Goal: Information Seeking & Learning: Learn about a topic

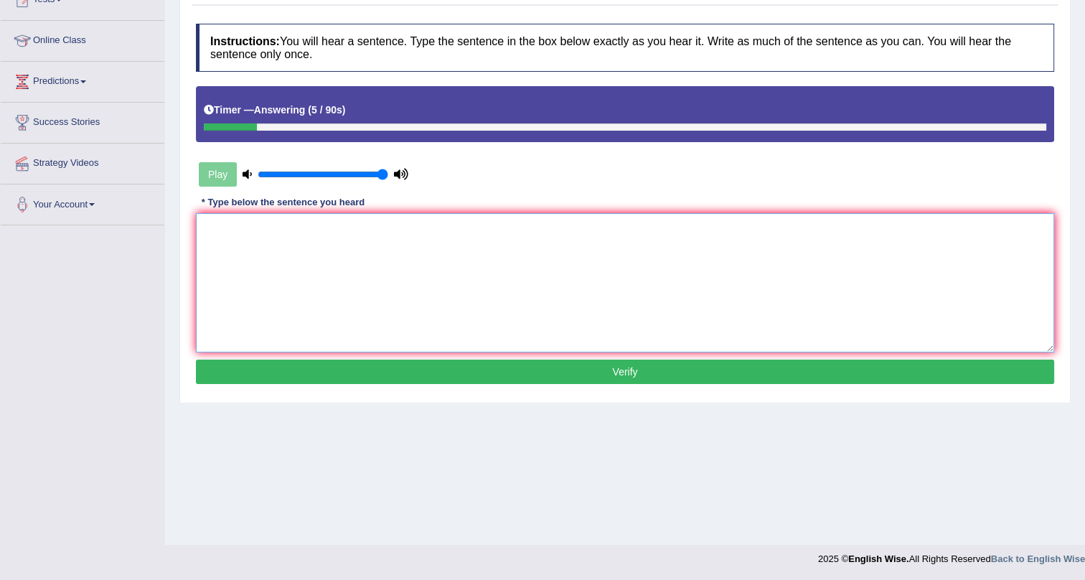
click at [482, 263] on textarea at bounding box center [625, 282] width 859 height 139
type textarea "The most important details are missing."
click at [424, 373] on button "Verify" at bounding box center [625, 372] width 859 height 24
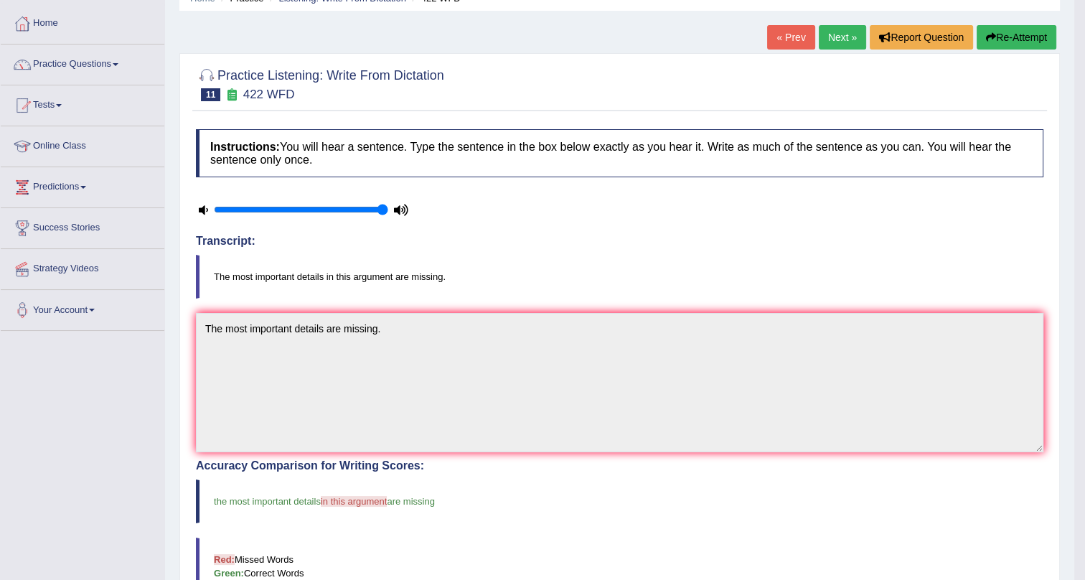
scroll to position [65, 0]
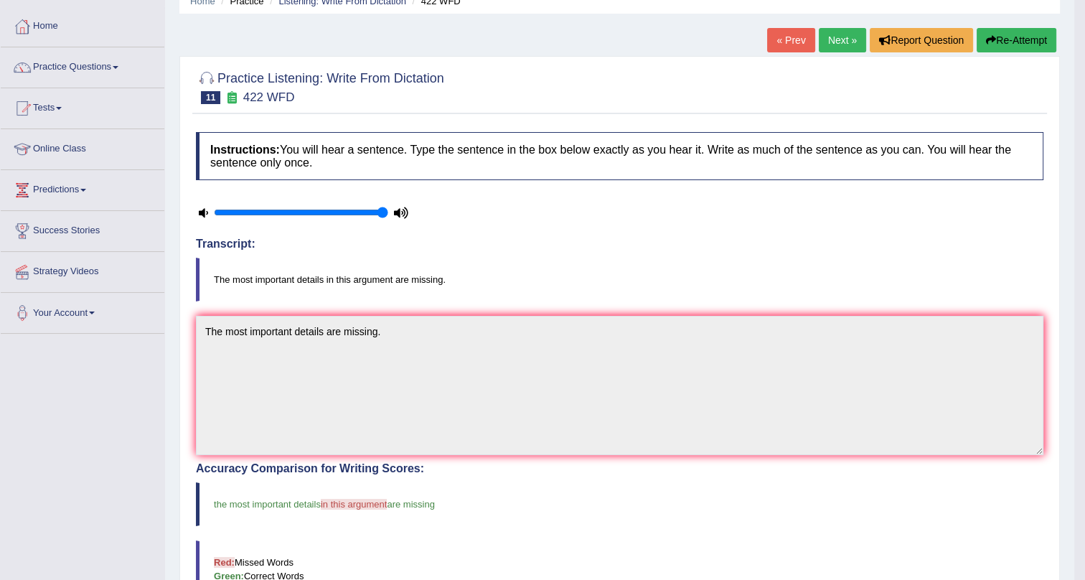
click at [835, 31] on link "Next »" at bounding box center [842, 40] width 47 height 24
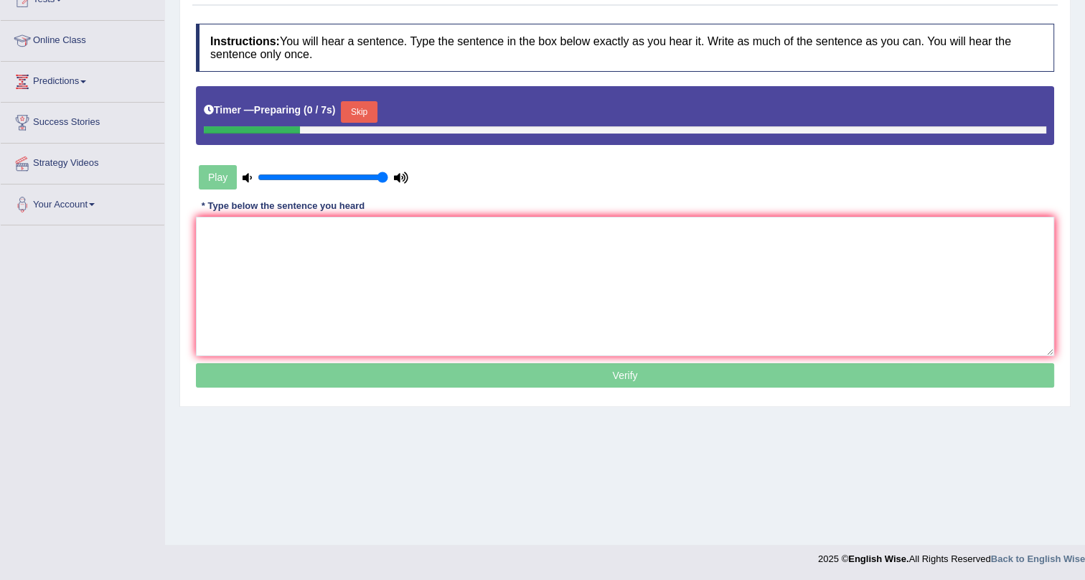
scroll to position [173, 0]
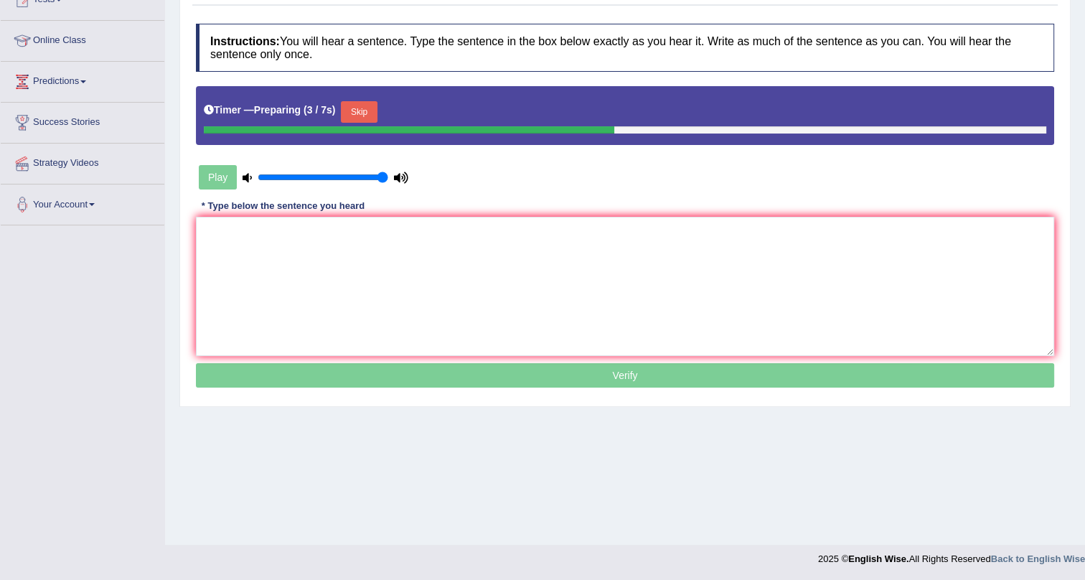
click at [510, 177] on div "Instructions: You will hear a sentence. Type the sentence in the box below exac…" at bounding box center [625, 208] width 866 height 383
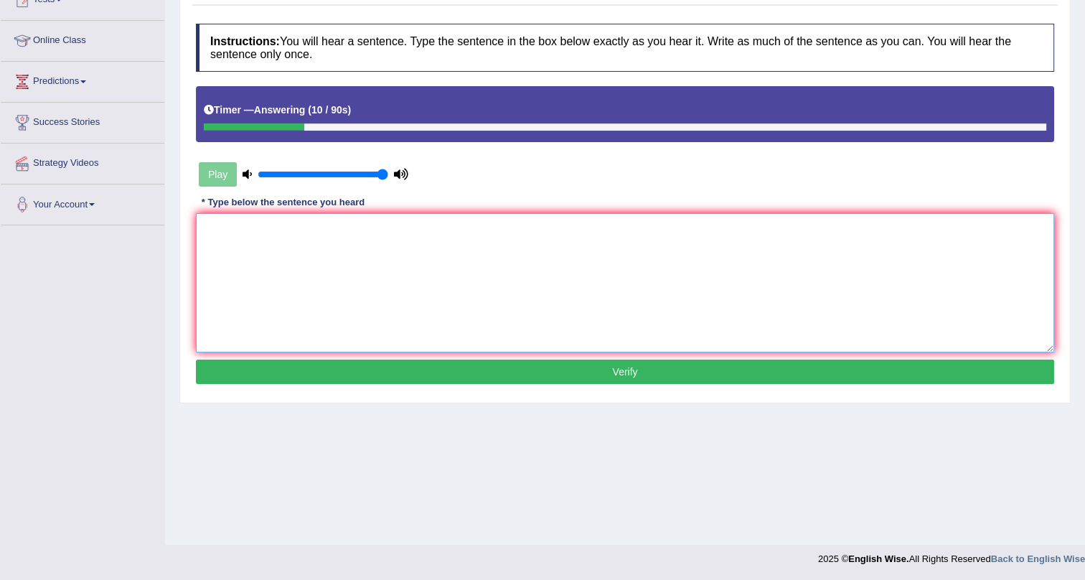
click at [537, 263] on textarea at bounding box center [625, 282] width 859 height 139
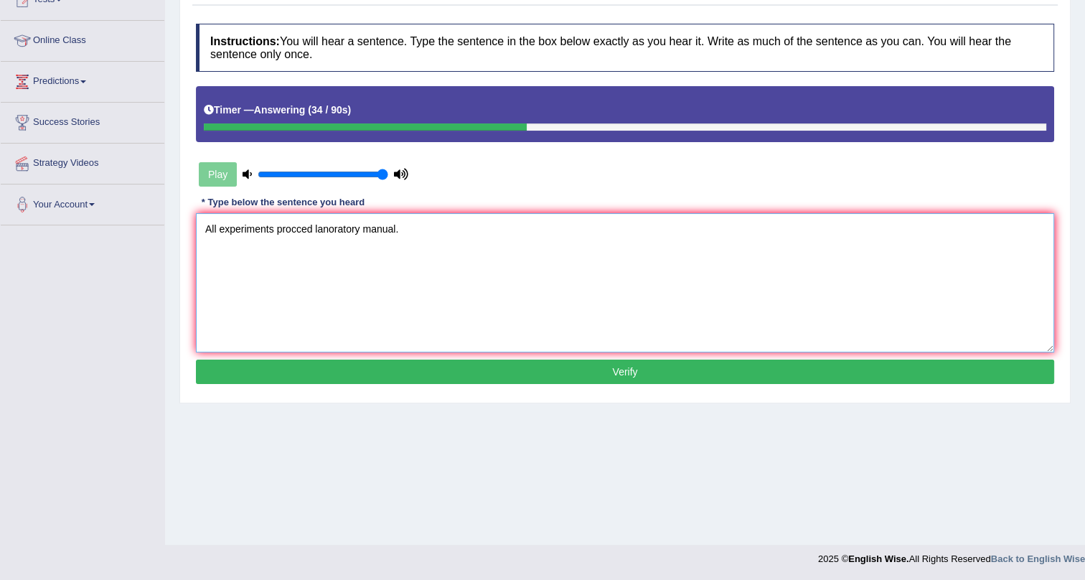
click at [329, 226] on textarea "All experiments procced lanoratory manual." at bounding box center [625, 282] width 859 height 139
type textarea "All experiments procced laboratory manual."
click at [401, 364] on button "Verify" at bounding box center [625, 372] width 859 height 24
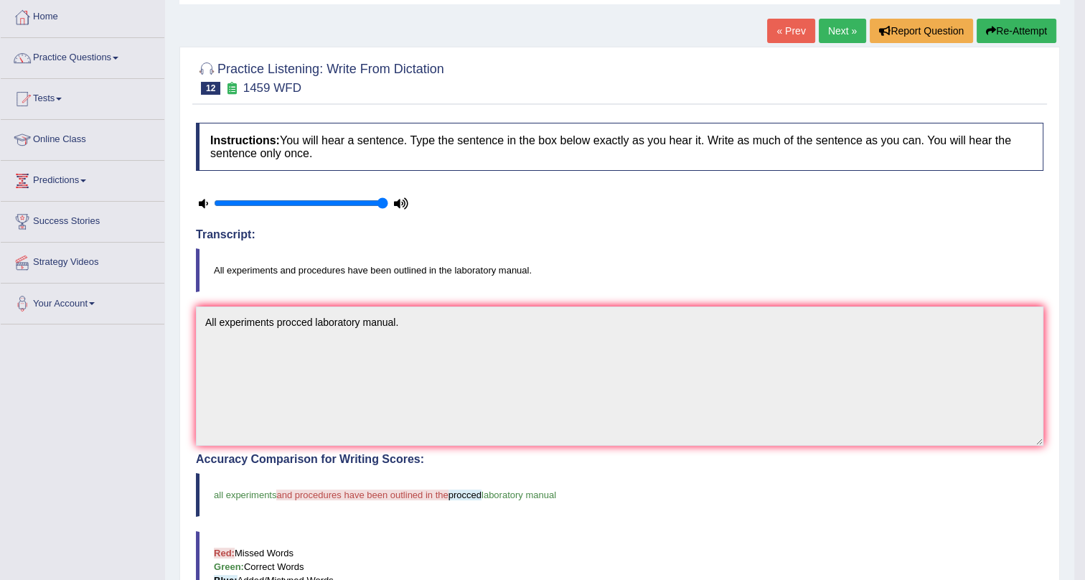
scroll to position [0, 0]
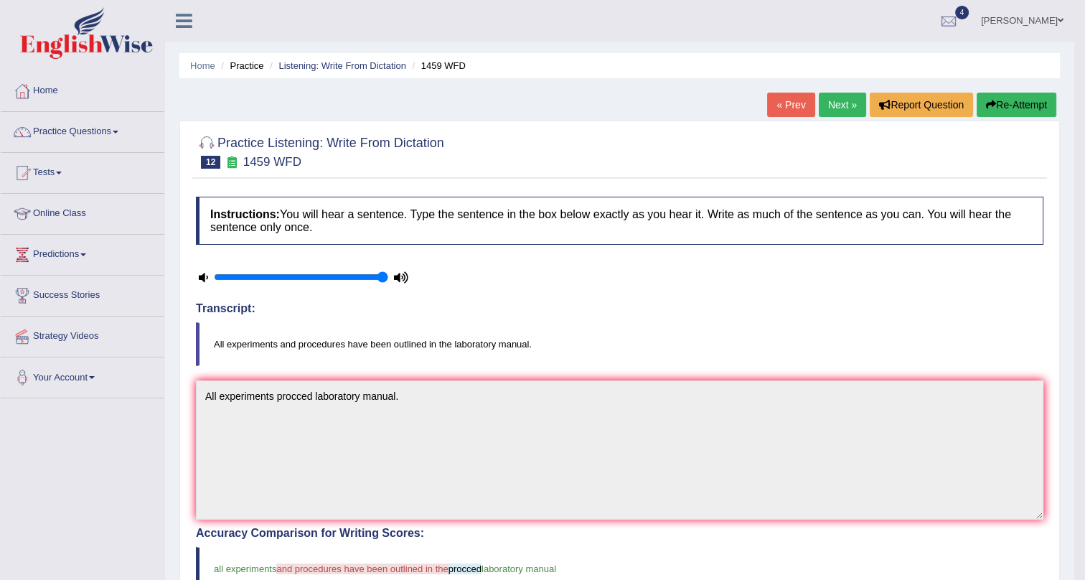
click at [833, 100] on link "Next »" at bounding box center [842, 105] width 47 height 24
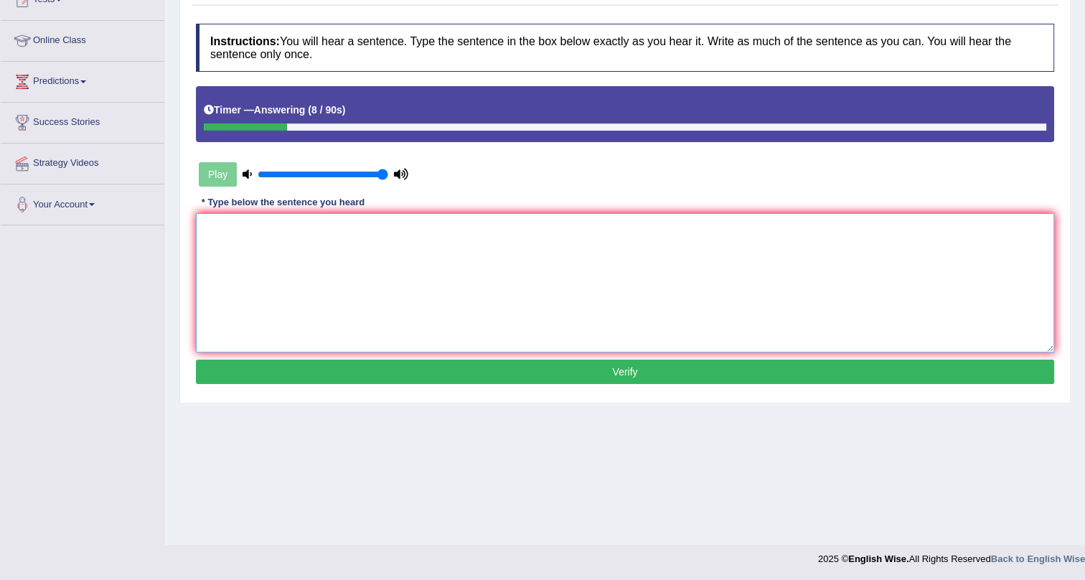
click at [404, 231] on textarea at bounding box center [625, 282] width 859 height 139
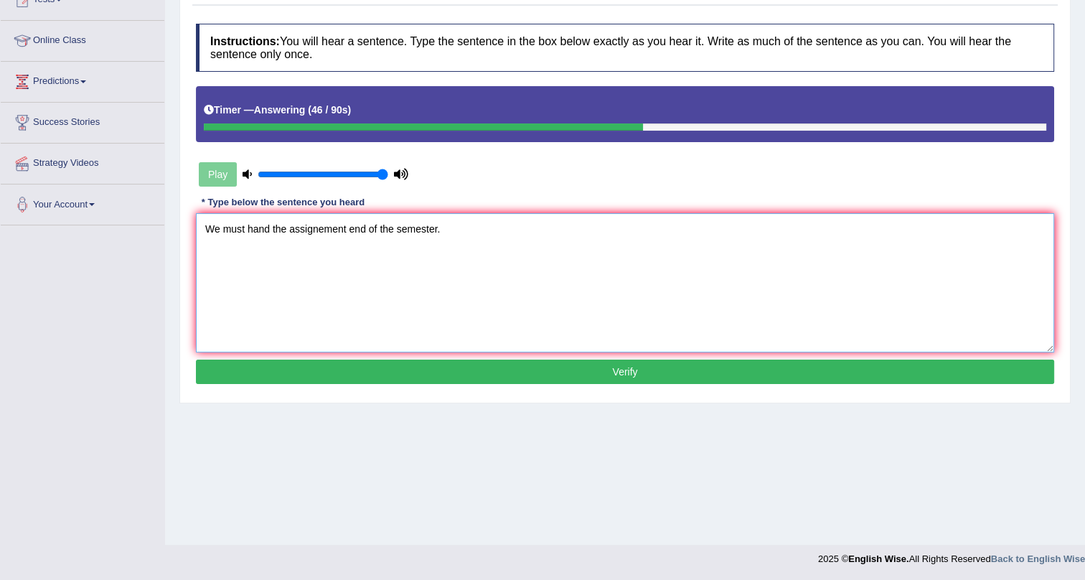
type textarea "We must hand the assignement end of the semester."
click at [782, 367] on button "Verify" at bounding box center [625, 372] width 859 height 24
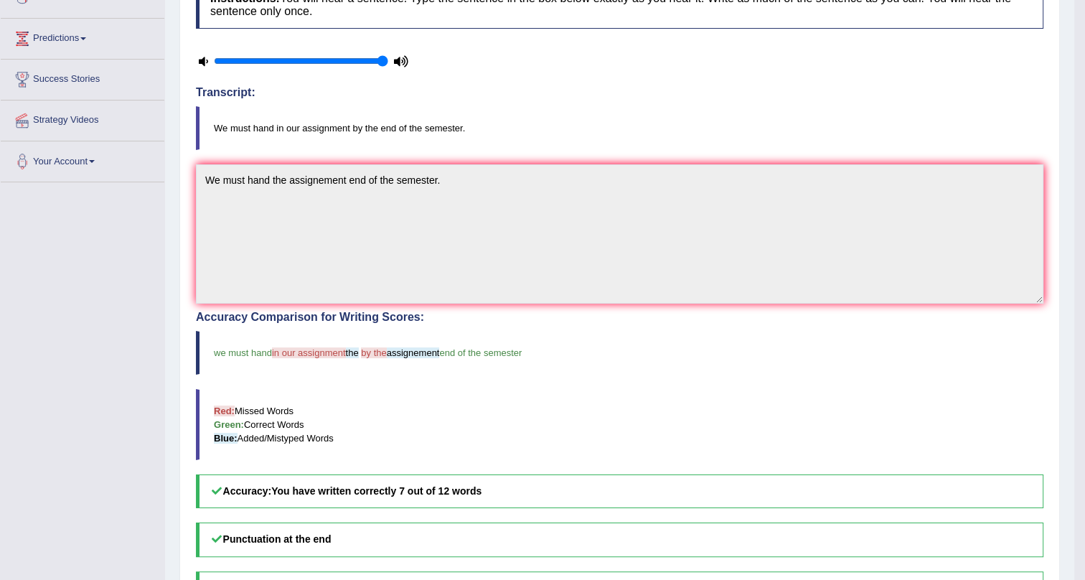
scroll to position [173, 0]
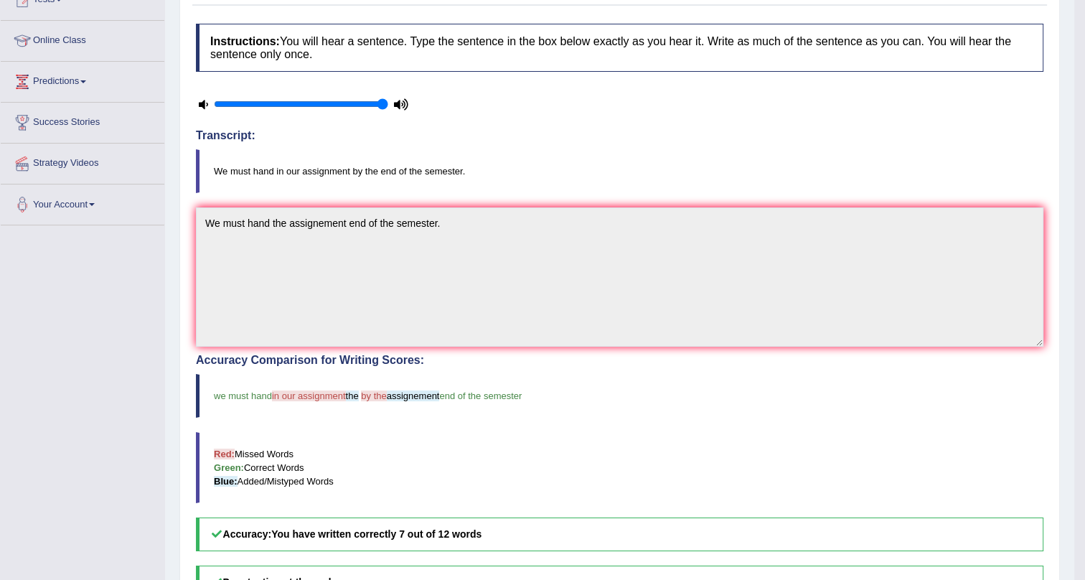
drag, startPoint x: 0, startPoint y: 313, endPoint x: 30, endPoint y: 383, distance: 76.5
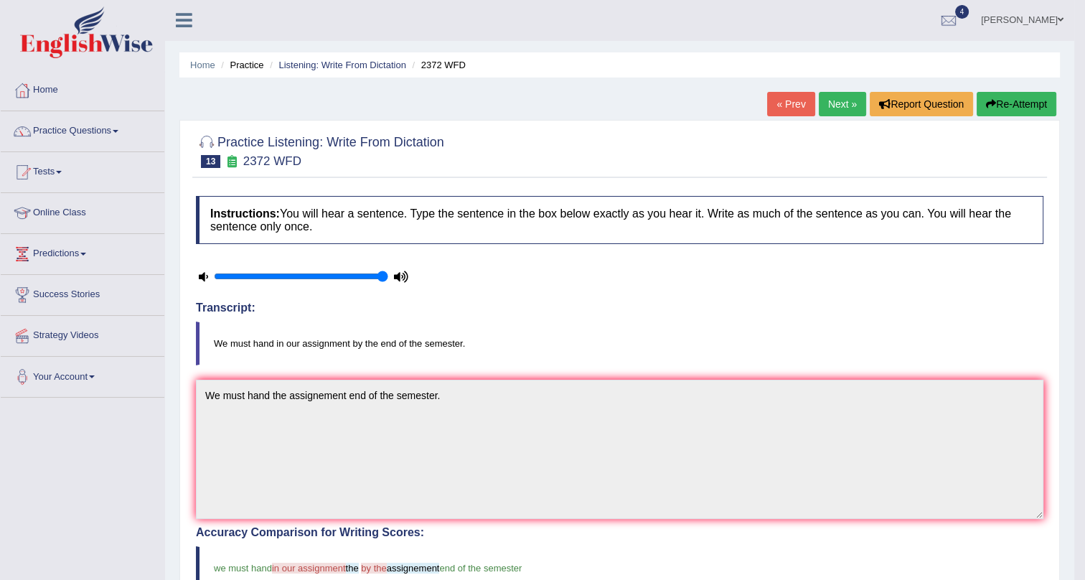
scroll to position [0, 0]
click at [839, 101] on link "Next »" at bounding box center [842, 105] width 47 height 24
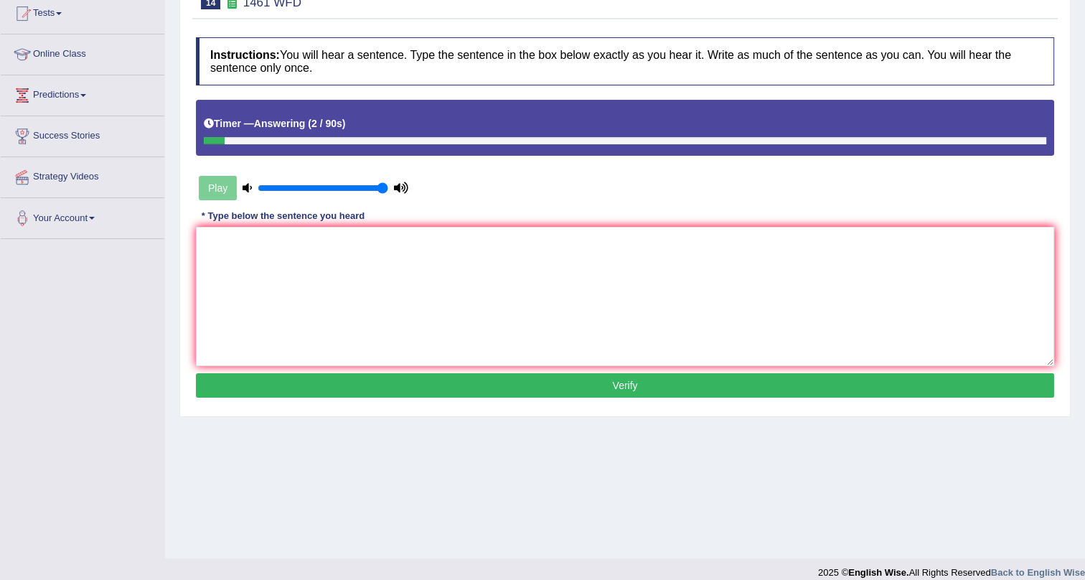
scroll to position [173, 0]
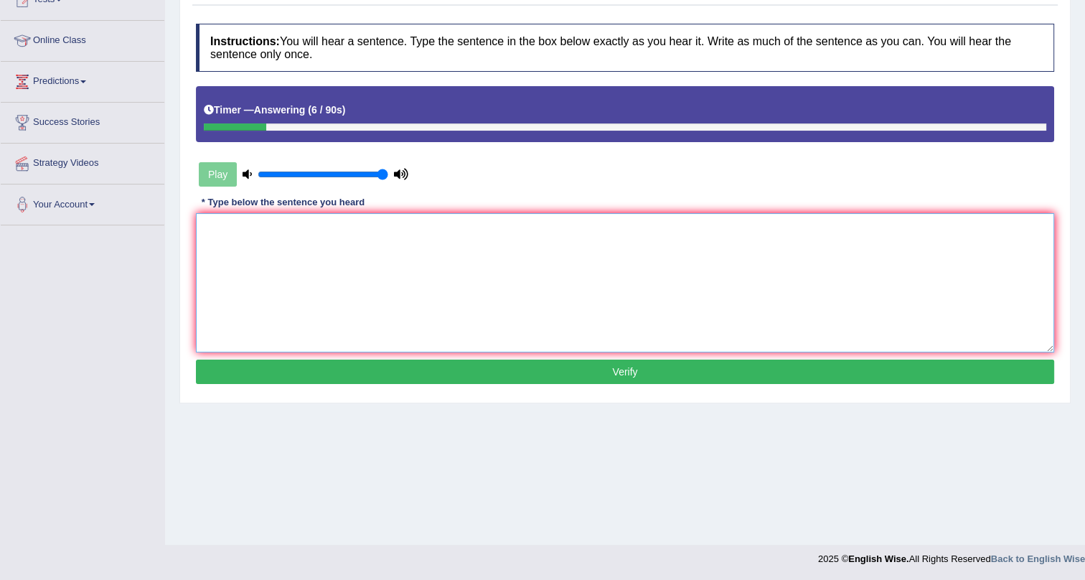
click at [716, 250] on textarea at bounding box center [625, 282] width 859 height 139
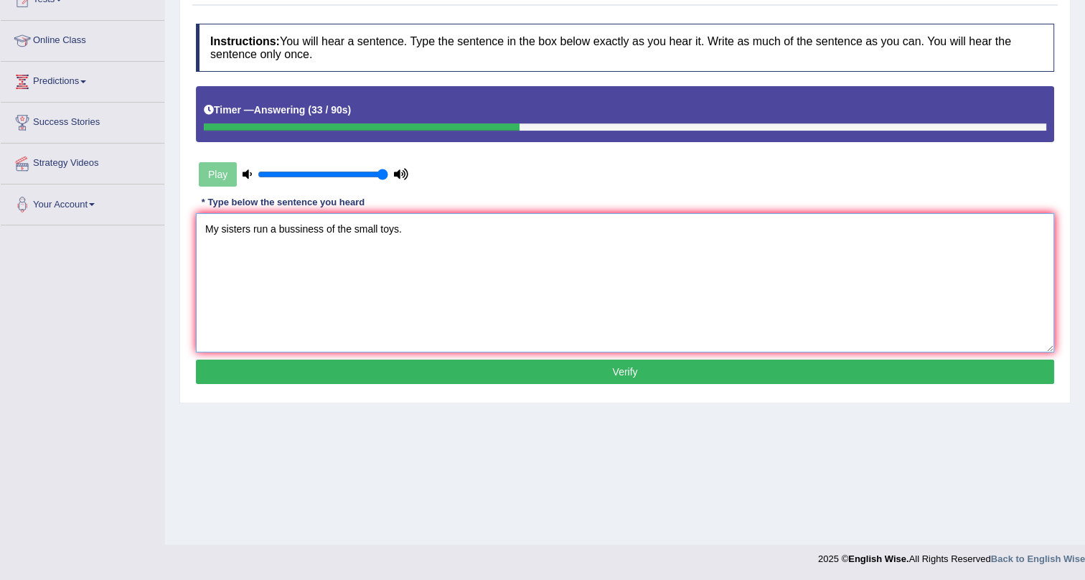
type textarea "My sisters run a bussiness of the small toys."
click at [693, 360] on button "Verify" at bounding box center [625, 372] width 859 height 24
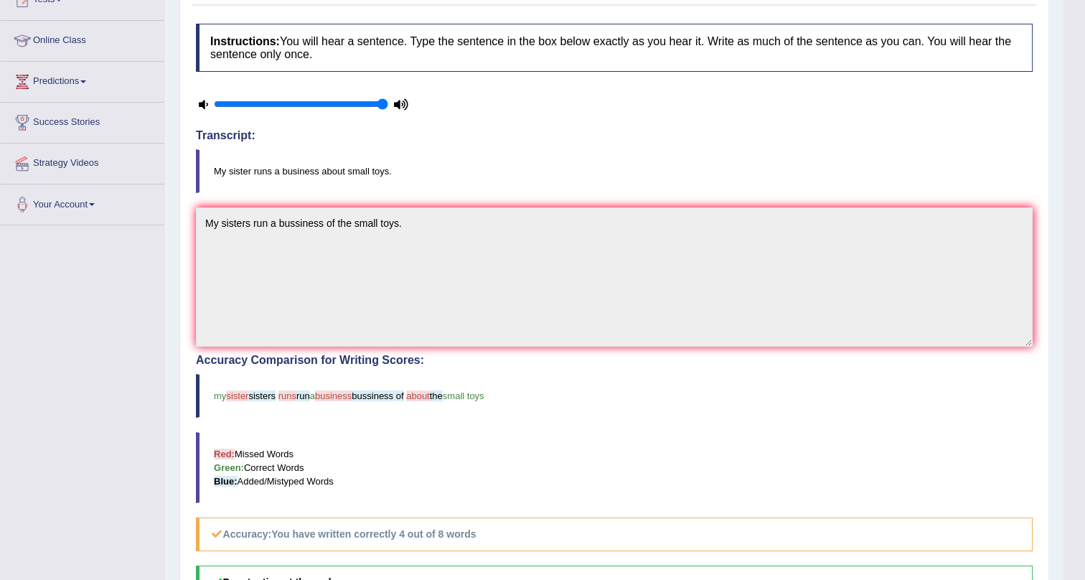
scroll to position [0, 0]
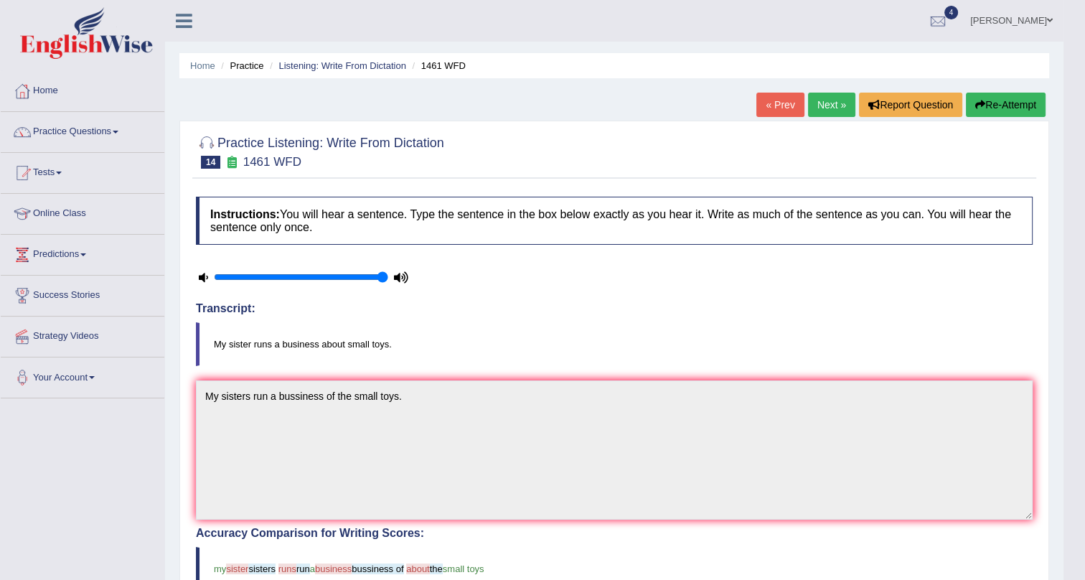
click at [818, 104] on link "Next »" at bounding box center [831, 105] width 47 height 24
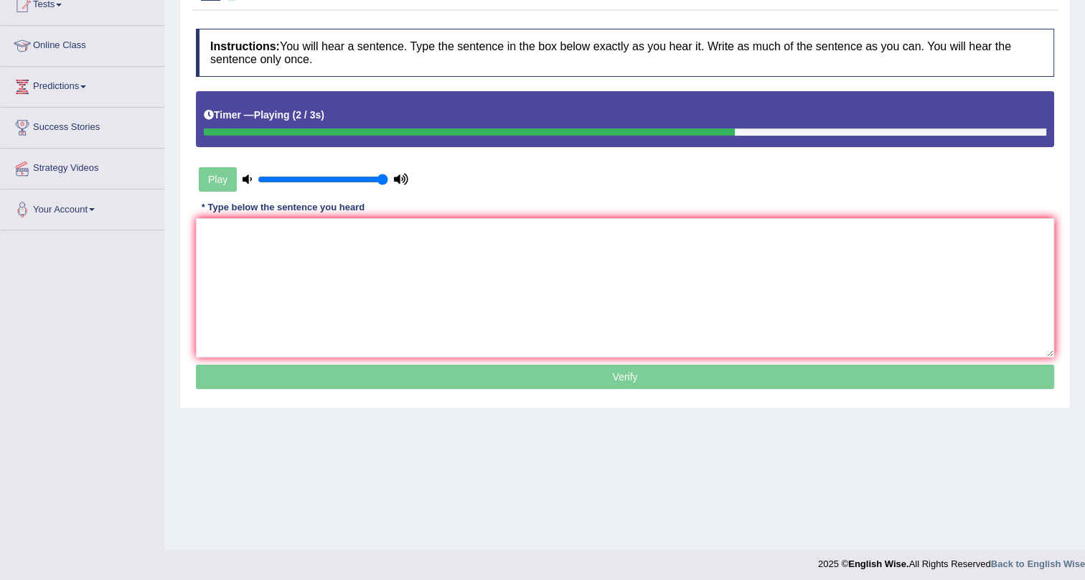
scroll to position [173, 0]
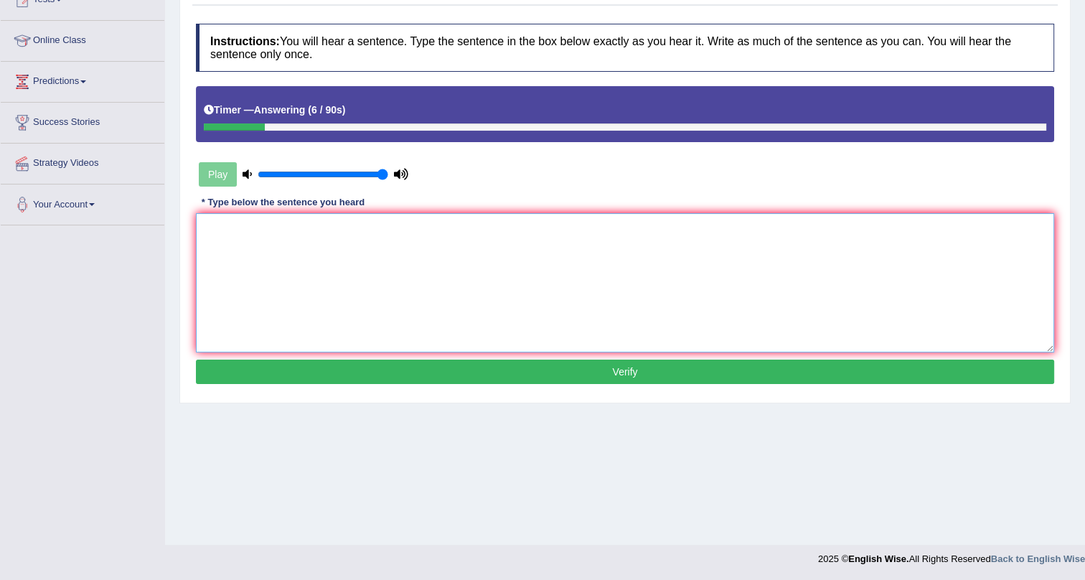
drag, startPoint x: 456, startPoint y: 233, endPoint x: 477, endPoint y: 298, distance: 67.9
click at [465, 258] on textarea at bounding box center [625, 282] width 859 height 139
type textarea "y"
type textarea "You can find the on the website."
click at [472, 364] on button "Verify" at bounding box center [625, 372] width 859 height 24
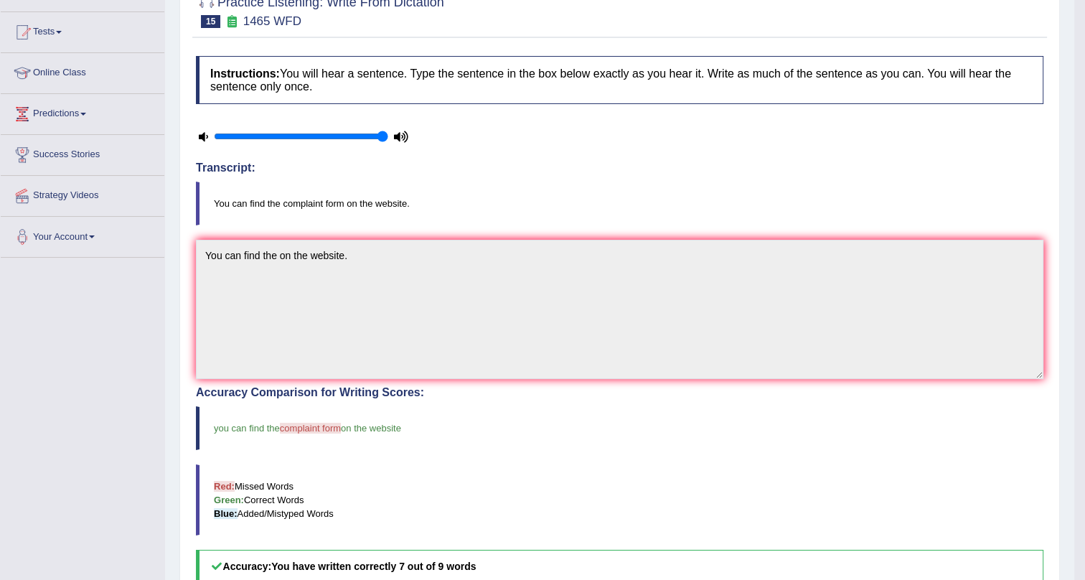
scroll to position [0, 0]
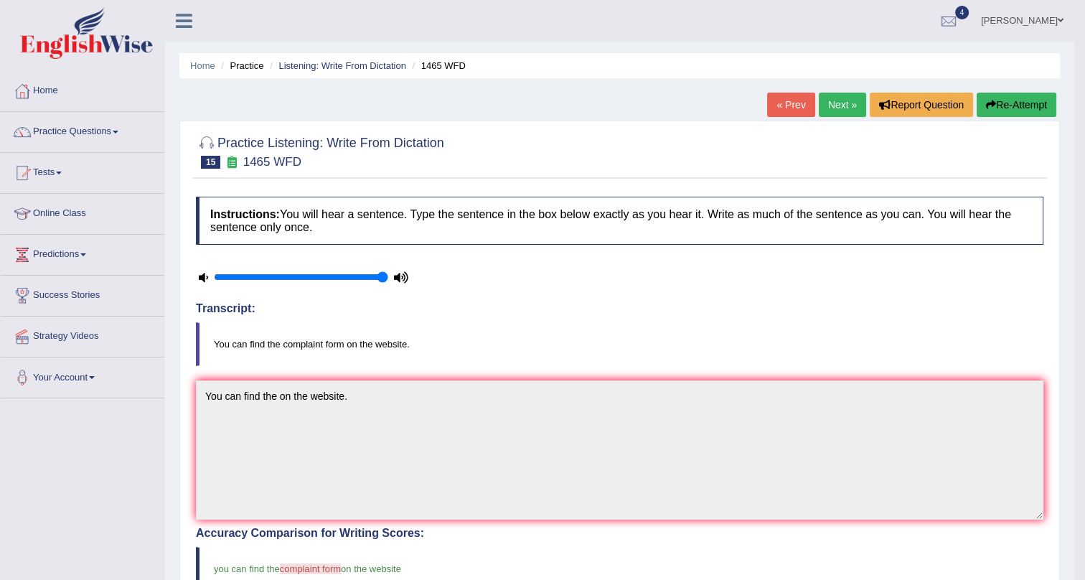
click at [831, 100] on link "Next »" at bounding box center [842, 105] width 47 height 24
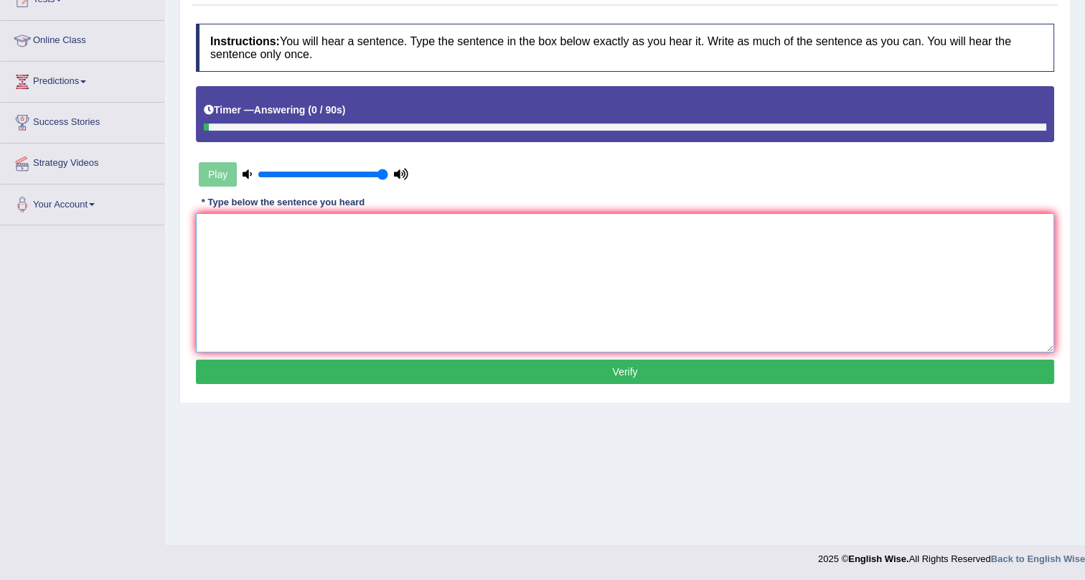
drag, startPoint x: 538, startPoint y: 261, endPoint x: 536, endPoint y: 252, distance: 8.9
click at [536, 258] on textarea at bounding box center [625, 282] width 859 height 139
click at [351, 228] on textarea "We are looking new method of teching." at bounding box center [625, 282] width 859 height 139
type textarea "We are looking new method of teaching."
click at [427, 355] on div "Instructions: You will hear a sentence. Type the sentence in the box below exac…" at bounding box center [625, 206] width 866 height 379
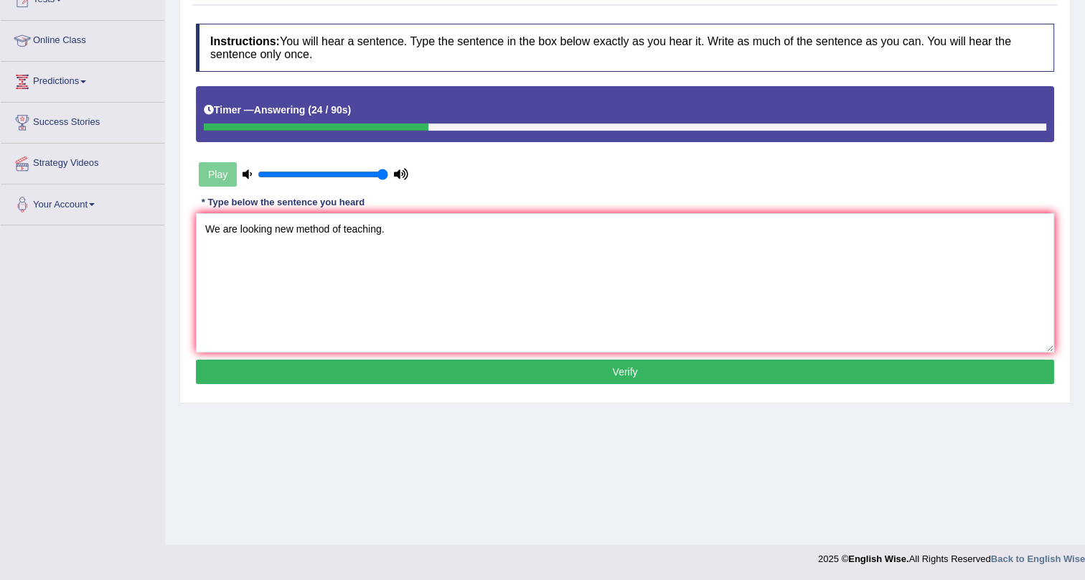
click at [314, 367] on button "Verify" at bounding box center [625, 372] width 859 height 24
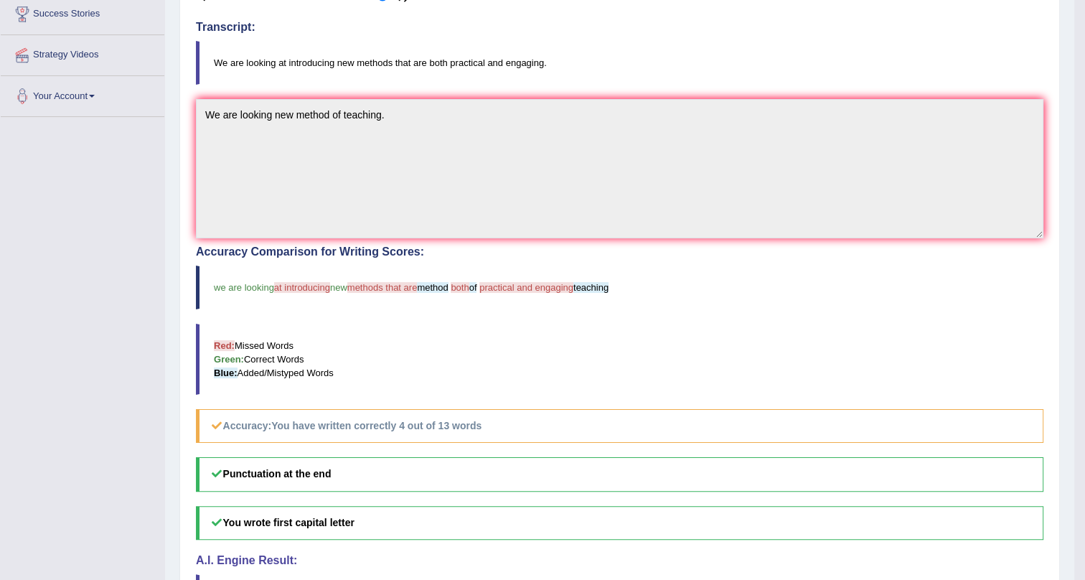
scroll to position [65, 0]
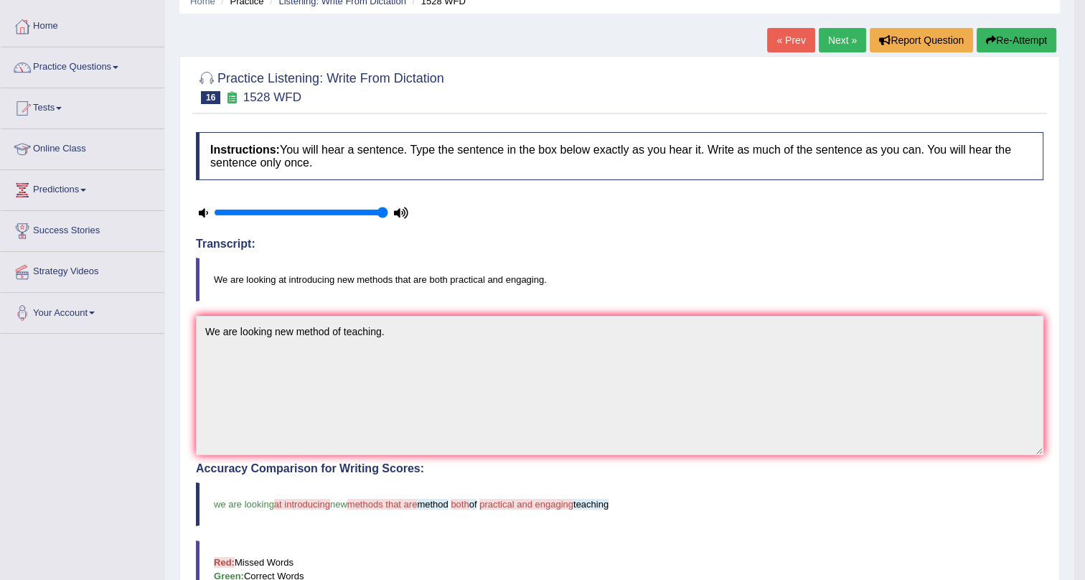
click at [840, 36] on link "Next »" at bounding box center [842, 40] width 47 height 24
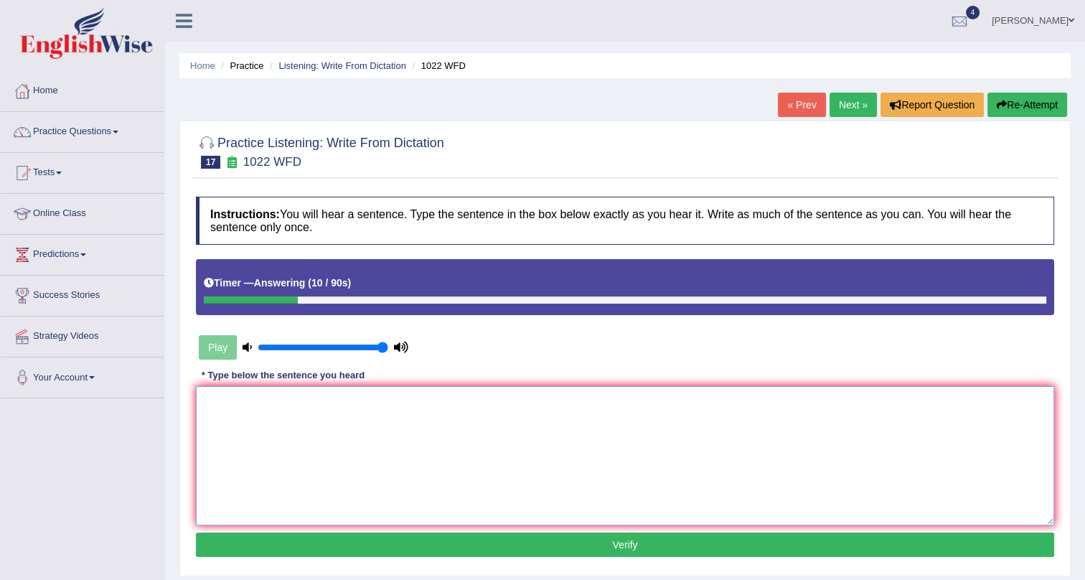
drag, startPoint x: 288, startPoint y: 433, endPoint x: 332, endPoint y: 432, distance: 43.8
click at [302, 432] on textarea at bounding box center [625, 455] width 859 height 139
click at [345, 401] on textarea "Mathmatics providing analysing data." at bounding box center [625, 455] width 859 height 139
click at [347, 402] on textarea "Mathmatics providing analyzingh data." at bounding box center [625, 455] width 859 height 139
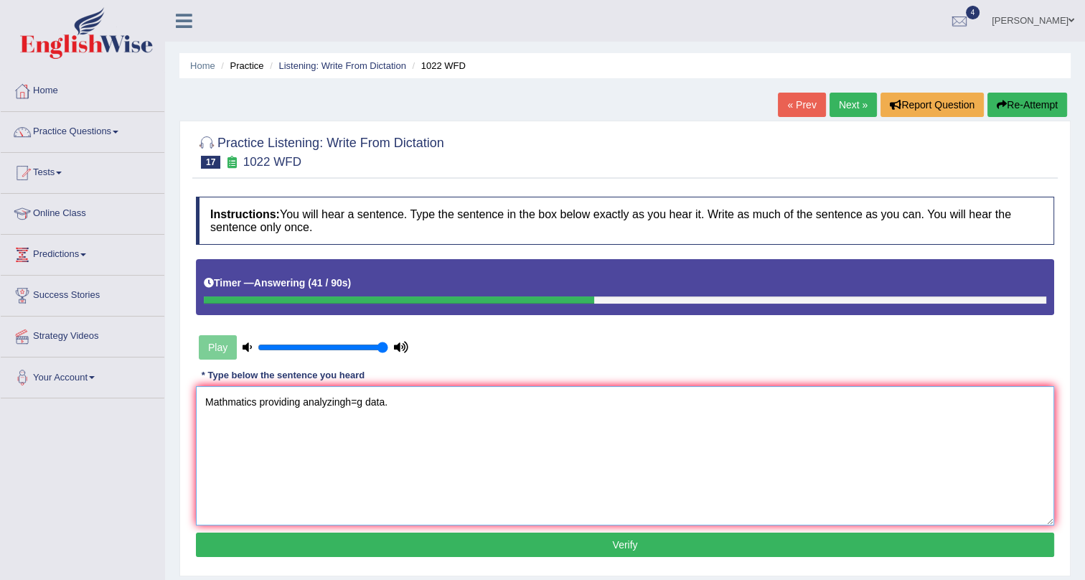
click at [362, 403] on textarea "Mathmatics providing analyzingh=g data." at bounding box center [625, 455] width 859 height 139
type textarea "Mathmatics providing analyzing data."
click at [309, 543] on button "Verify" at bounding box center [625, 545] width 859 height 24
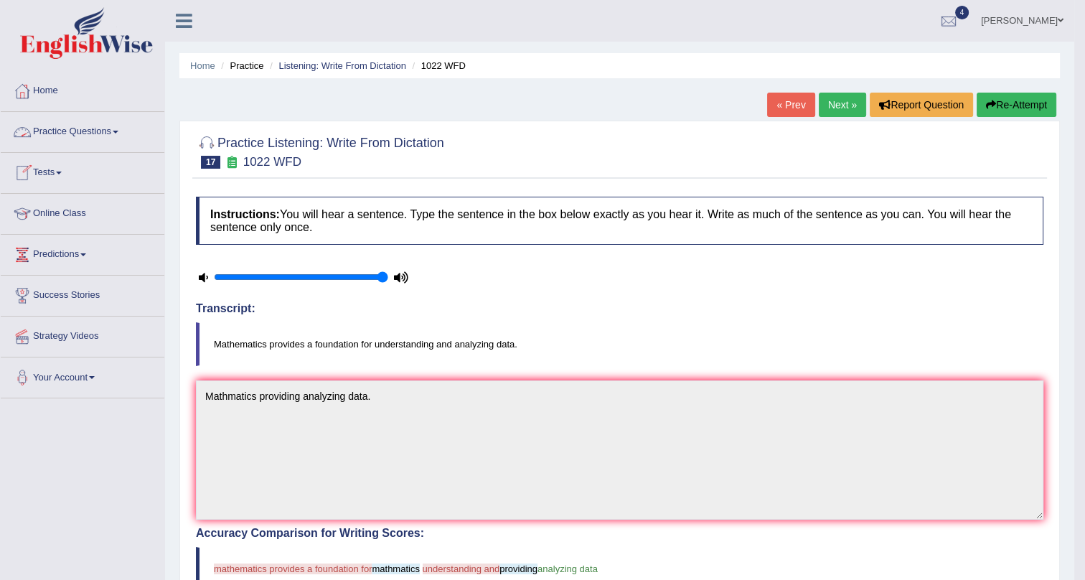
click at [120, 128] on link "Practice Questions" at bounding box center [83, 130] width 164 height 36
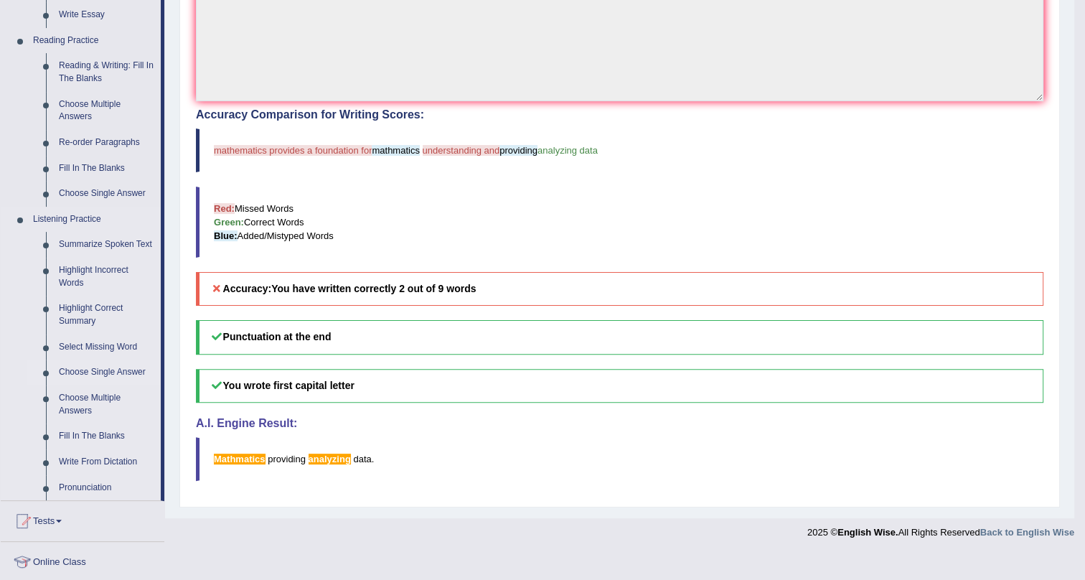
scroll to position [457, 0]
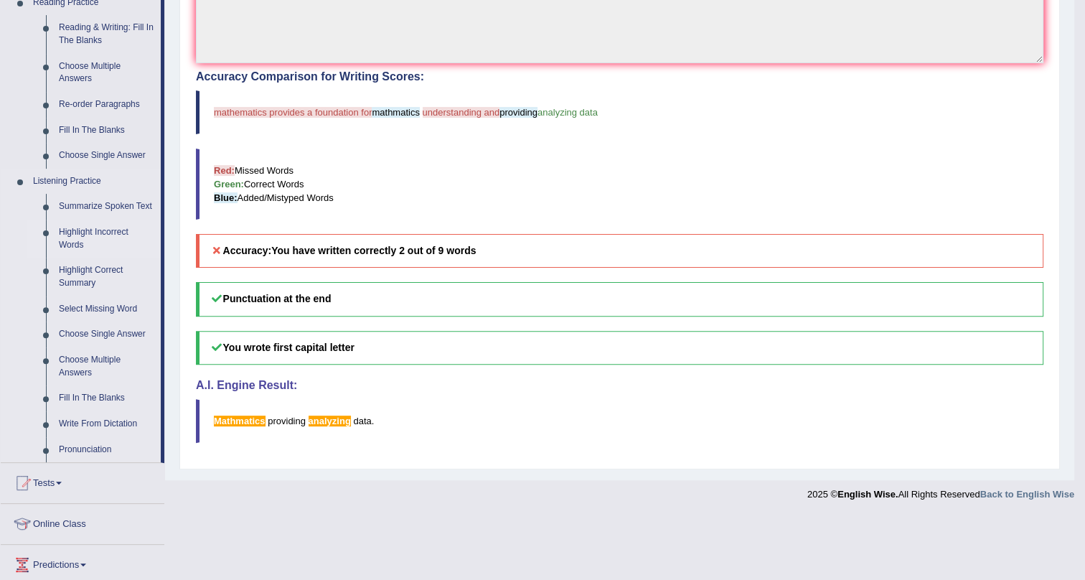
click at [60, 236] on link "Highlight Incorrect Words" at bounding box center [106, 239] width 108 height 38
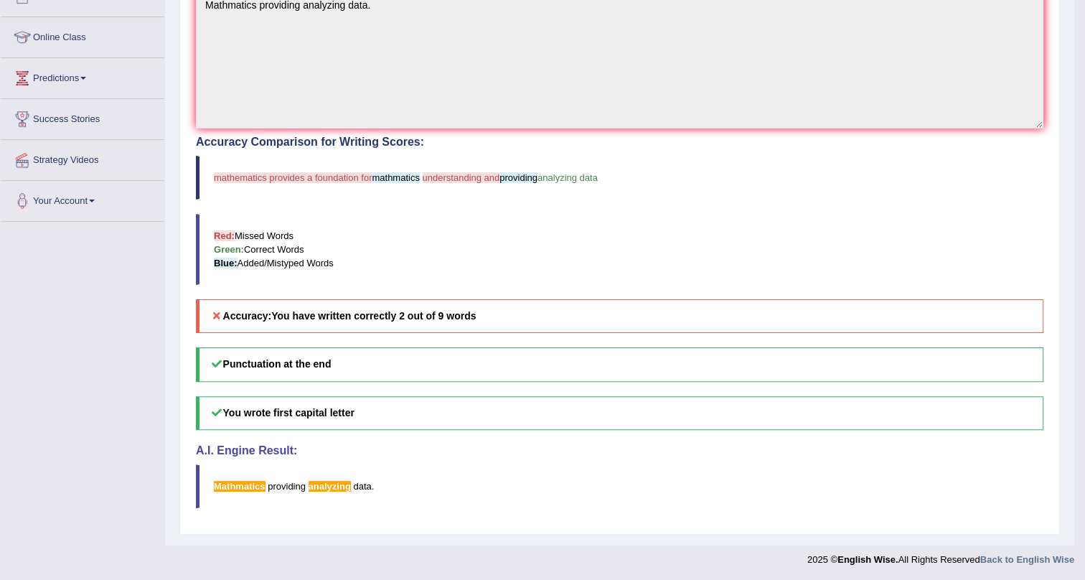
scroll to position [261, 0]
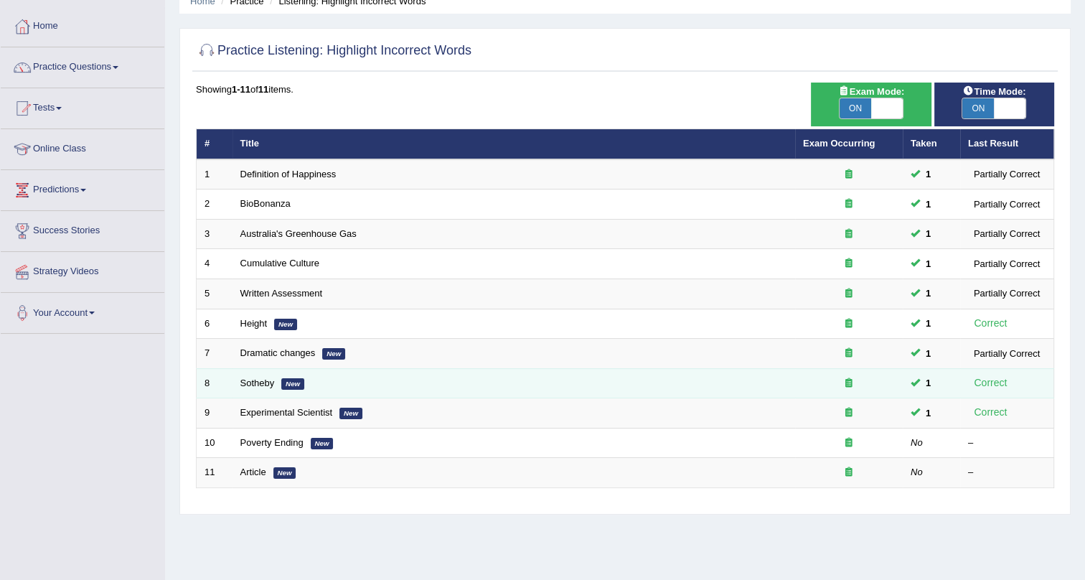
scroll to position [130, 0]
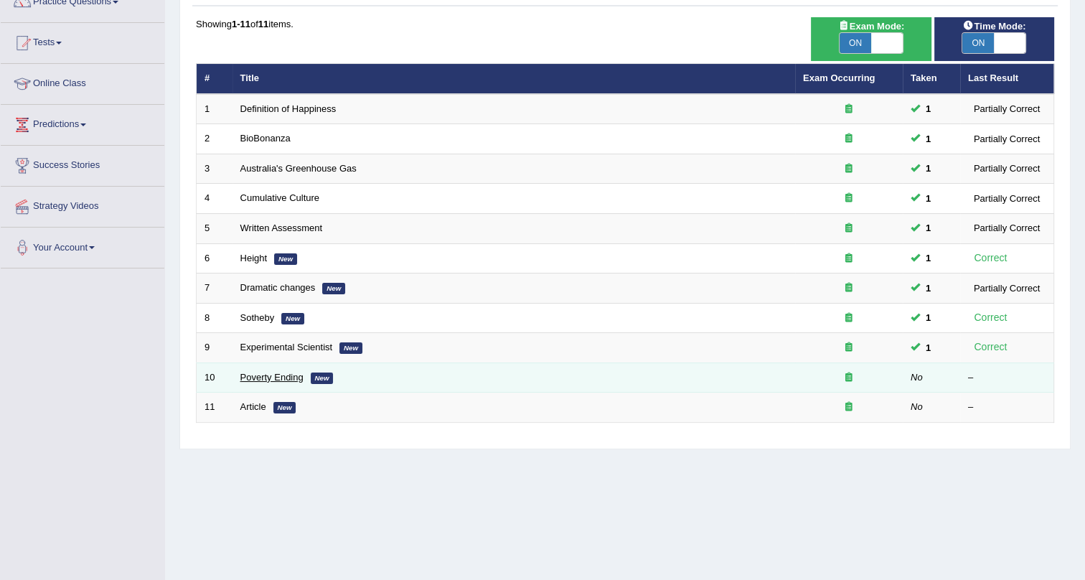
click at [272, 372] on link "Poverty Ending" at bounding box center [271, 377] width 63 height 11
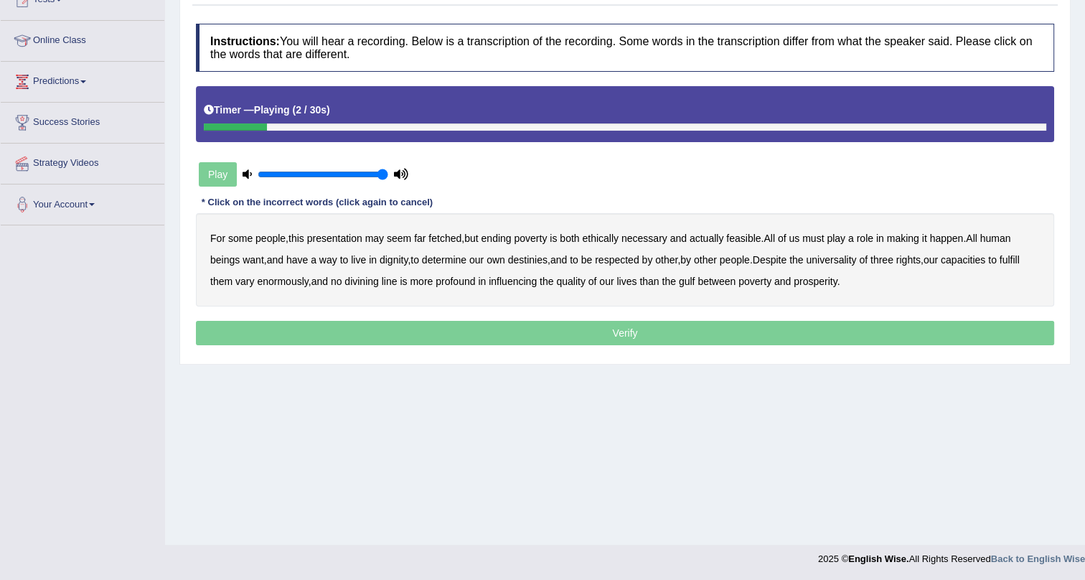
click at [334, 235] on b "presentation" at bounding box center [334, 238] width 55 height 11
drag, startPoint x: 604, startPoint y: 236, endPoint x: 614, endPoint y: 236, distance: 10.1
click at [612, 236] on b "ethically" at bounding box center [600, 238] width 37 height 11
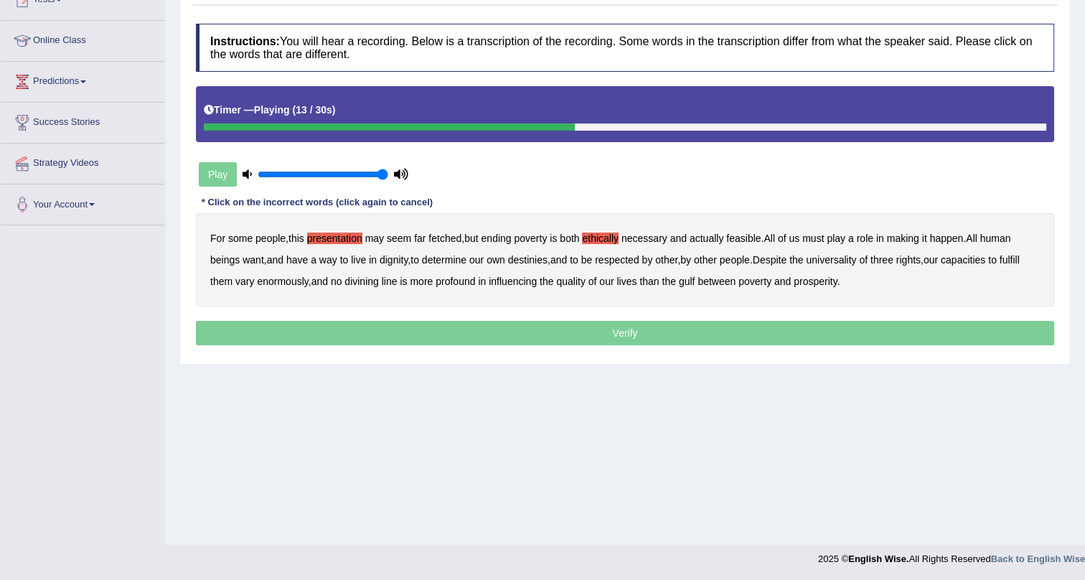
click at [337, 258] on b "way" at bounding box center [328, 259] width 18 height 11
click at [894, 256] on b "three" at bounding box center [882, 259] width 23 height 11
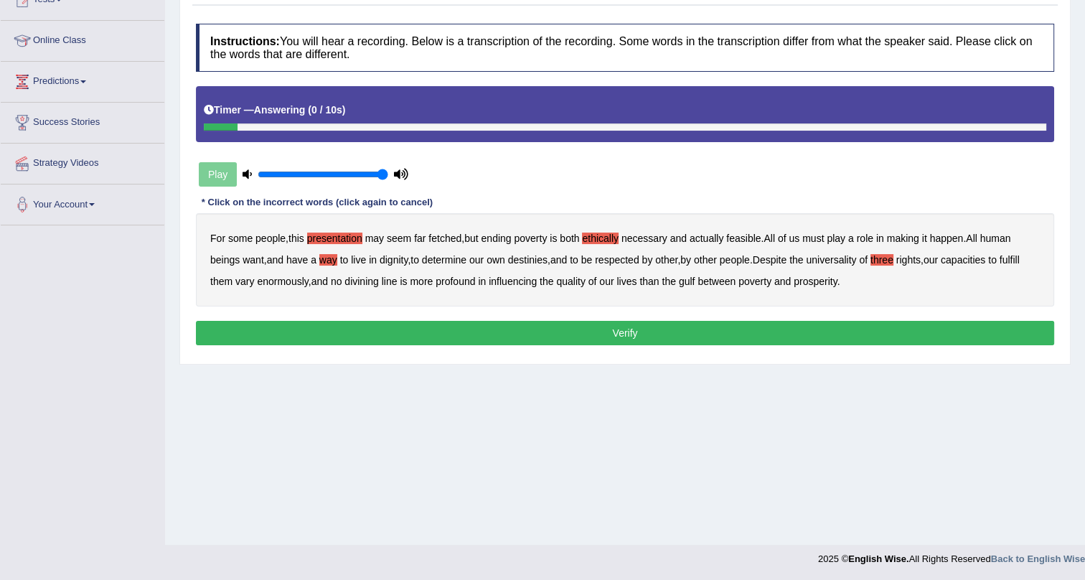
click at [798, 321] on button "Verify" at bounding box center [625, 333] width 859 height 24
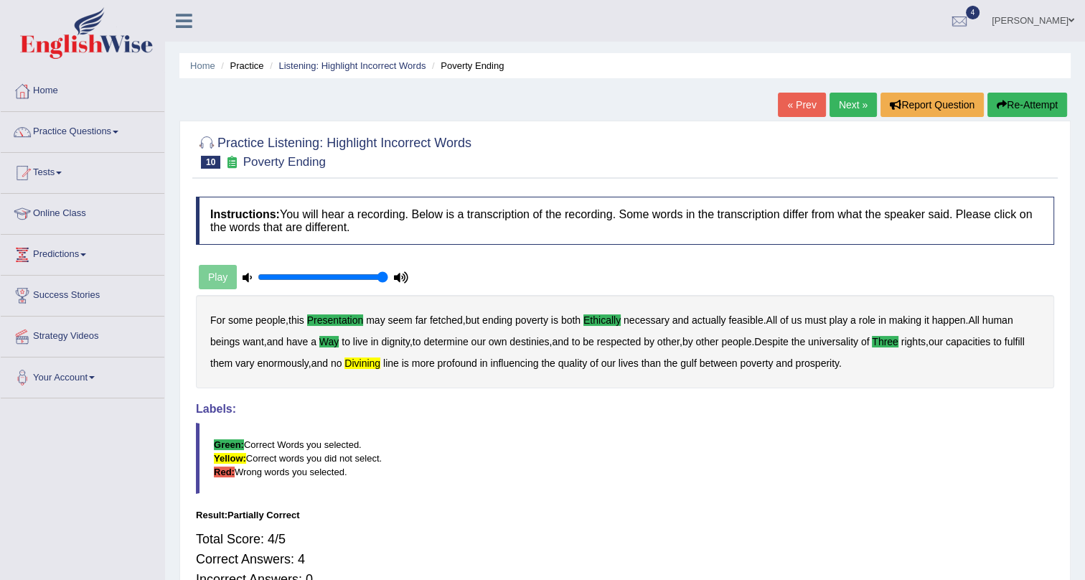
click at [841, 100] on link "Next »" at bounding box center [853, 105] width 47 height 24
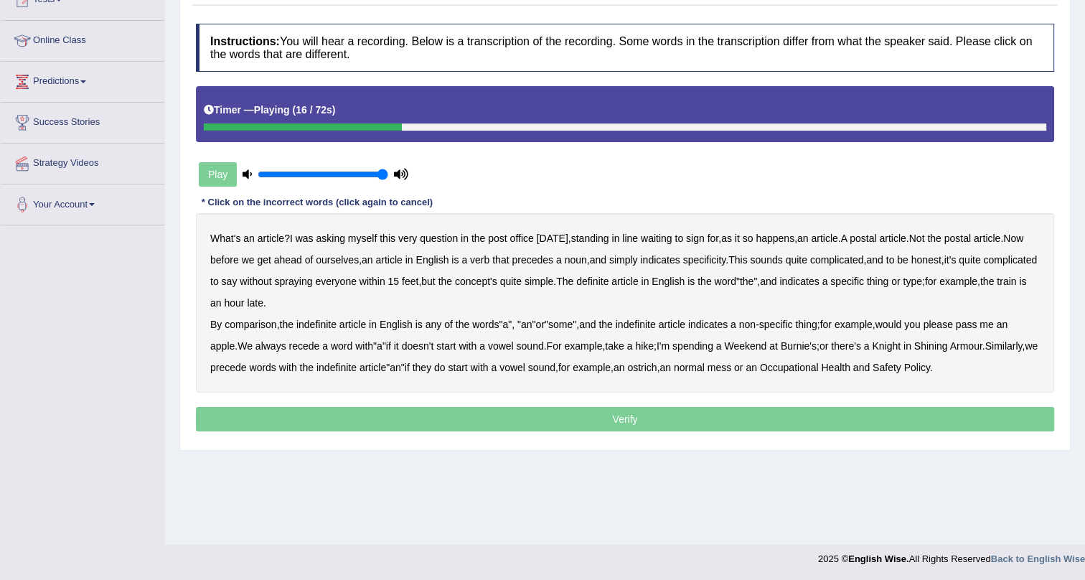
click at [302, 259] on b "ahead" at bounding box center [288, 259] width 28 height 11
drag, startPoint x: 256, startPoint y: 314, endPoint x: 257, endPoint y: 324, distance: 9.4
click at [257, 315] on div "What's an article ? I was asking myself this very question in the post office […" at bounding box center [625, 302] width 859 height 179
click at [257, 324] on b "comparison" at bounding box center [251, 324] width 52 height 11
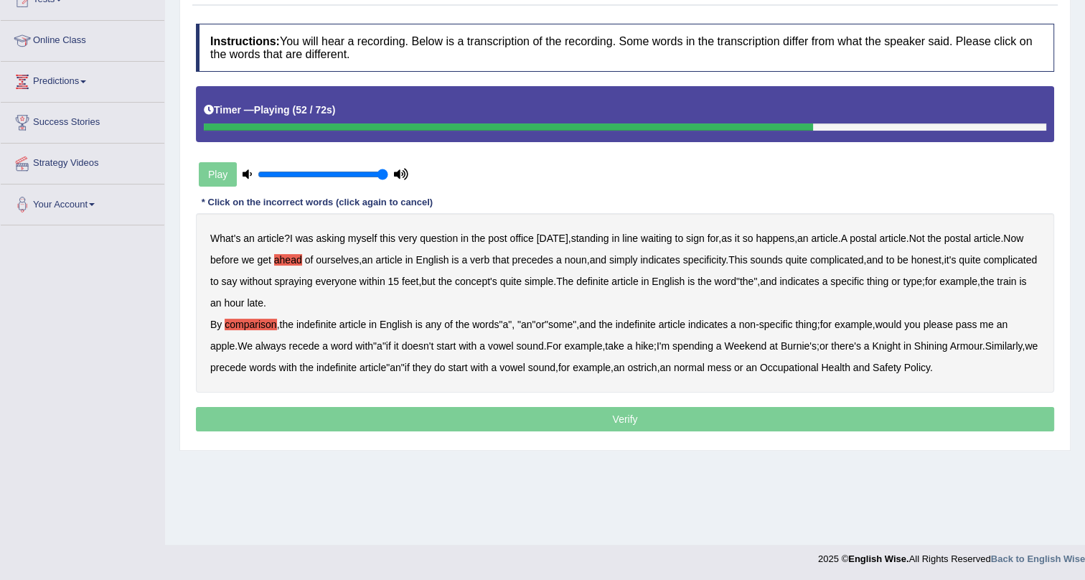
drag, startPoint x: 312, startPoint y: 344, endPoint x: 334, endPoint y: 343, distance: 22.3
click at [318, 344] on b "recede" at bounding box center [304, 345] width 31 height 11
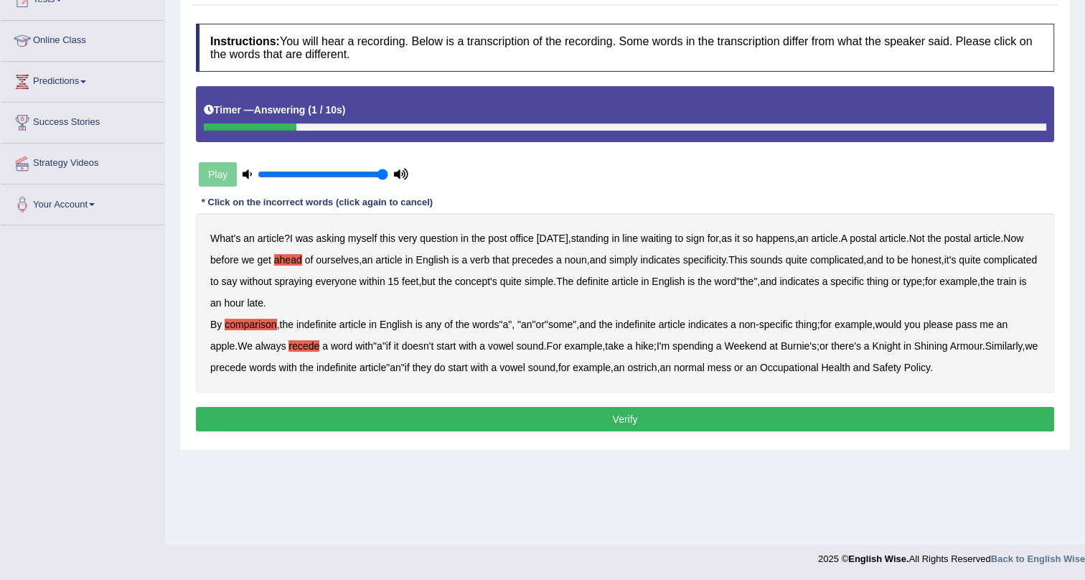
drag, startPoint x: 761, startPoint y: 364, endPoint x: 770, endPoint y: 396, distance: 32.9
click at [705, 368] on b "normal" at bounding box center [689, 367] width 31 height 11
click at [771, 408] on div "Instructions: You will hear a recording. Below is a transcription of the record…" at bounding box center [625, 230] width 866 height 426
click at [775, 416] on button "Verify" at bounding box center [625, 419] width 859 height 24
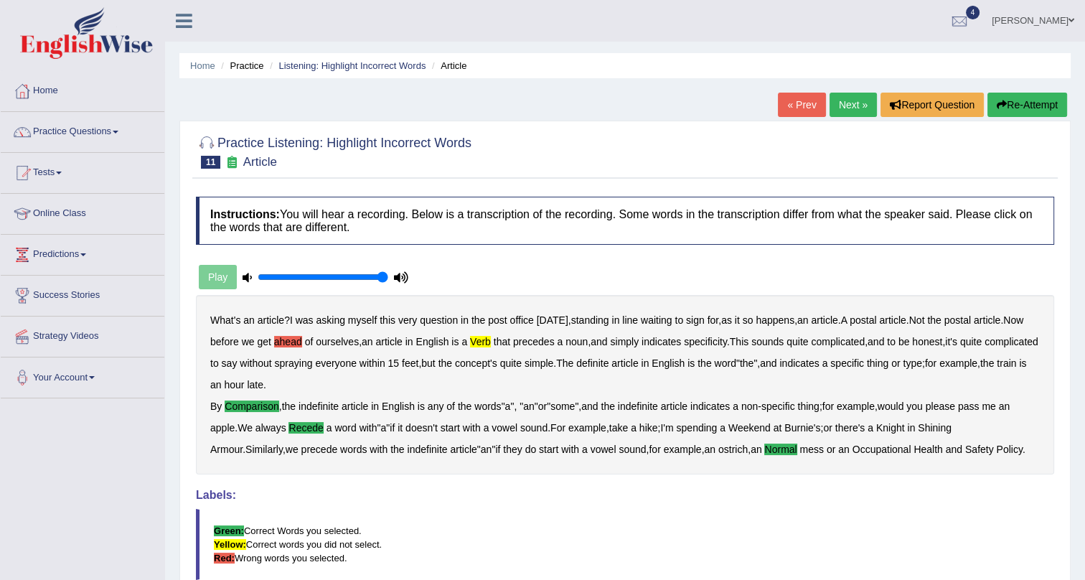
click at [844, 98] on link "Next »" at bounding box center [853, 105] width 47 height 24
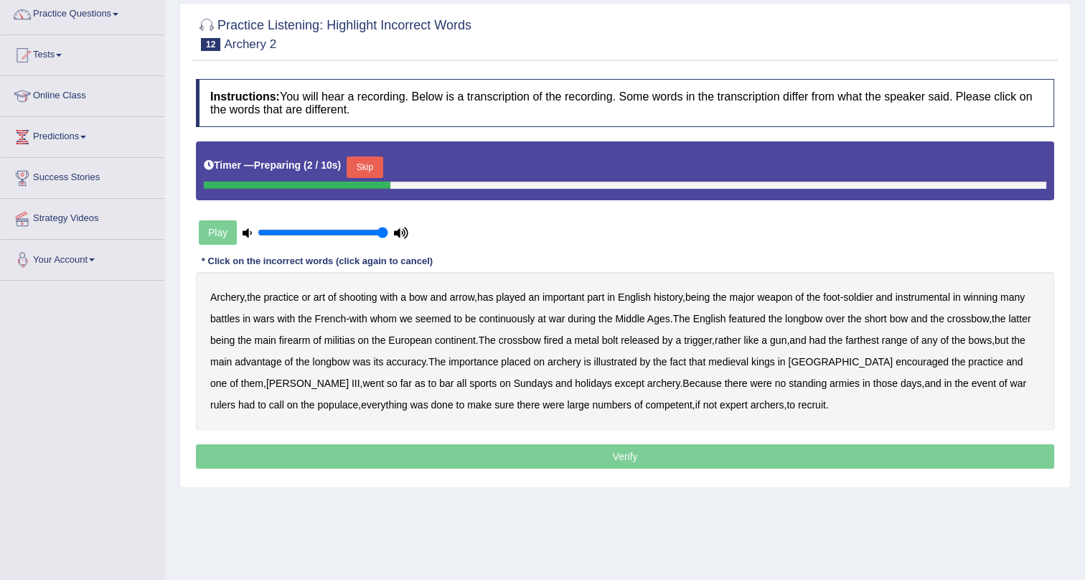
scroll to position [173, 0]
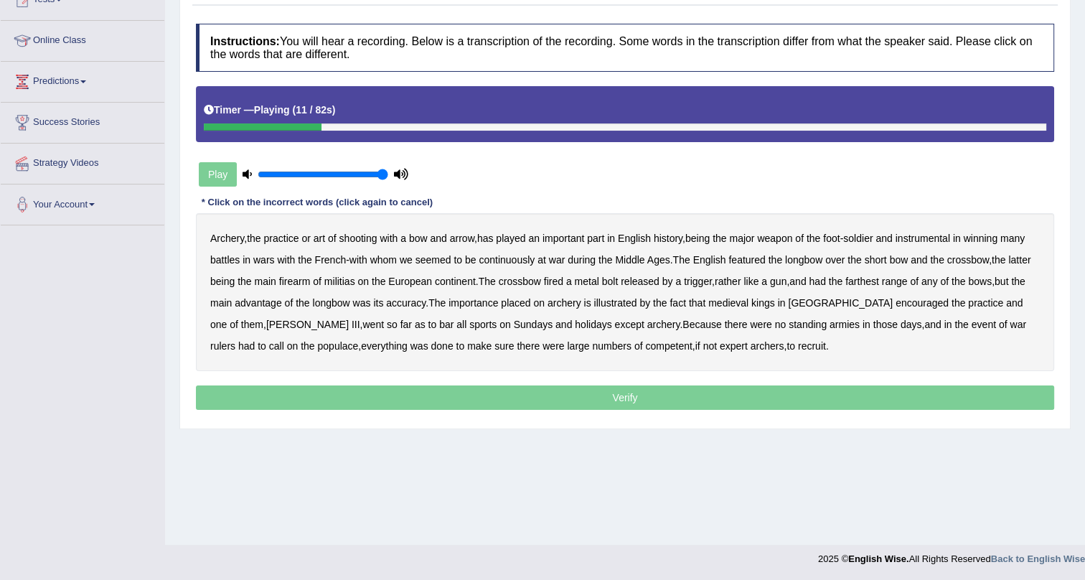
click at [749, 235] on b "major" at bounding box center [741, 238] width 25 height 11
click at [520, 254] on b "continuously" at bounding box center [507, 259] width 56 height 11
click at [355, 280] on b "militias" at bounding box center [339, 281] width 31 height 11
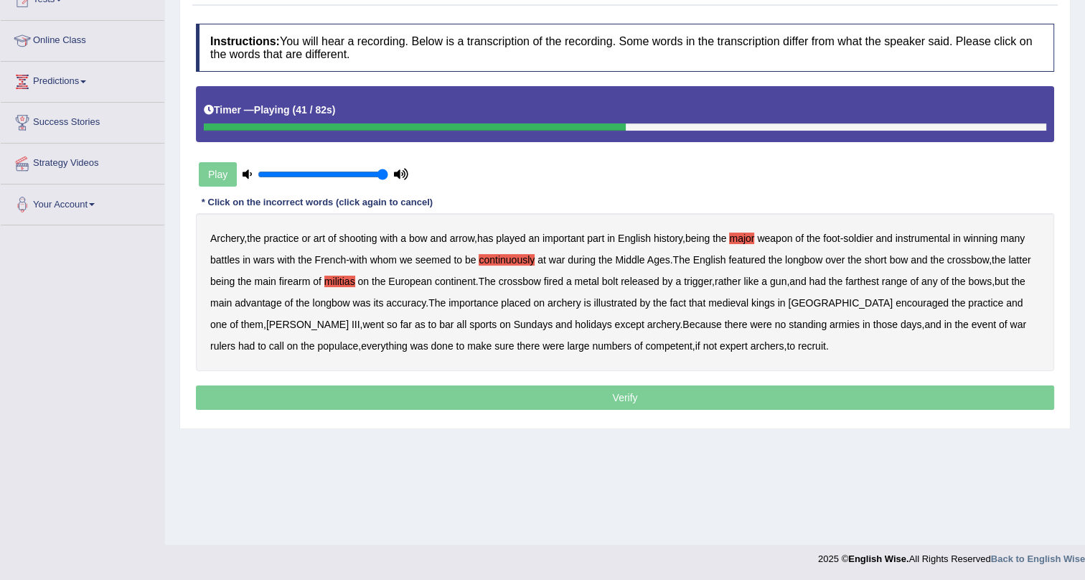
click at [879, 276] on b "farthest" at bounding box center [863, 281] width 34 height 11
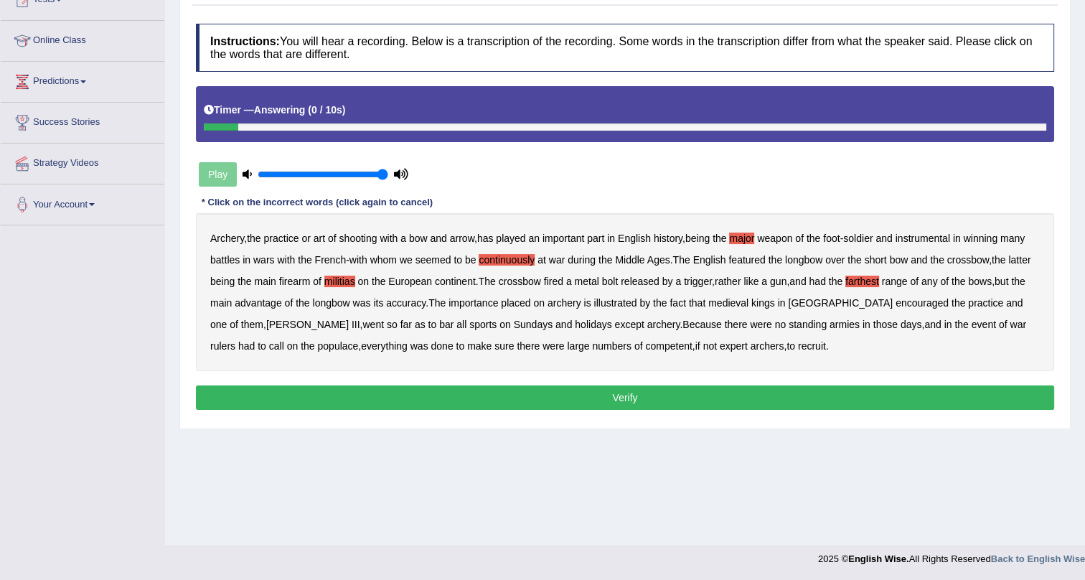
click at [625, 395] on button "Verify" at bounding box center [625, 397] width 859 height 24
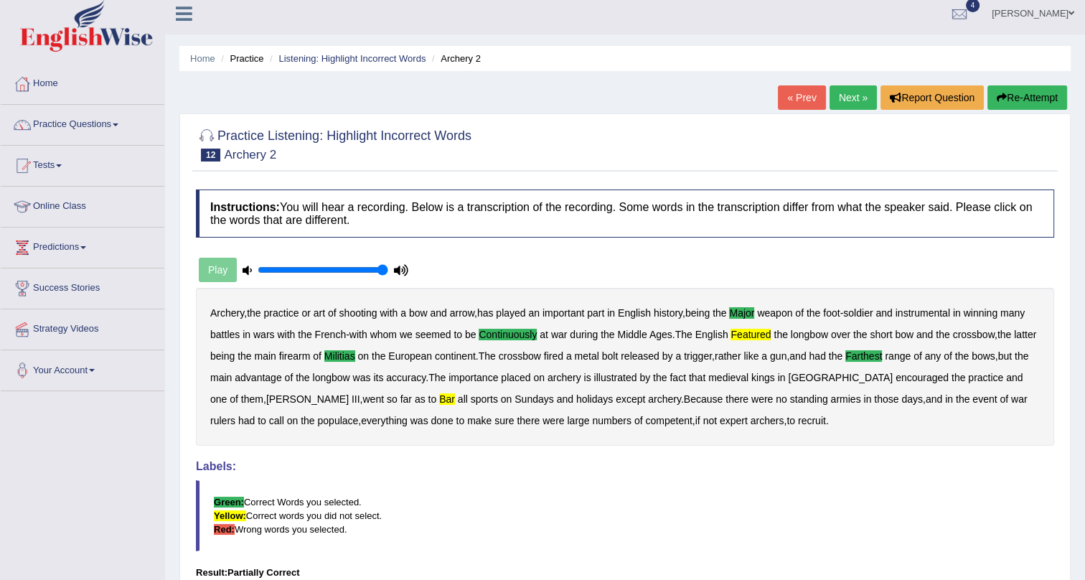
scroll to position [0, 0]
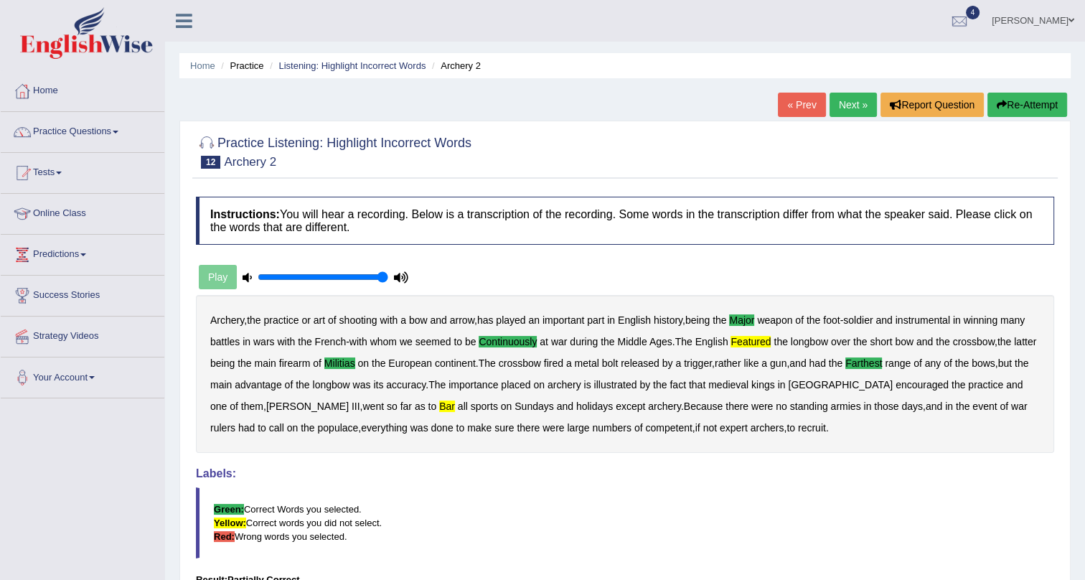
drag, startPoint x: 842, startPoint y: 88, endPoint x: 841, endPoint y: 106, distance: 18.7
click at [841, 98] on div "Home Practice Listening: Highlight Incorrect Words Archery 2 « Prev Next » Repo…" at bounding box center [625, 359] width 920 height 718
click at [841, 101] on link "Next »" at bounding box center [853, 105] width 47 height 24
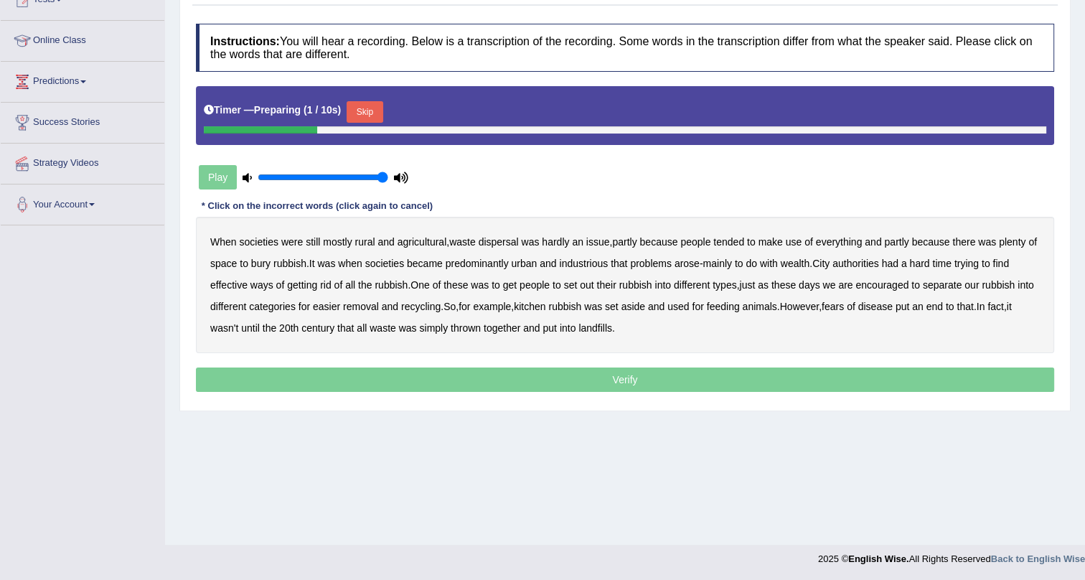
scroll to position [173, 0]
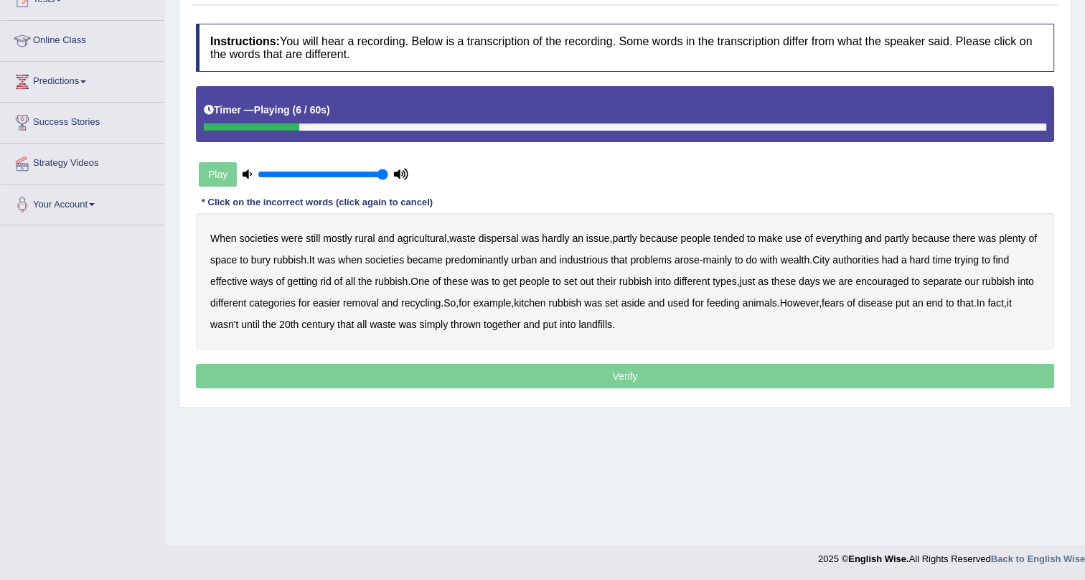
click at [512, 236] on b "dispersal" at bounding box center [499, 238] width 40 height 11
click at [271, 258] on b "bury" at bounding box center [260, 259] width 19 height 11
click at [591, 261] on b "industrious" at bounding box center [583, 259] width 49 height 11
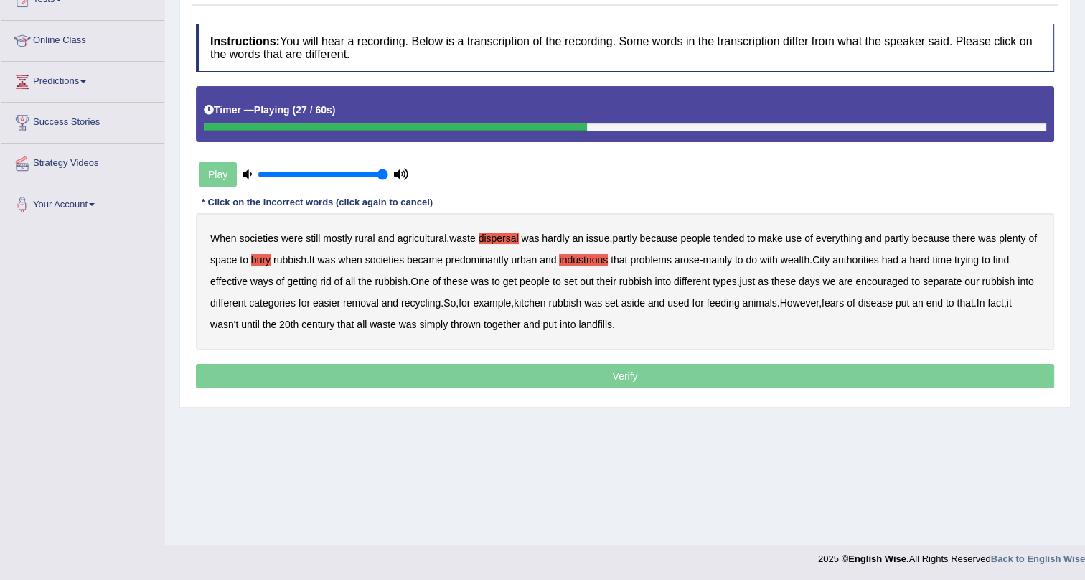
click at [229, 281] on b "effective" at bounding box center [228, 281] width 37 height 11
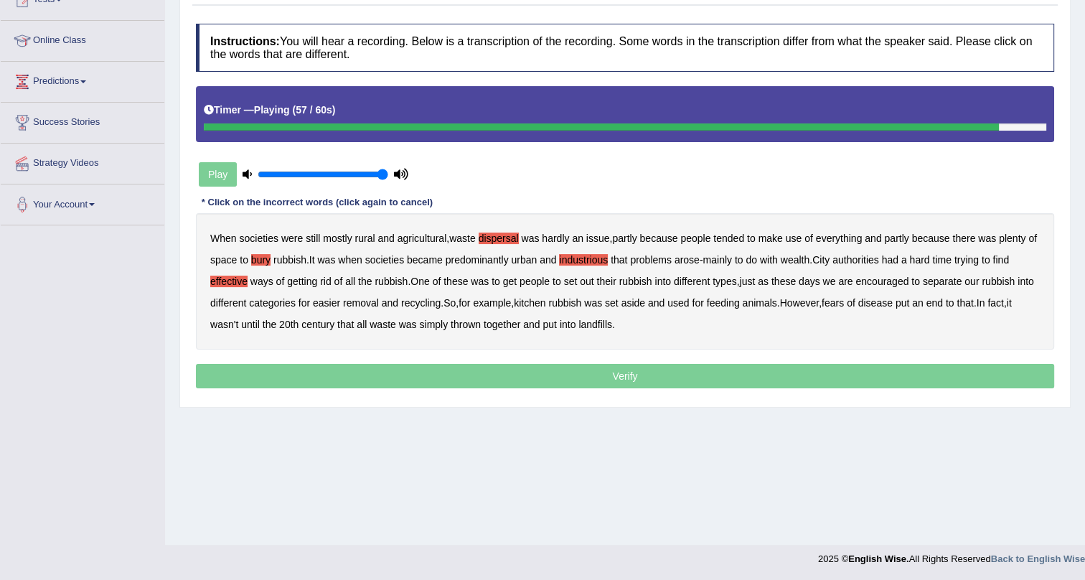
click at [546, 322] on b "put" at bounding box center [550, 324] width 14 height 11
click at [580, 374] on p "Verify" at bounding box center [625, 376] width 859 height 24
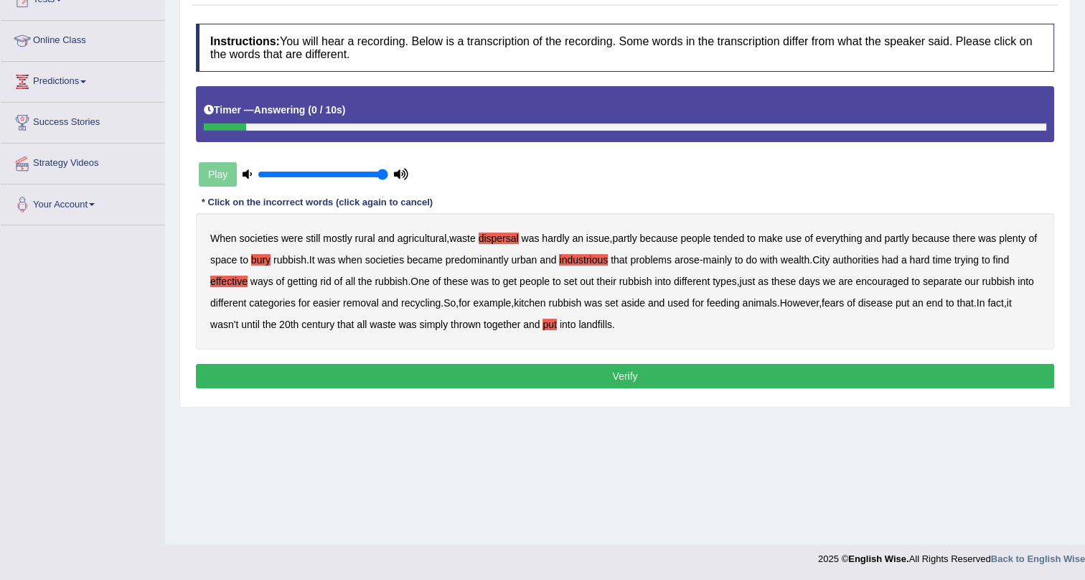
click at [579, 371] on button "Verify" at bounding box center [625, 376] width 859 height 24
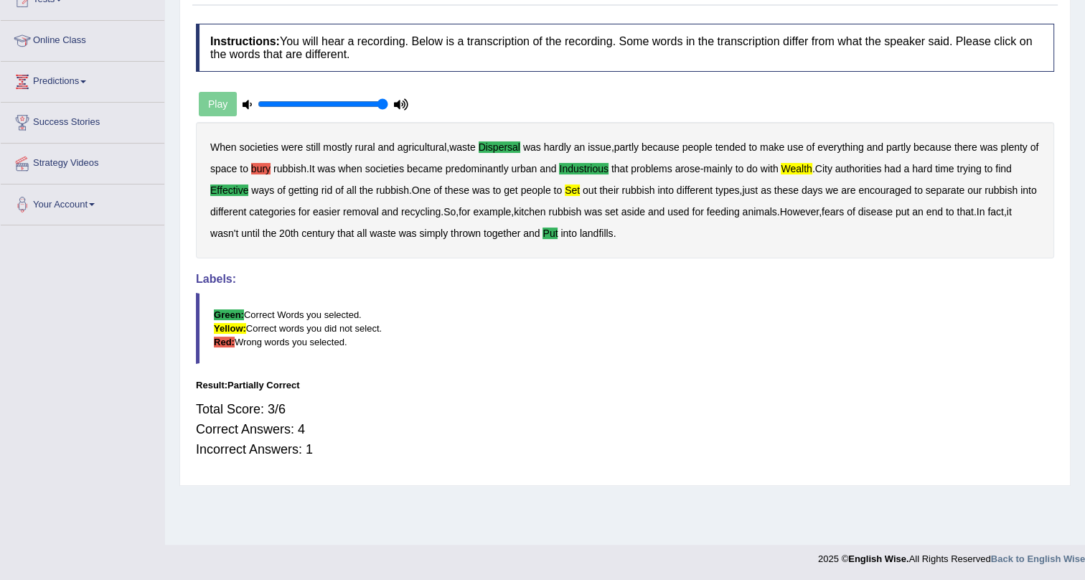
click at [268, 161] on div "When societies were still mostly rural and agricultural , waste dispersal was h…" at bounding box center [625, 190] width 859 height 136
click at [267, 165] on b "bury" at bounding box center [260, 168] width 19 height 11
drag, startPoint x: 823, startPoint y: 164, endPoint x: 808, endPoint y: 179, distance: 20.8
click at [812, 168] on b "wealth" at bounding box center [796, 168] width 31 height 11
click at [573, 185] on b "set" at bounding box center [572, 189] width 15 height 11
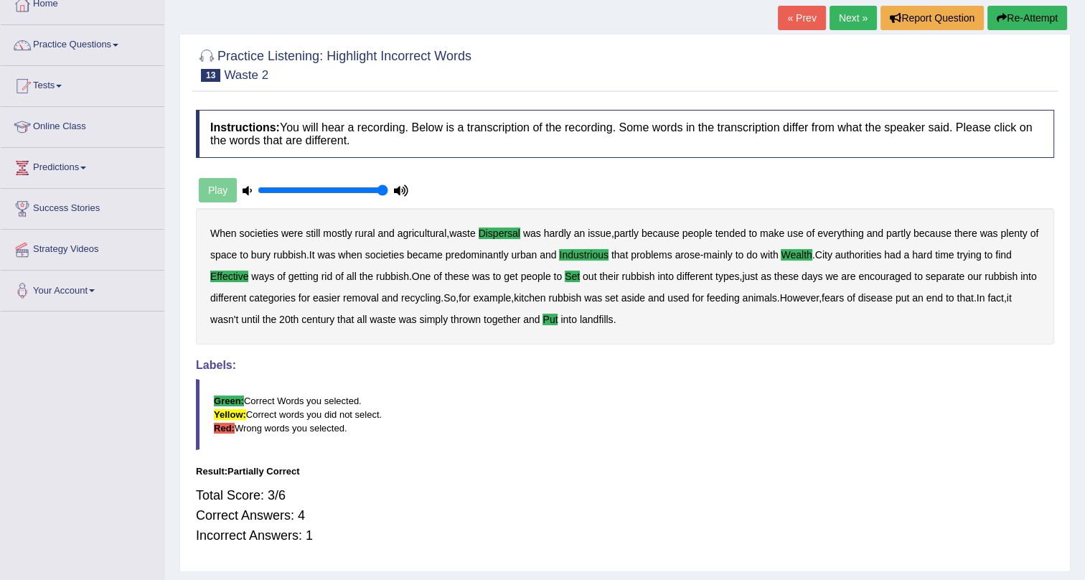
scroll to position [0, 0]
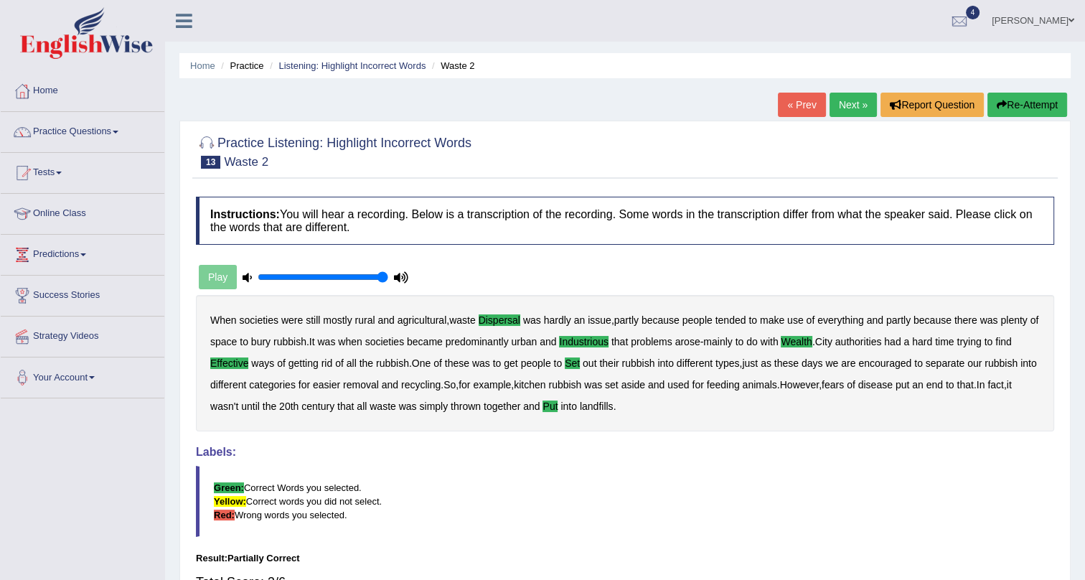
click at [603, 340] on b "industrious" at bounding box center [583, 341] width 49 height 11
click at [558, 403] on b "put" at bounding box center [550, 406] width 15 height 11
click at [574, 361] on b "set" at bounding box center [572, 362] width 15 height 11
click at [508, 341] on b "predominantly" at bounding box center [477, 341] width 63 height 11
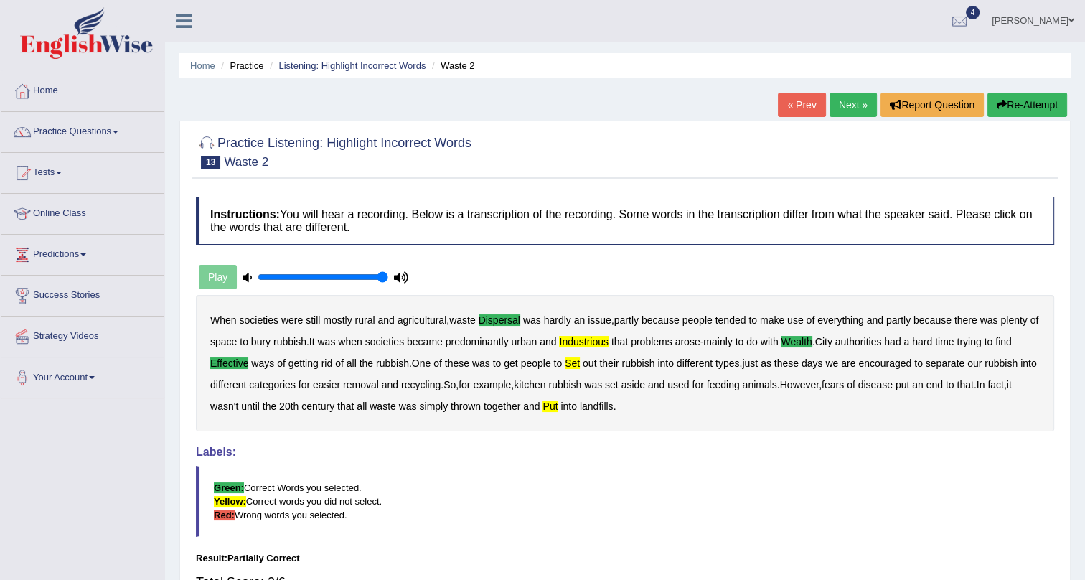
click at [499, 320] on b "dispersal" at bounding box center [500, 319] width 42 height 11
drag, startPoint x: 215, startPoint y: 357, endPoint x: 276, endPoint y: 350, distance: 61.4
click at [218, 358] on b "effective" at bounding box center [229, 362] width 38 height 11
click at [802, 339] on b "wealth" at bounding box center [796, 341] width 31 height 11
drag, startPoint x: 589, startPoint y: 340, endPoint x: 565, endPoint y: 374, distance: 41.8
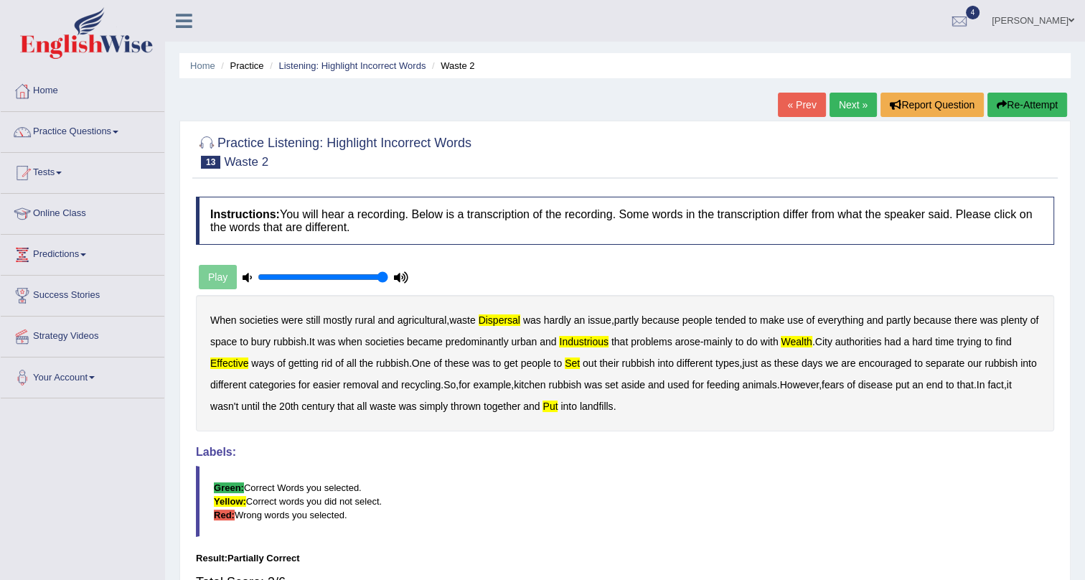
click at [585, 346] on b "industrious" at bounding box center [583, 341] width 49 height 11
drag, startPoint x: 574, startPoint y: 363, endPoint x: 575, endPoint y: 409, distance: 45.9
click at [574, 380] on div "When societies were still mostly rural and agricultural , waste dispersal was h…" at bounding box center [625, 363] width 859 height 136
drag, startPoint x: 577, startPoint y: 408, endPoint x: 578, endPoint y: 378, distance: 30.2
click at [558, 405] on b "put" at bounding box center [550, 406] width 15 height 11
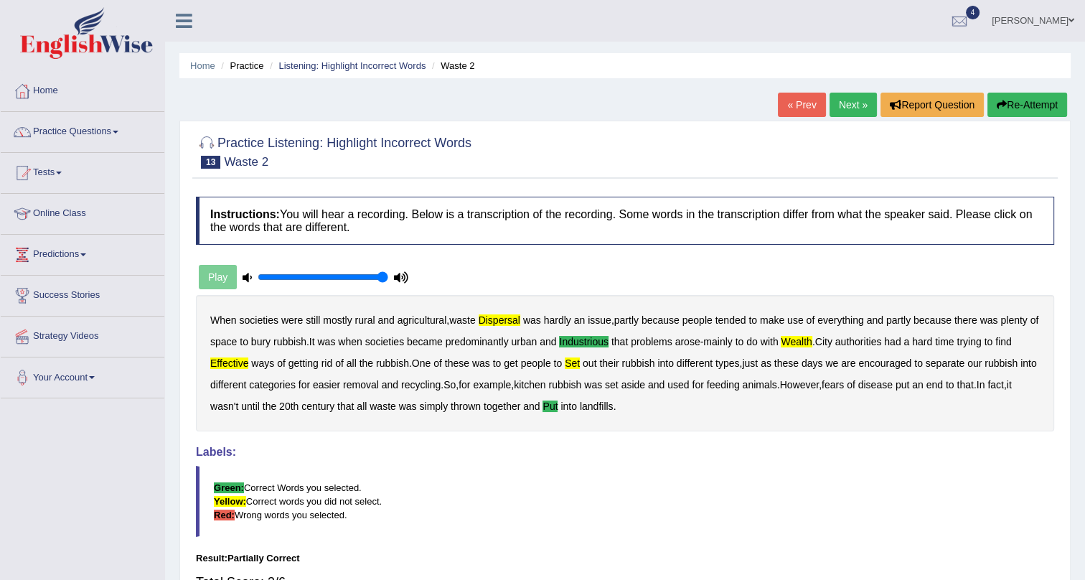
drag, startPoint x: 578, startPoint y: 363, endPoint x: 543, endPoint y: 343, distance: 40.5
click at [577, 363] on b "set" at bounding box center [572, 362] width 15 height 11
drag, startPoint x: 522, startPoint y: 322, endPoint x: 475, endPoint y: 320, distance: 47.4
click at [493, 320] on b "dispersal" at bounding box center [500, 319] width 42 height 11
drag, startPoint x: 229, startPoint y: 363, endPoint x: 469, endPoint y: 357, distance: 239.9
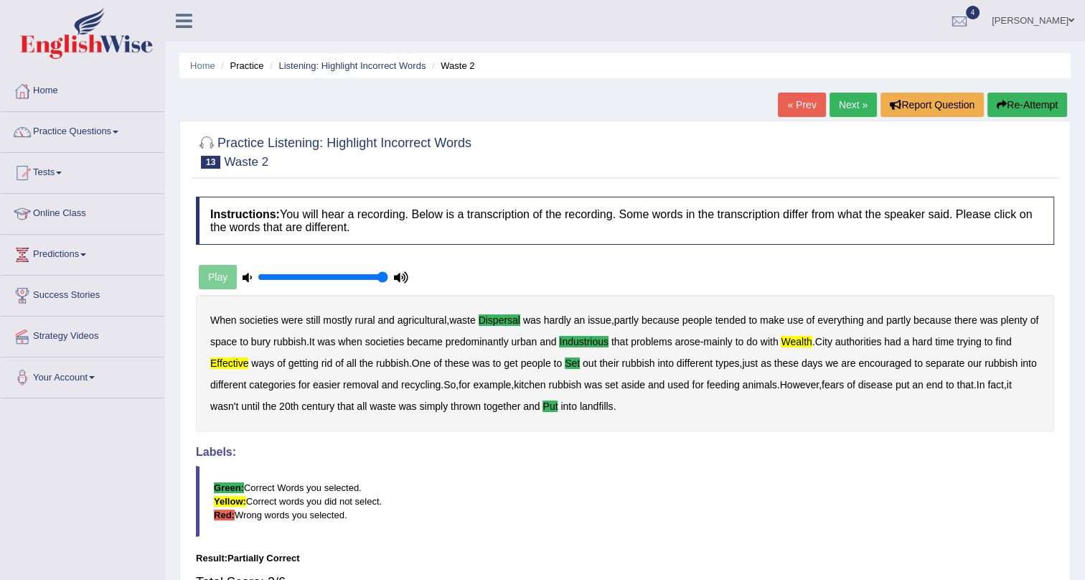
click at [322, 363] on div "When societies were still mostly rural and agricultural , waste dispersal was h…" at bounding box center [625, 363] width 859 height 136
click at [805, 342] on b "wealth" at bounding box center [796, 341] width 31 height 11
click at [230, 359] on b "effective" at bounding box center [229, 362] width 38 height 11
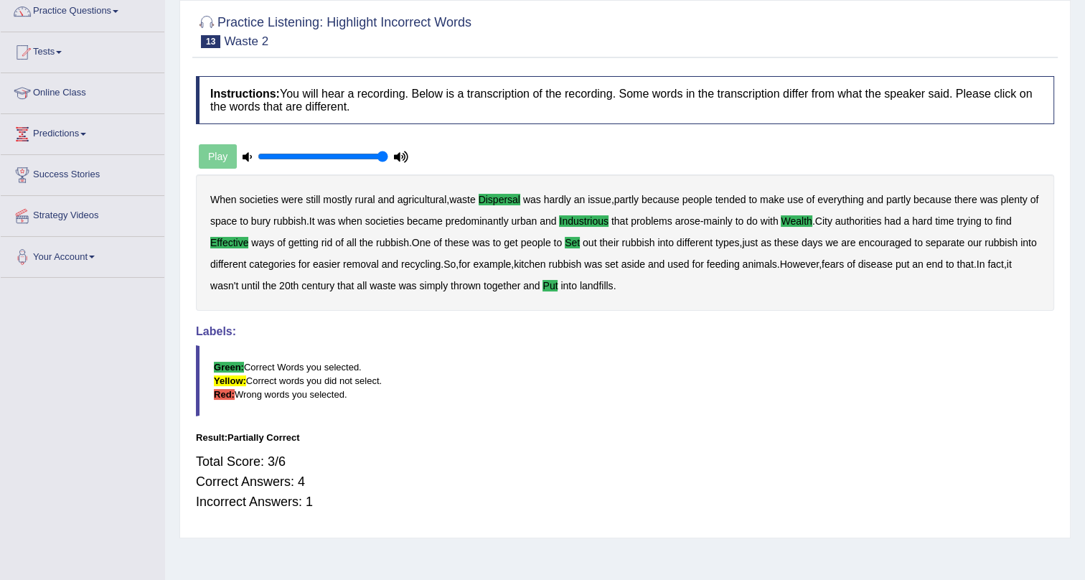
scroll to position [130, 0]
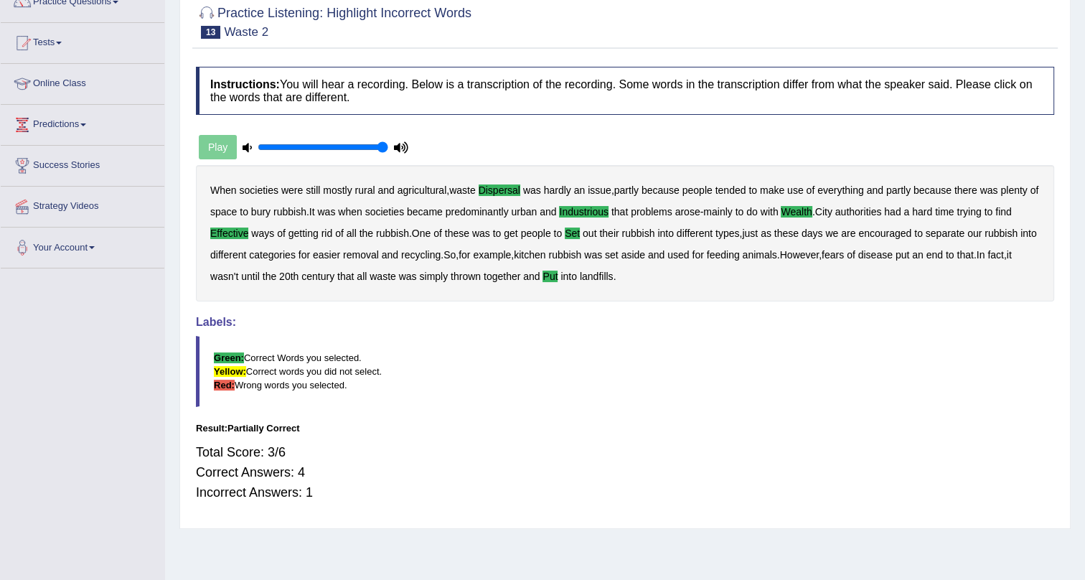
click at [520, 278] on b "together" at bounding box center [502, 276] width 37 height 11
click at [540, 280] on b "and" at bounding box center [531, 276] width 17 height 11
click at [481, 276] on b "thrown" at bounding box center [466, 276] width 30 height 11
click at [448, 275] on b "simply" at bounding box center [433, 276] width 29 height 11
click at [417, 275] on b "was" at bounding box center [408, 276] width 18 height 11
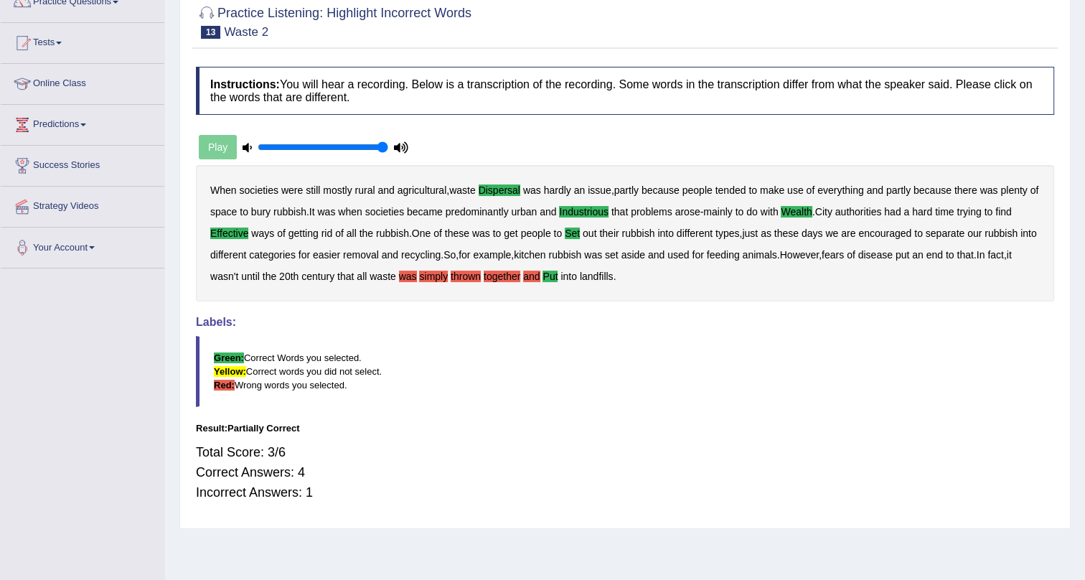
drag, startPoint x: 414, startPoint y: 276, endPoint x: 402, endPoint y: 278, distance: 12.3
click at [396, 277] on b "waste" at bounding box center [383, 276] width 27 height 11
drag, startPoint x: 399, startPoint y: 278, endPoint x: 388, endPoint y: 278, distance: 11.5
click at [398, 278] on div "When societies were still mostly rural and agricultural , waste dispersal was h…" at bounding box center [625, 233] width 859 height 136
drag, startPoint x: 377, startPoint y: 276, endPoint x: 368, endPoint y: 275, distance: 8.7
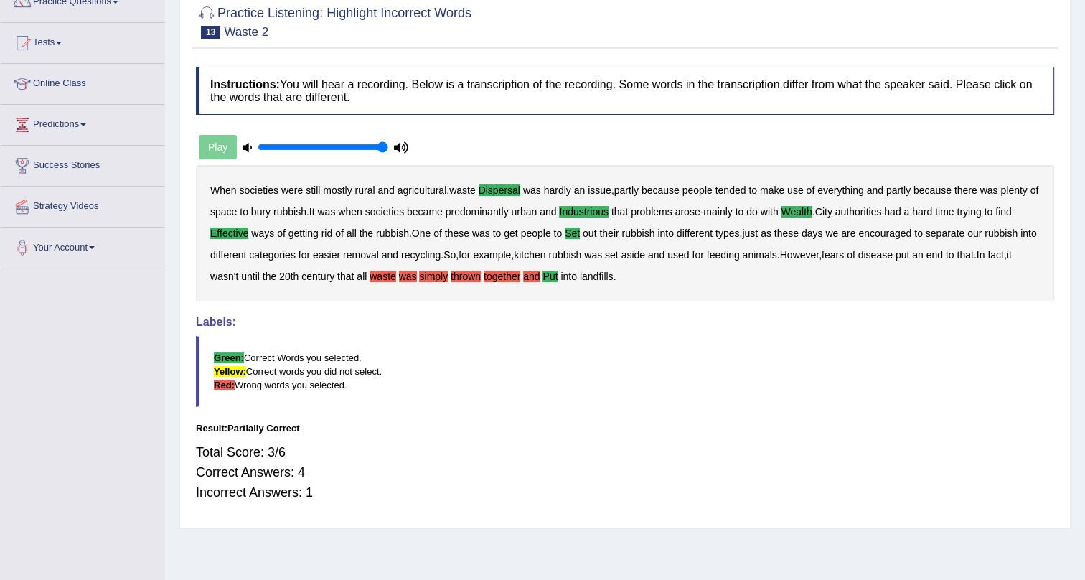
click at [354, 276] on b "that" at bounding box center [345, 276] width 17 height 11
click at [354, 275] on b "that" at bounding box center [345, 276] width 17 height 11
click at [386, 274] on div "When societies were still mostly rural and agricultural , waste dispersal was h…" at bounding box center [625, 233] width 859 height 136
click at [367, 276] on b "all" at bounding box center [362, 276] width 10 height 11
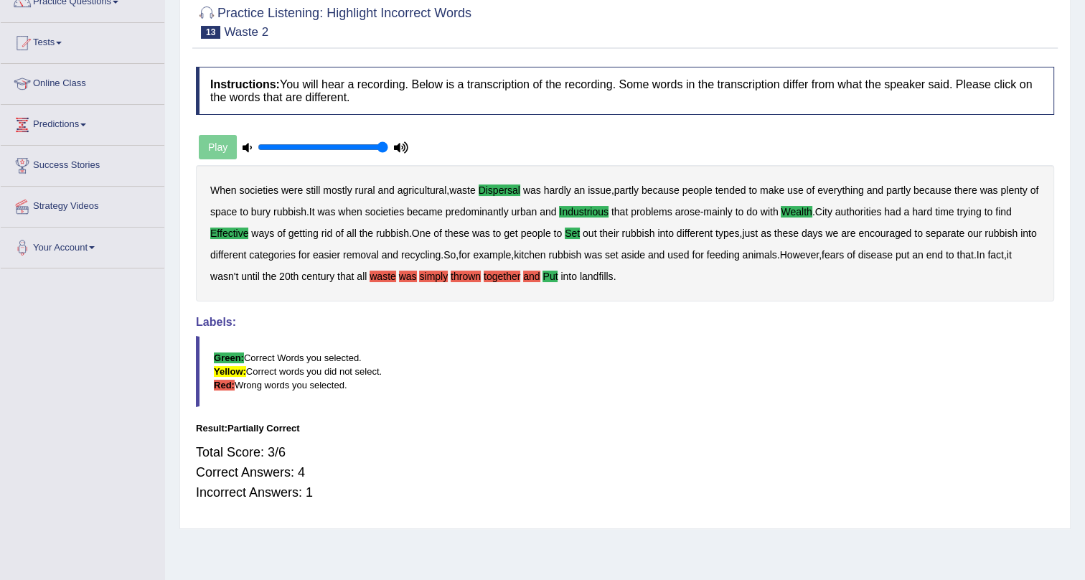
click at [354, 276] on b "that" at bounding box center [345, 276] width 17 height 11
click at [335, 275] on b "century" at bounding box center [318, 276] width 33 height 11
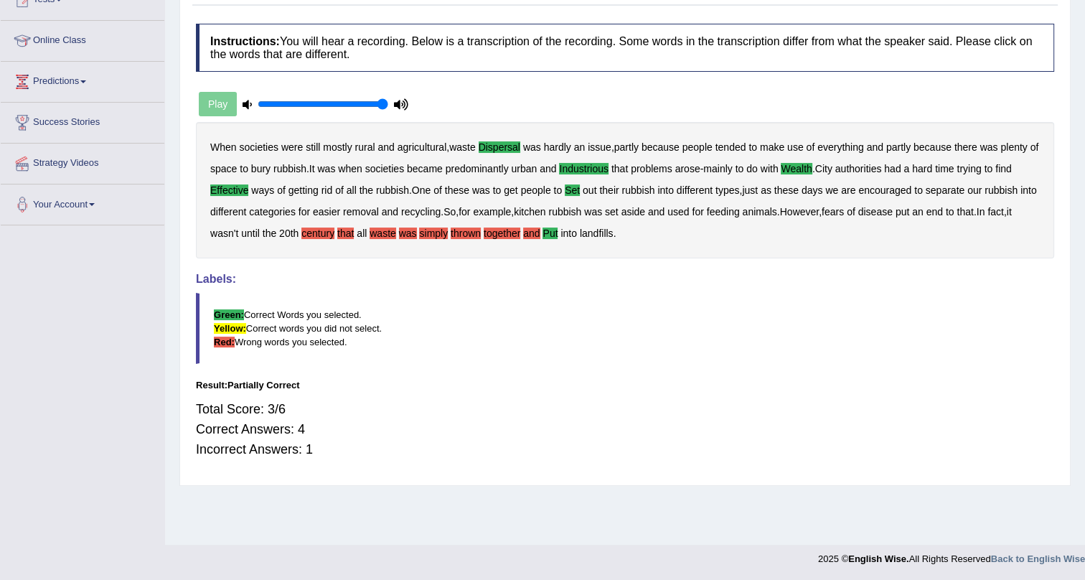
scroll to position [0, 0]
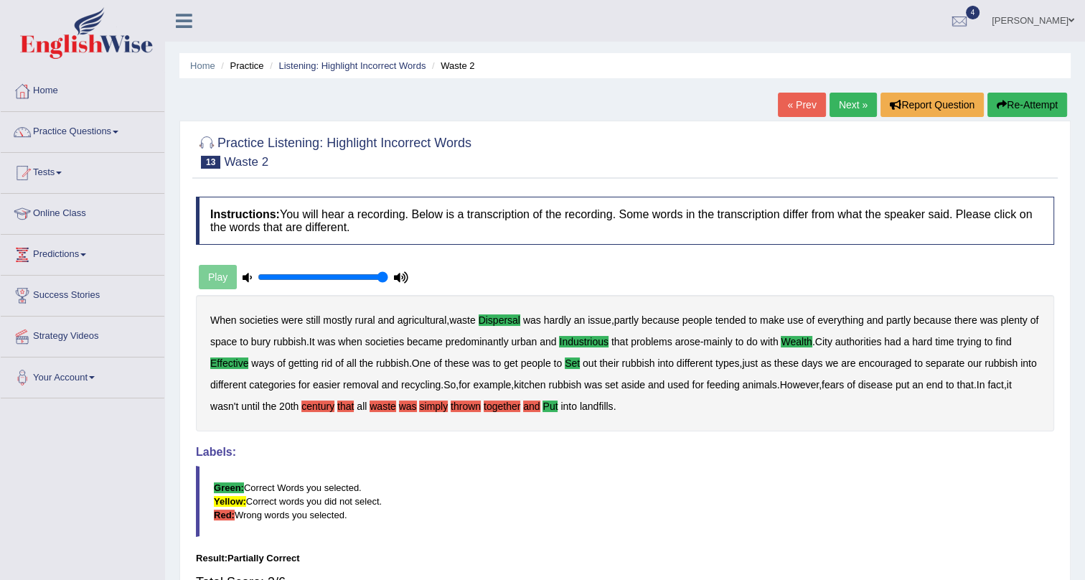
click at [836, 103] on link "Next »" at bounding box center [853, 105] width 47 height 24
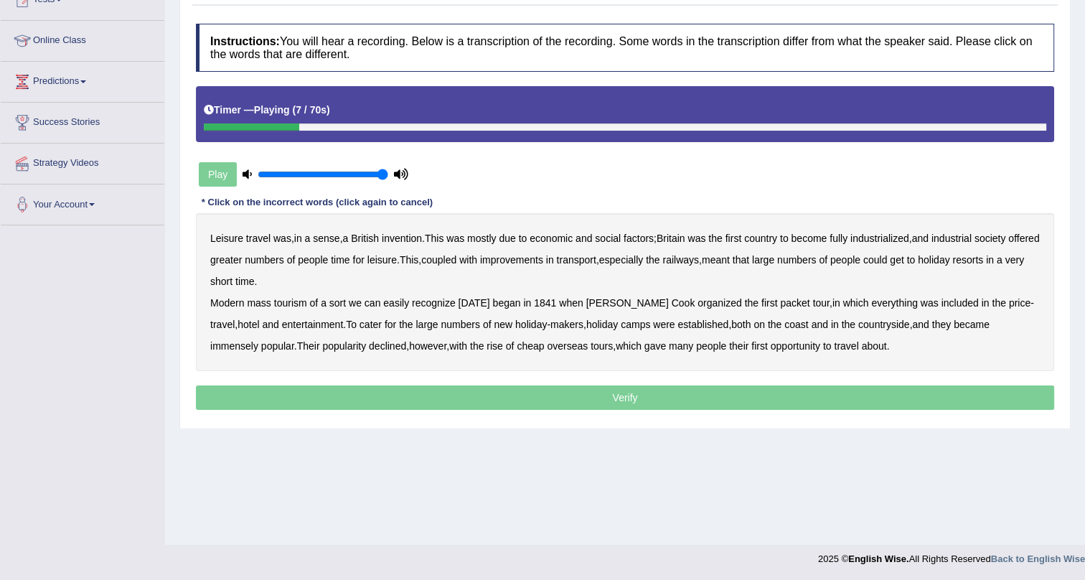
click at [485, 234] on b "mostly" at bounding box center [481, 238] width 29 height 11
drag, startPoint x: 262, startPoint y: 258, endPoint x: 270, endPoint y: 258, distance: 7.9
click at [242, 258] on b "greater" at bounding box center [226, 259] width 32 height 11
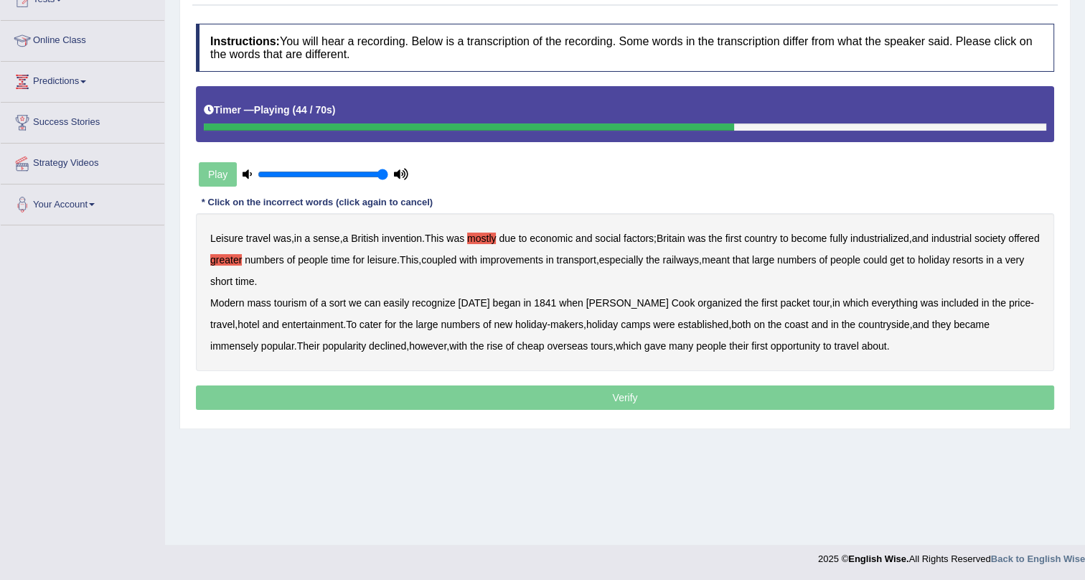
drag, startPoint x: 966, startPoint y: 296, endPoint x: 982, endPoint y: 299, distance: 16.1
click at [969, 294] on div "Leisure travel was , in a sense , a British invention . This was mostly due to …" at bounding box center [625, 292] width 859 height 158
drag, startPoint x: 963, startPoint y: 302, endPoint x: 894, endPoint y: 296, distance: 69.9
click at [1009, 300] on b "price" at bounding box center [1020, 302] width 22 height 11
click at [862, 345] on b "about" at bounding box center [874, 345] width 25 height 11
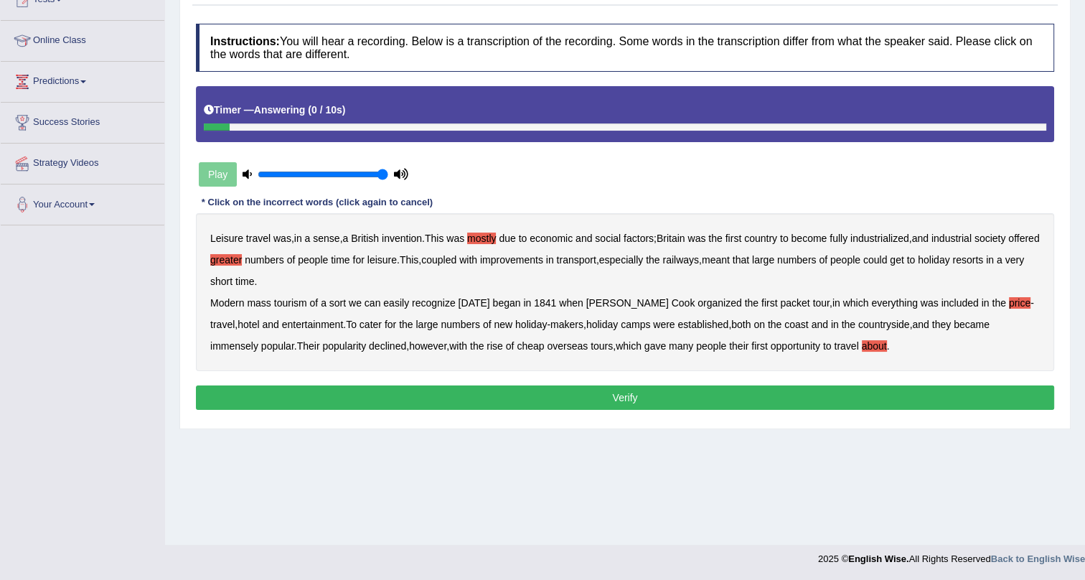
click at [507, 393] on button "Verify" at bounding box center [625, 397] width 859 height 24
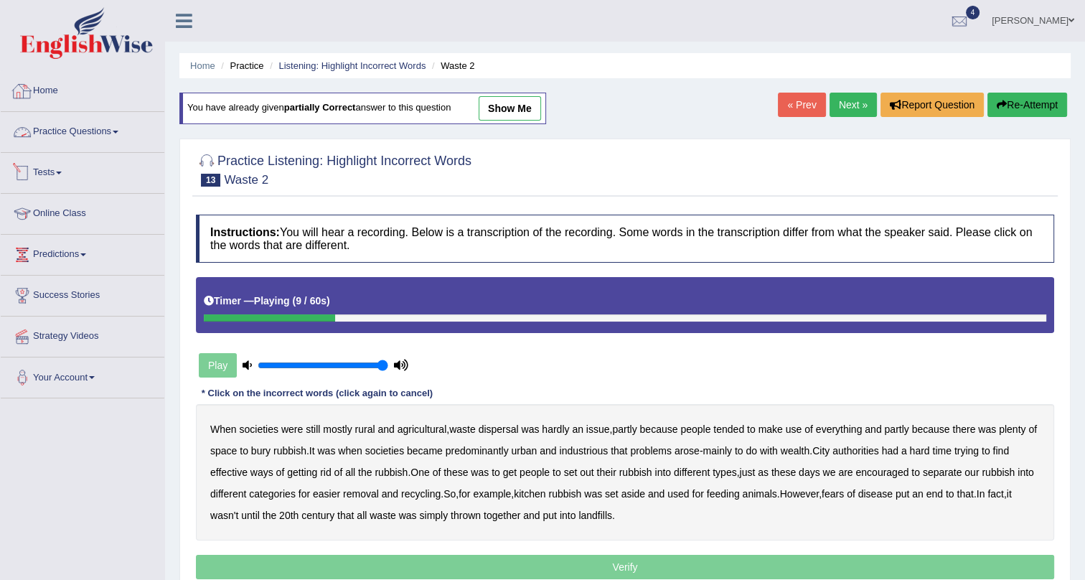
click at [112, 130] on link "Practice Questions" at bounding box center [83, 130] width 164 height 36
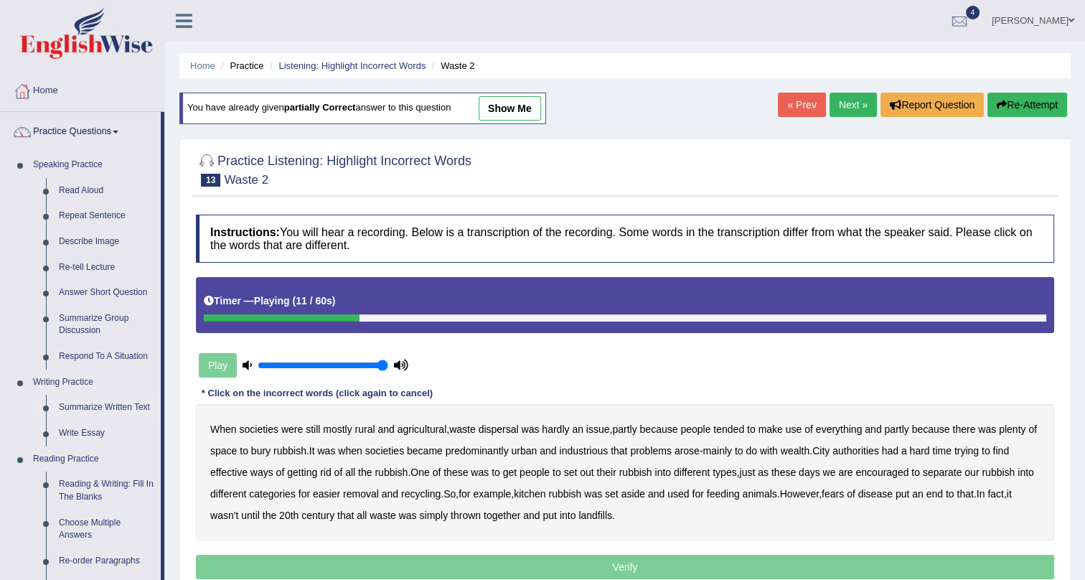
click at [102, 410] on link "Summarize Written Text" at bounding box center [106, 408] width 108 height 26
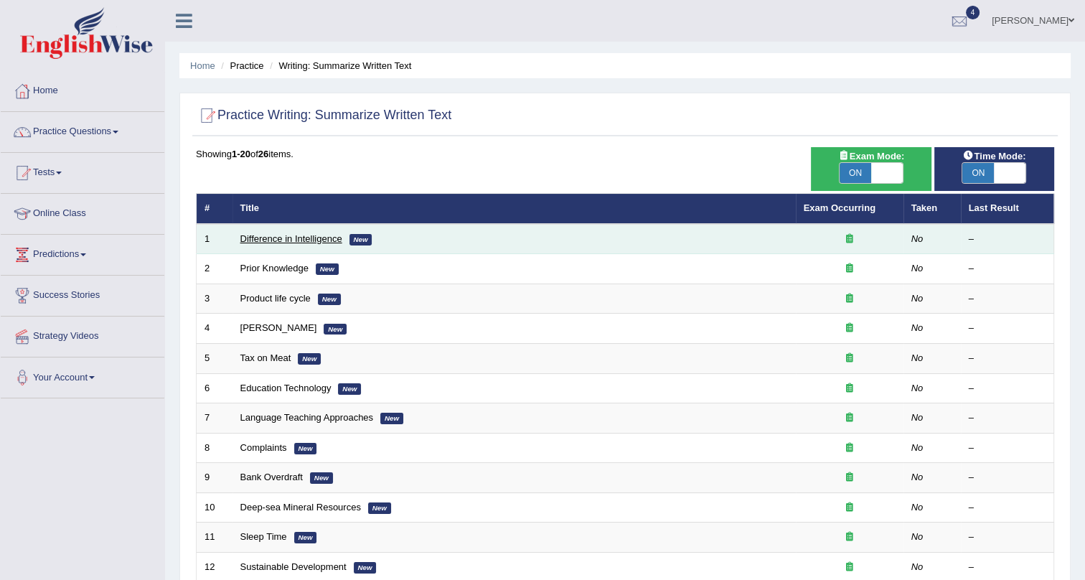
click at [287, 237] on link "Difference in Intelligence" at bounding box center [291, 238] width 102 height 11
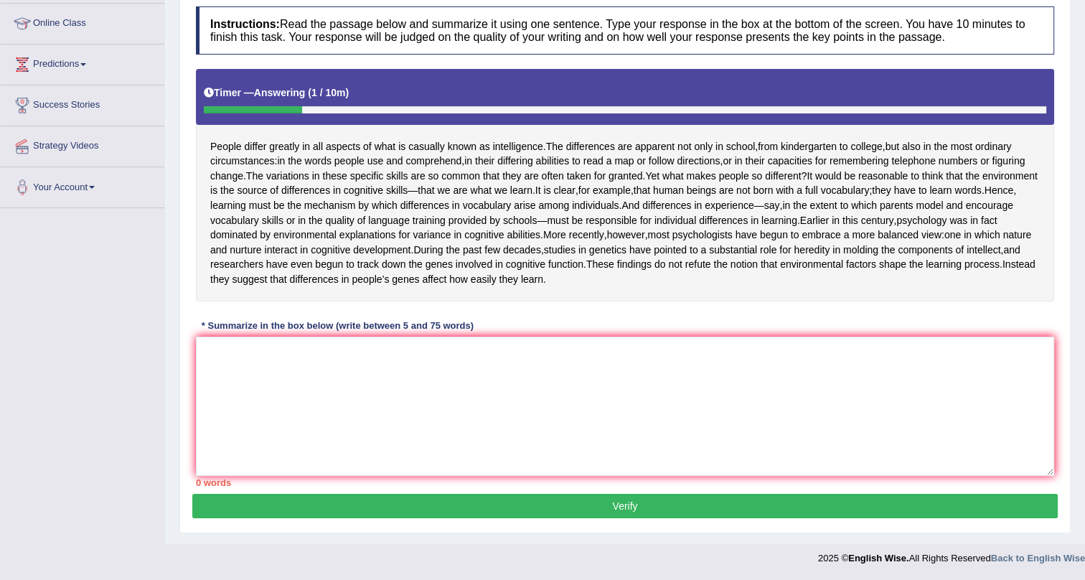
scroll to position [219, 0]
drag, startPoint x: 251, startPoint y: 403, endPoint x: 271, endPoint y: 383, distance: 28.9
click at [258, 394] on textarea at bounding box center [625, 406] width 859 height 139
type textarea "t"
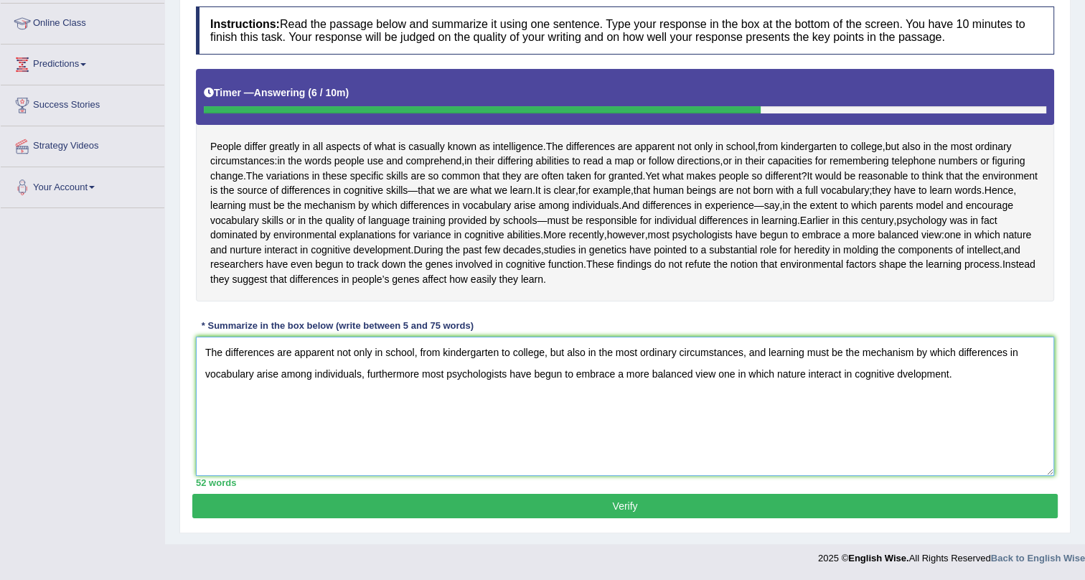
type textarea "The differences are apparent not only in school, from kindergarten to college, …"
click at [273, 503] on button "Verify" at bounding box center [625, 506] width 866 height 24
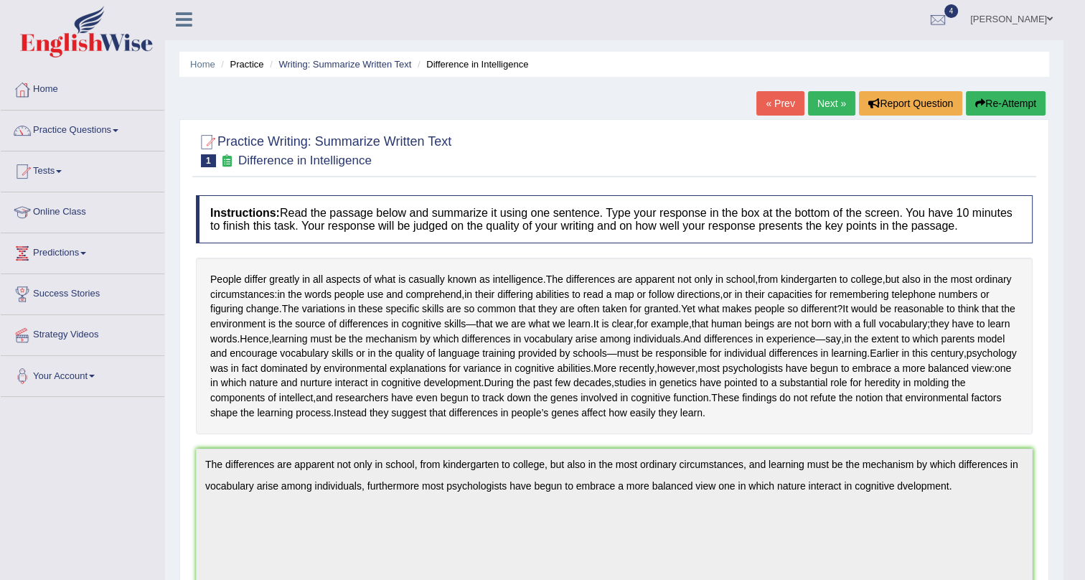
scroll to position [0, 0]
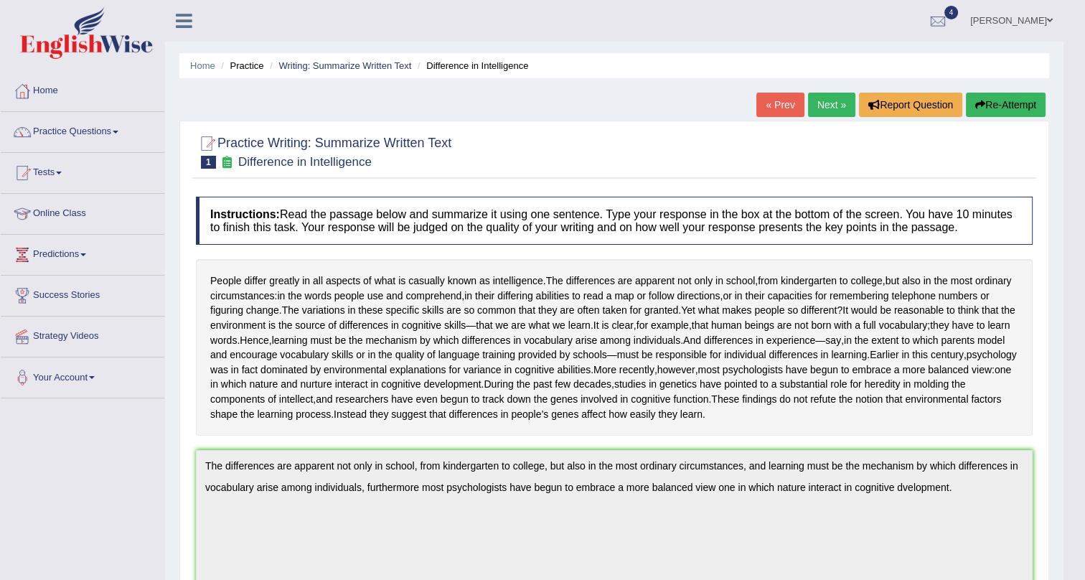
click at [832, 100] on link "Next »" at bounding box center [831, 105] width 47 height 24
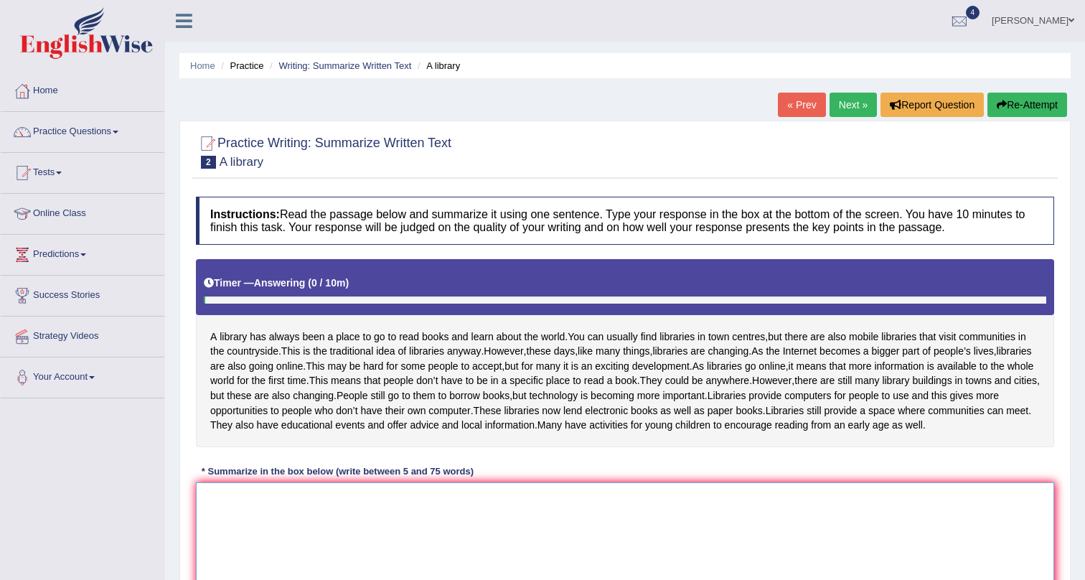
click at [387, 482] on textarea at bounding box center [625, 551] width 859 height 139
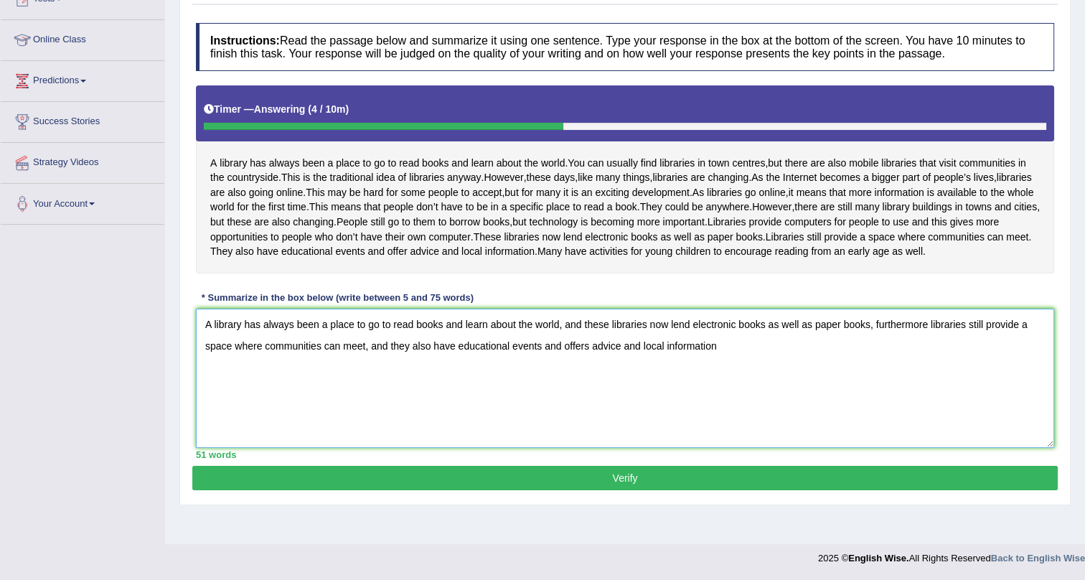
type textarea "A library has always been a place to go to read books and learn about the world…"
drag, startPoint x: 669, startPoint y: 503, endPoint x: 657, endPoint y: 496, distance: 14.2
click at [670, 490] on button "Verify" at bounding box center [625, 478] width 866 height 24
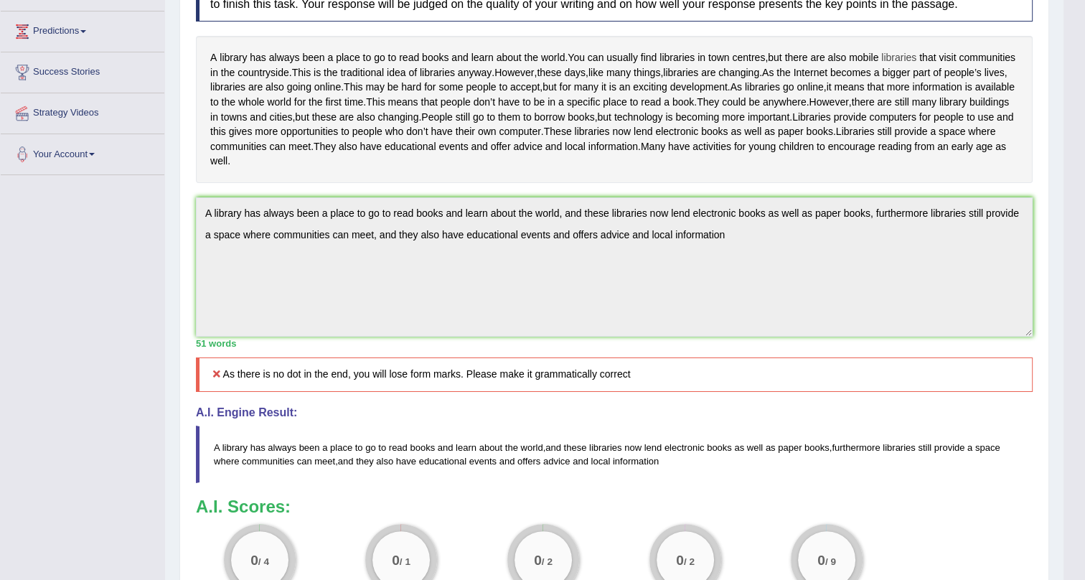
scroll to position [108, 0]
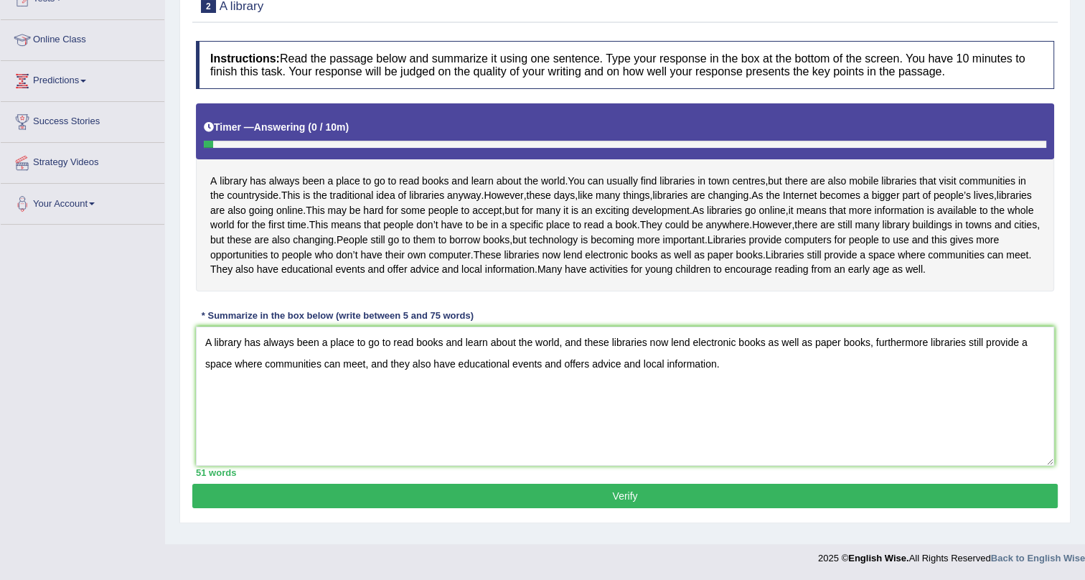
type textarea "A library has always been a place to go to read books and learn about the world…"
click at [608, 504] on button "Verify" at bounding box center [625, 496] width 866 height 24
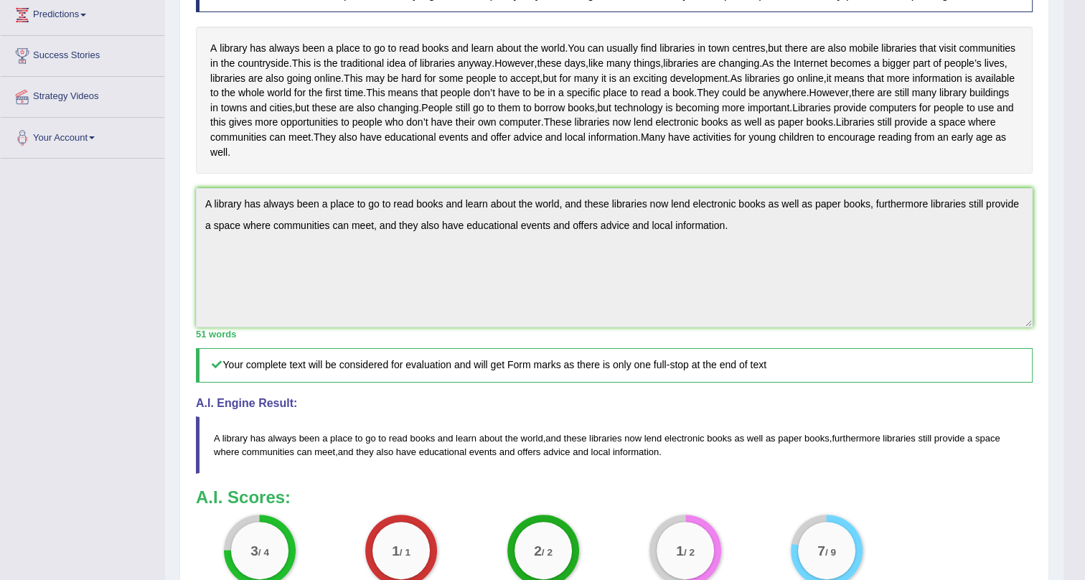
scroll to position [398, 0]
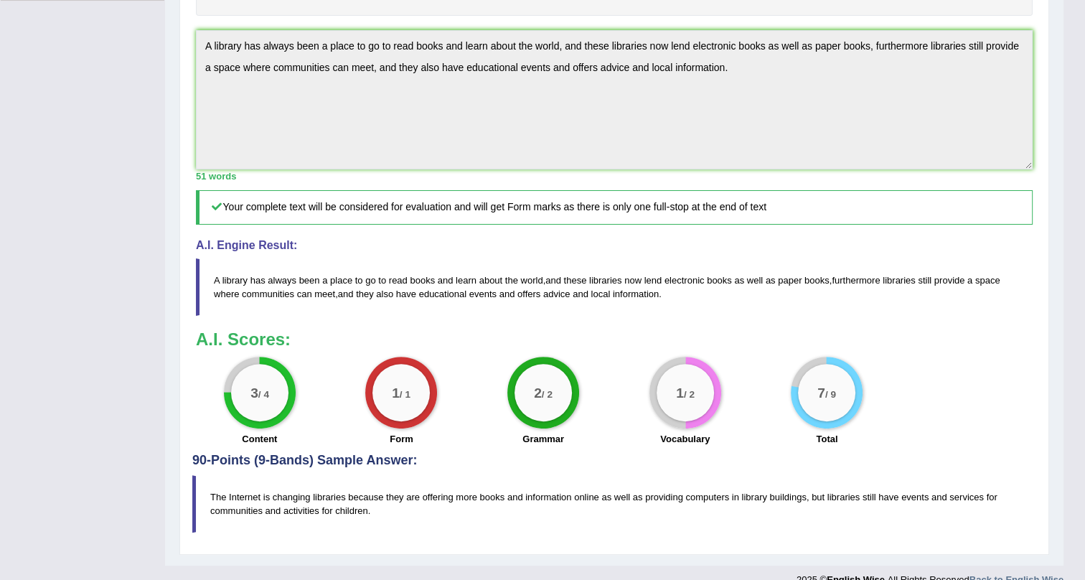
click at [670, 421] on div "1 / 2" at bounding box center [685, 392] width 57 height 57
click at [684, 446] on label "Vocabulary" at bounding box center [685, 439] width 50 height 14
click at [688, 419] on div "1 / 2" at bounding box center [685, 392] width 57 height 57
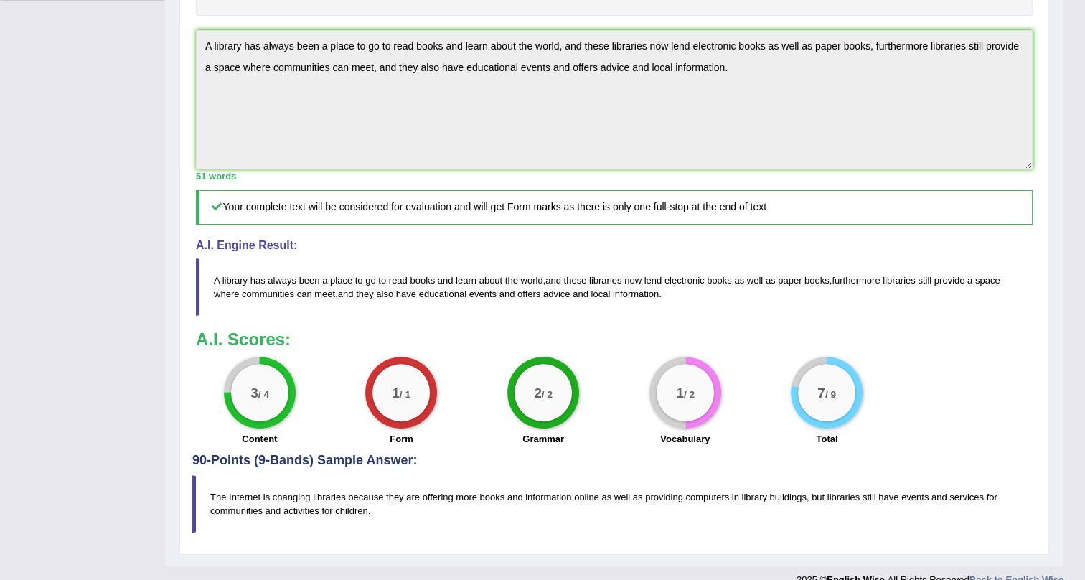
click at [686, 420] on div "1 / 2" at bounding box center [685, 392] width 57 height 57
click at [683, 421] on div "1 / 2" at bounding box center [685, 392] width 57 height 57
click at [684, 399] on small "/ 2" at bounding box center [689, 393] width 11 height 11
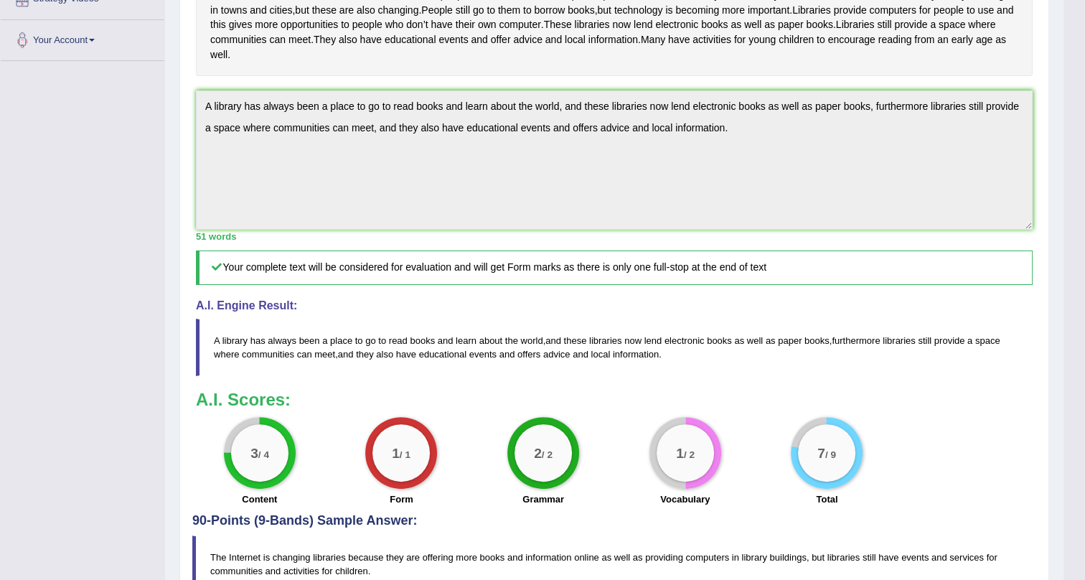
scroll to position [463, 0]
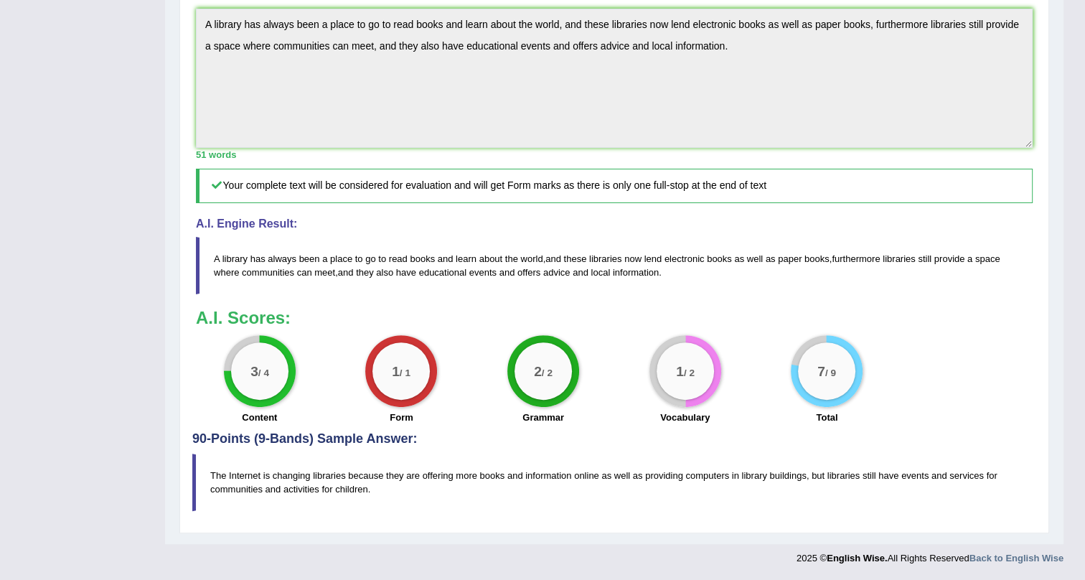
drag, startPoint x: 213, startPoint y: 472, endPoint x: 244, endPoint y: 473, distance: 30.9
click at [251, 474] on blockquote "The Internet is changing libraries because they are offering more books and inf…" at bounding box center [614, 482] width 844 height 57
click at [210, 467] on blockquote "The Internet is changing libraries because they are offering more books and inf…" at bounding box center [614, 482] width 844 height 57
drag, startPoint x: 210, startPoint y: 467, endPoint x: 251, endPoint y: 478, distance: 42.5
click at [262, 480] on blockquote "The Internet is changing libraries because they are offering more books and inf…" at bounding box center [614, 482] width 844 height 57
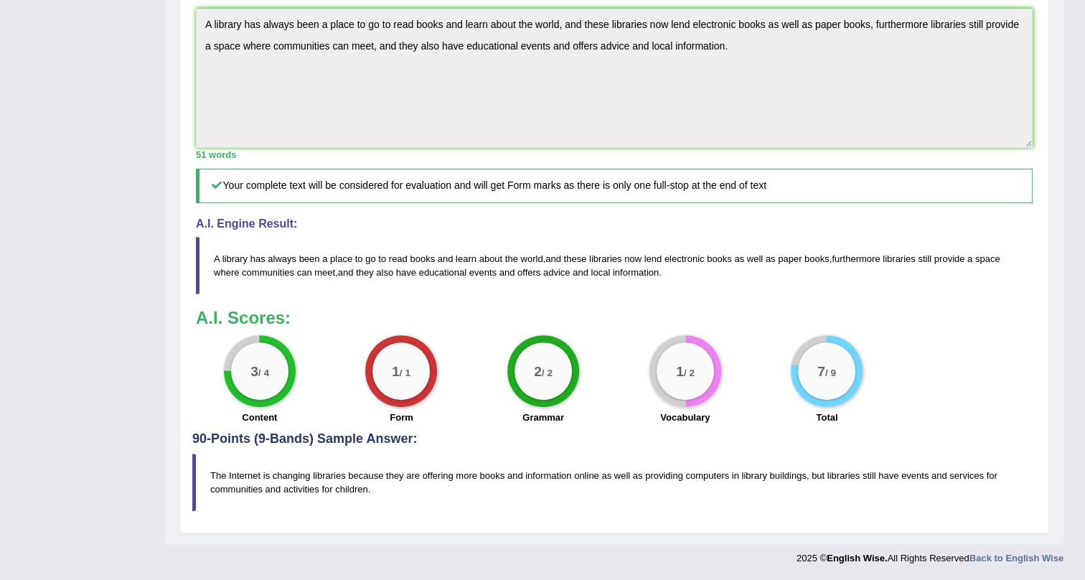
drag, startPoint x: 210, startPoint y: 475, endPoint x: 251, endPoint y: 477, distance: 41.7
click at [251, 479] on blockquote "The Internet is changing libraries because they are offering more books and inf…" at bounding box center [614, 482] width 844 height 57
click at [240, 472] on blockquote "The Internet is changing libraries because they are offering more books and inf…" at bounding box center [614, 482] width 844 height 57
drag, startPoint x: 211, startPoint y: 253, endPoint x: 230, endPoint y: 261, distance: 20.6
click at [237, 260] on blockquote "A library has always been a place to go to read books and learn about the world…" at bounding box center [614, 265] width 837 height 57
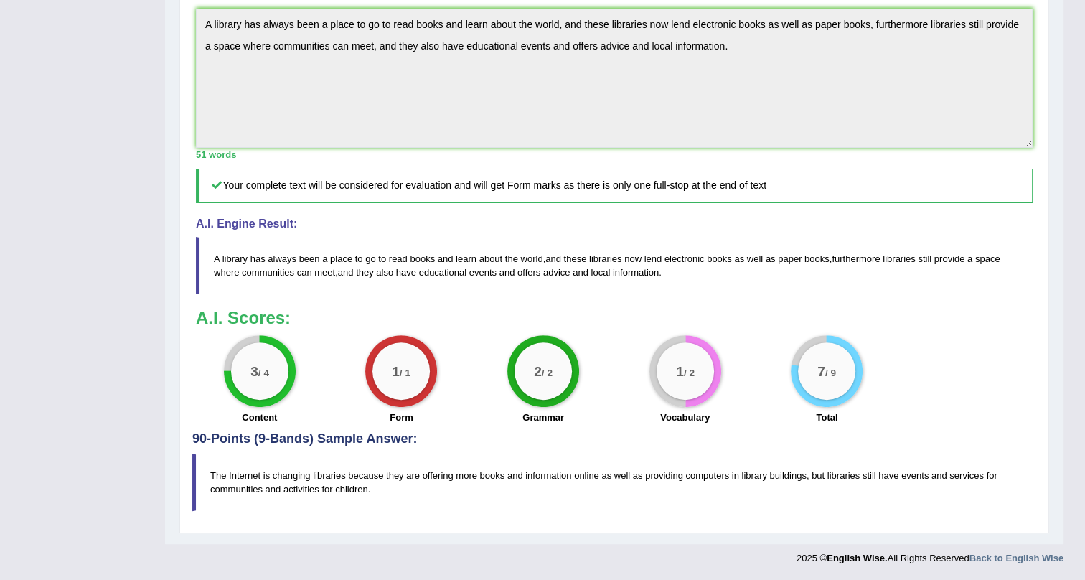
drag, startPoint x: 163, startPoint y: 416, endPoint x: 138, endPoint y: 376, distance: 47.4
click at [156, 401] on div "Toggle navigation Home Practice Questions Speaking Practice Read Aloud Repeat S…" at bounding box center [532, 77] width 1064 height 992
drag, startPoint x: 0, startPoint y: 203, endPoint x: 112, endPoint y: 251, distance: 121.9
click at [78, 240] on div "Toggle navigation Home Practice Questions Speaking Practice Read Aloud Repeat S…" at bounding box center [532, 77] width 1064 height 992
drag, startPoint x: 424, startPoint y: 368, endPoint x: 138, endPoint y: 328, distance: 289.1
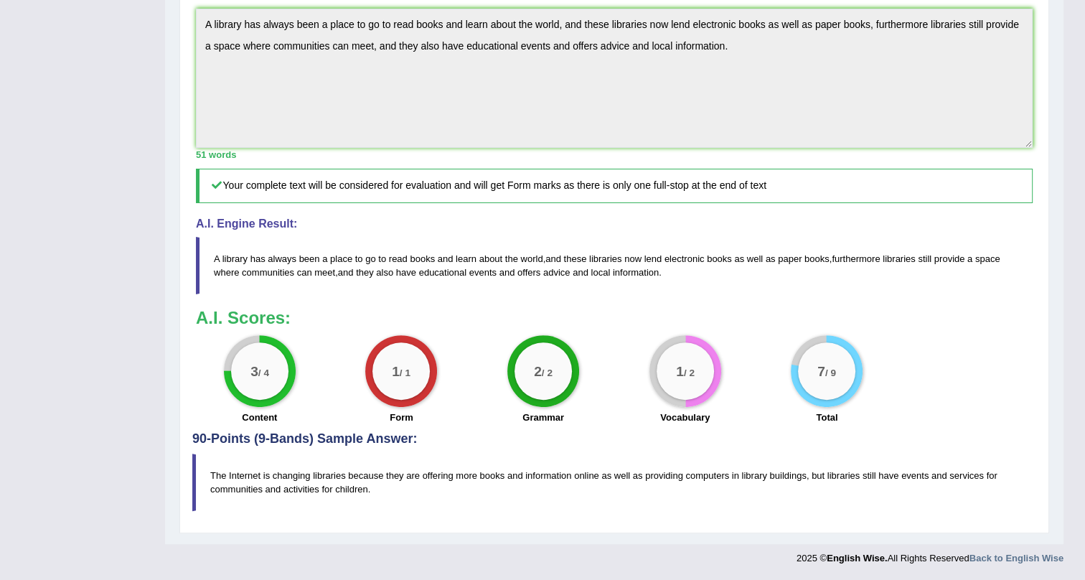
click at [226, 354] on div "3 / 4 Content 1 / 1 Form 2 / 2 Grammar 1 / 2 Vocabulary 7 / 9 Total" at bounding box center [614, 381] width 851 height 93
click at [7, 248] on div "Toggle navigation Home Practice Questions Speaking Practice Read Aloud Repeat S…" at bounding box center [532, 77] width 1064 height 992
drag, startPoint x: 370, startPoint y: 403, endPoint x: 363, endPoint y: 407, distance: 7.4
click at [368, 404] on div "1 / 1 Form" at bounding box center [402, 381] width 142 height 93
click at [0, 266] on div "Toggle navigation Home Practice Questions Speaking Practice Read Aloud Repeat S…" at bounding box center [532, 77] width 1064 height 992
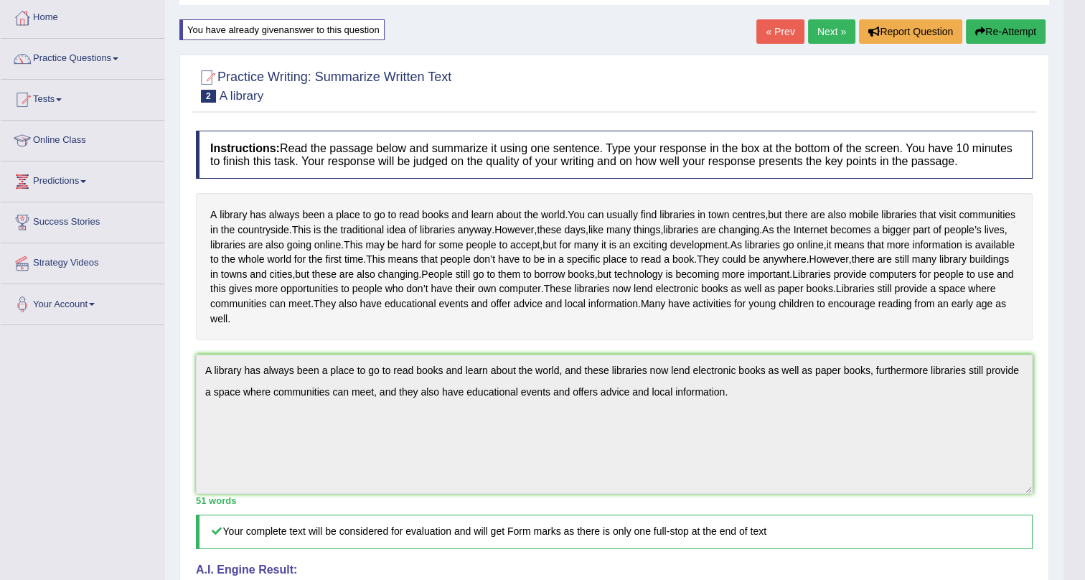
scroll to position [72, 0]
click at [833, 29] on link "Next »" at bounding box center [831, 33] width 47 height 24
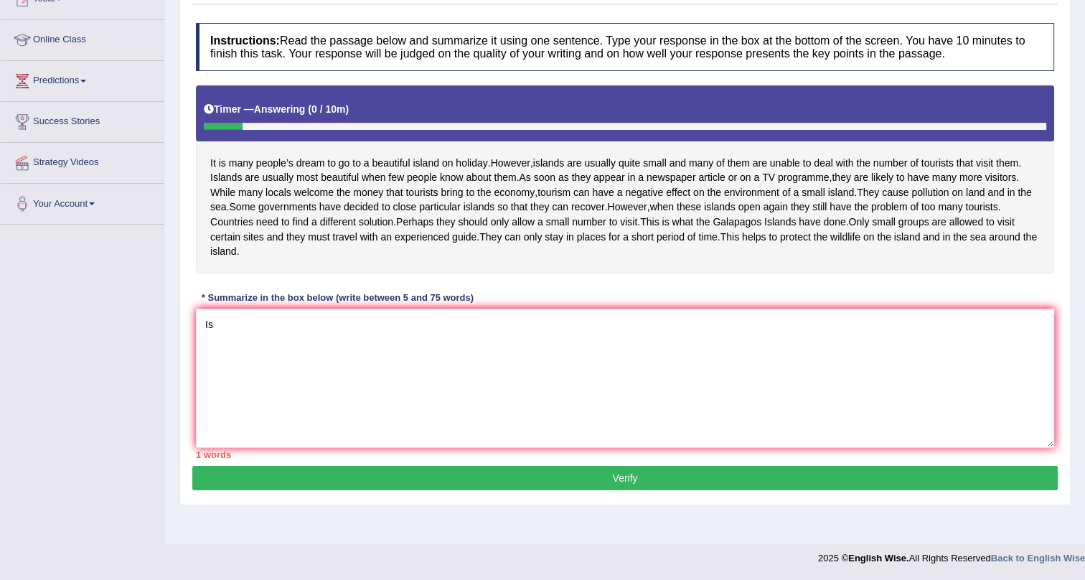
type textarea "I"
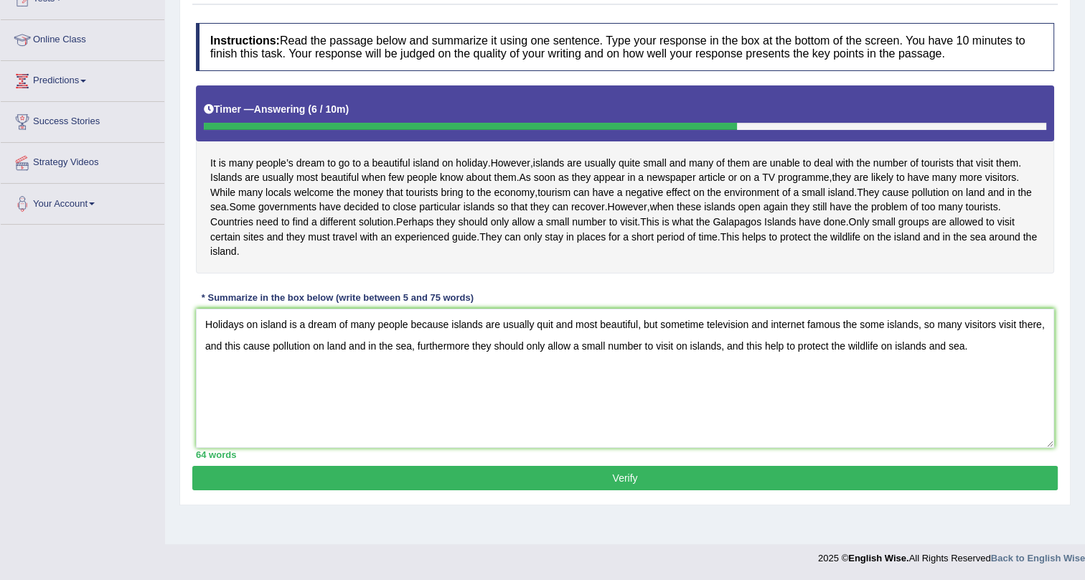
type textarea "Holidays on island is a dream of many people because islands are usually quit a…"
drag, startPoint x: 624, startPoint y: 497, endPoint x: 624, endPoint y: 541, distance: 44.5
click at [624, 490] on button "Verify" at bounding box center [625, 478] width 866 height 24
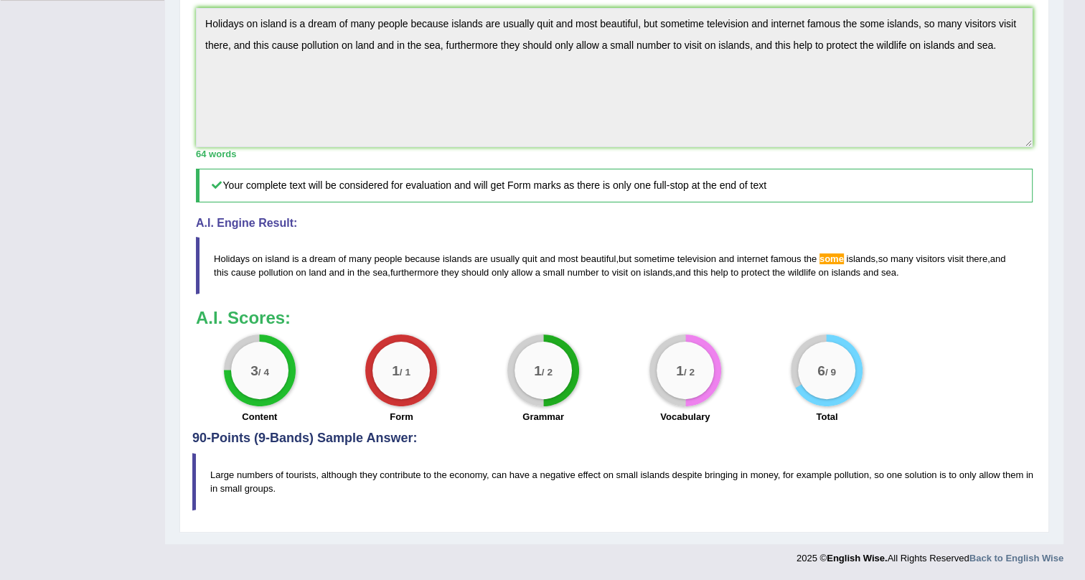
scroll to position [470, 0]
drag, startPoint x: 208, startPoint y: 472, endPoint x: 216, endPoint y: 472, distance: 7.9
click at [216, 472] on blockquote "Large numbers of tourists, although they contribute to the economy, can have a …" at bounding box center [614, 481] width 844 height 57
click at [216, 475] on blockquote "Large numbers of tourists, although they contribute to the economy, can have a …" at bounding box center [614, 481] width 844 height 57
drag, startPoint x: 216, startPoint y: 475, endPoint x: 546, endPoint y: 488, distance: 329.8
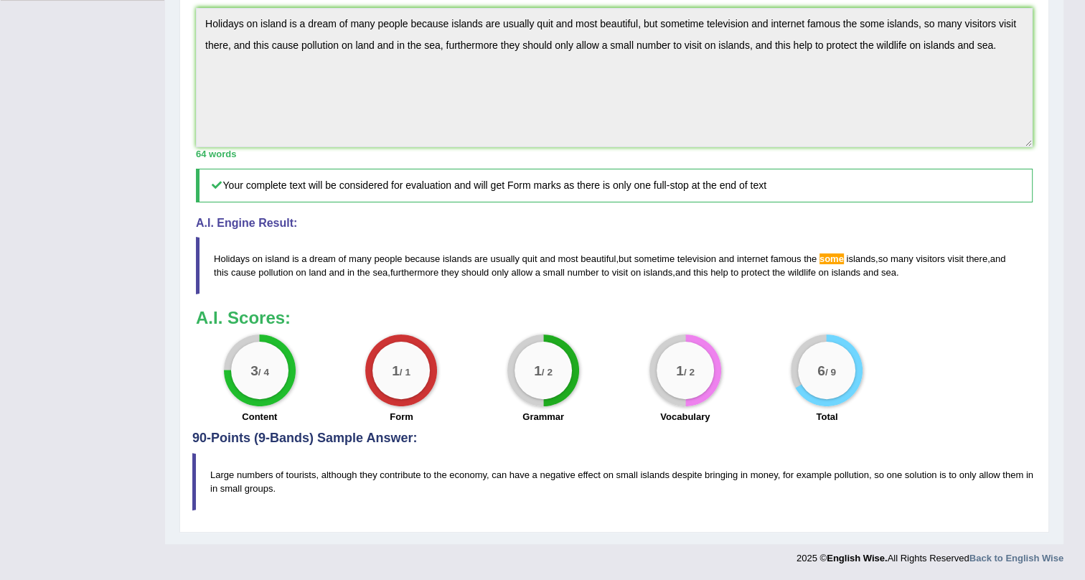
click at [546, 488] on blockquote "Large numbers of tourists, although they contribute to the economy, can have a …" at bounding box center [614, 481] width 844 height 57
click at [548, 472] on blockquote "Large numbers of tourists, although they contribute to the economy, can have a …" at bounding box center [614, 481] width 844 height 57
click at [475, 468] on blockquote "Large numbers of tourists, although they contribute to the economy, can have a …" at bounding box center [614, 481] width 844 height 57
drag, startPoint x: 475, startPoint y: 474, endPoint x: 456, endPoint y: 485, distance: 21.5
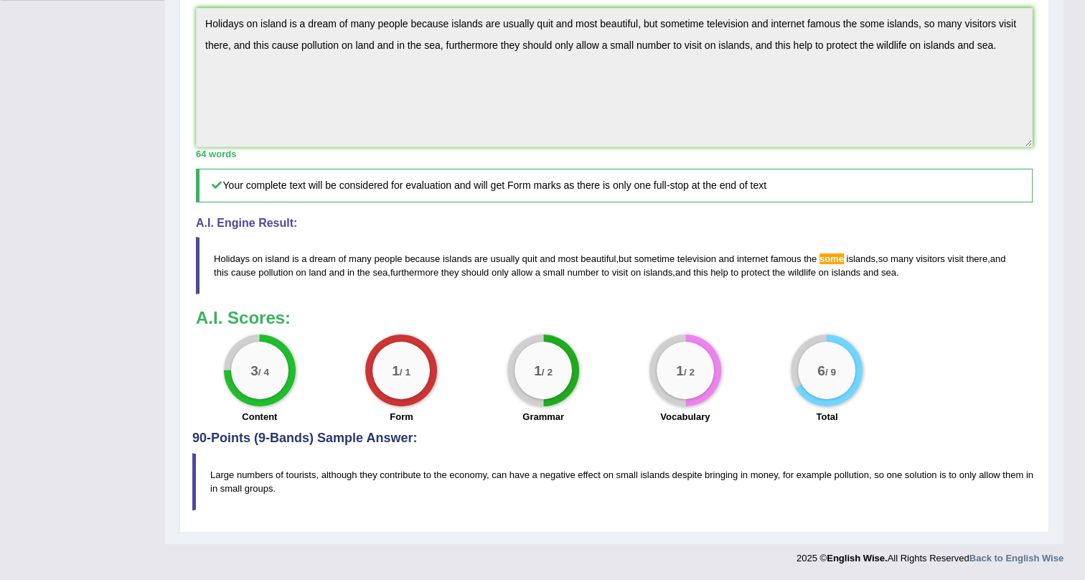
click at [473, 475] on blockquote "Large numbers of tourists, although they contribute to the economy, can have a …" at bounding box center [614, 481] width 844 height 57
drag, startPoint x: 456, startPoint y: 485, endPoint x: 396, endPoint y: 536, distance: 78.4
click at [401, 540] on div "Home Practice Writing: Summarize Written Text Islands « Prev Next » Report Ques…" at bounding box center [614, 73] width 899 height 942
click at [207, 474] on blockquote "Large numbers of tourists, although they contribute to the economy, can have a …" at bounding box center [614, 481] width 844 height 57
click at [220, 483] on blockquote "Large numbers of tourists, although they contribute to the economy, can have a …" at bounding box center [614, 481] width 844 height 57
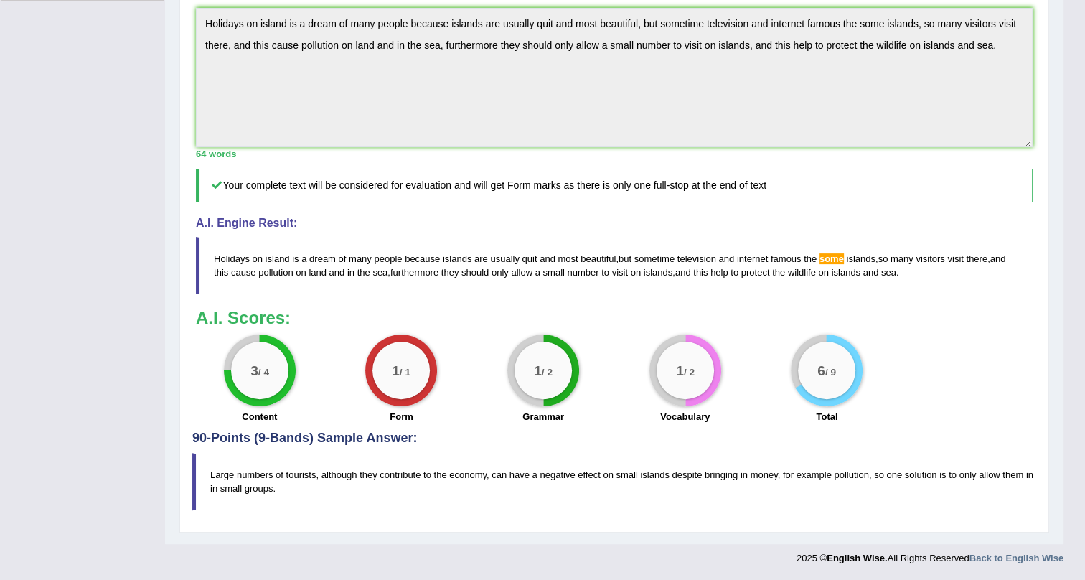
click at [220, 480] on blockquote "Large numbers of tourists, although they contribute to the economy, can have a …" at bounding box center [614, 481] width 844 height 57
click at [220, 477] on blockquote "Large numbers of tourists, although they contribute to the economy, can have a …" at bounding box center [614, 481] width 844 height 57
drag, startPoint x: 244, startPoint y: 421, endPoint x: 230, endPoint y: 449, distance: 31.5
drag, startPoint x: 276, startPoint y: 407, endPoint x: 259, endPoint y: 393, distance: 21.4
drag, startPoint x: 543, startPoint y: 419, endPoint x: 559, endPoint y: 424, distance: 16.6
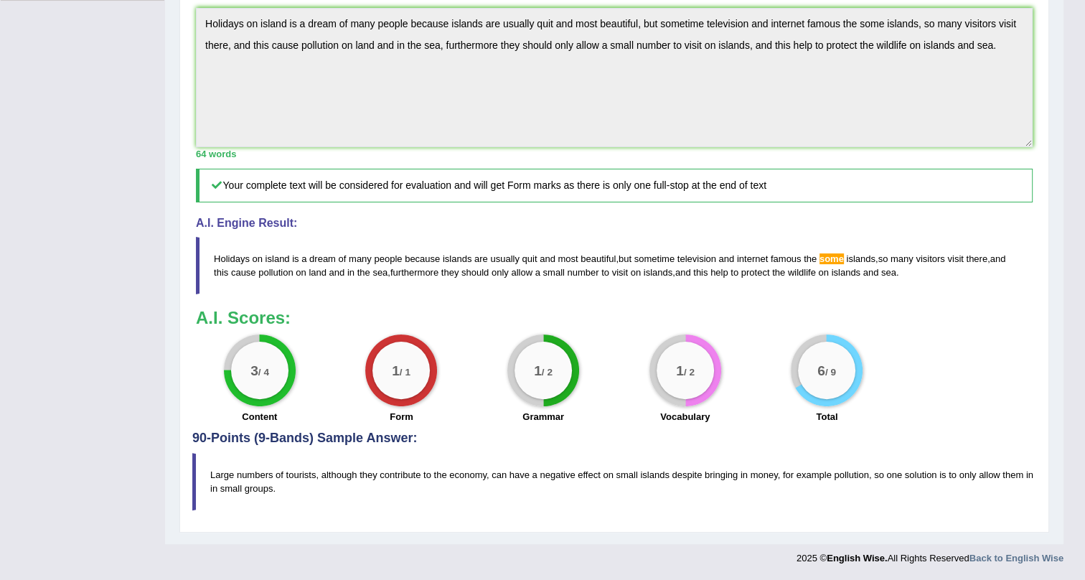
click at [548, 422] on label "Grammar" at bounding box center [544, 417] width 42 height 14
drag, startPoint x: 681, startPoint y: 421, endPoint x: 698, endPoint y: 412, distance: 19.9
click at [686, 408] on div "1 / 2 Vocabulary" at bounding box center [685, 381] width 142 height 93
click at [648, 391] on div "1 / 2 Vocabulary" at bounding box center [685, 381] width 142 height 93
click at [637, 388] on div "1 / 2 Vocabulary" at bounding box center [685, 381] width 142 height 93
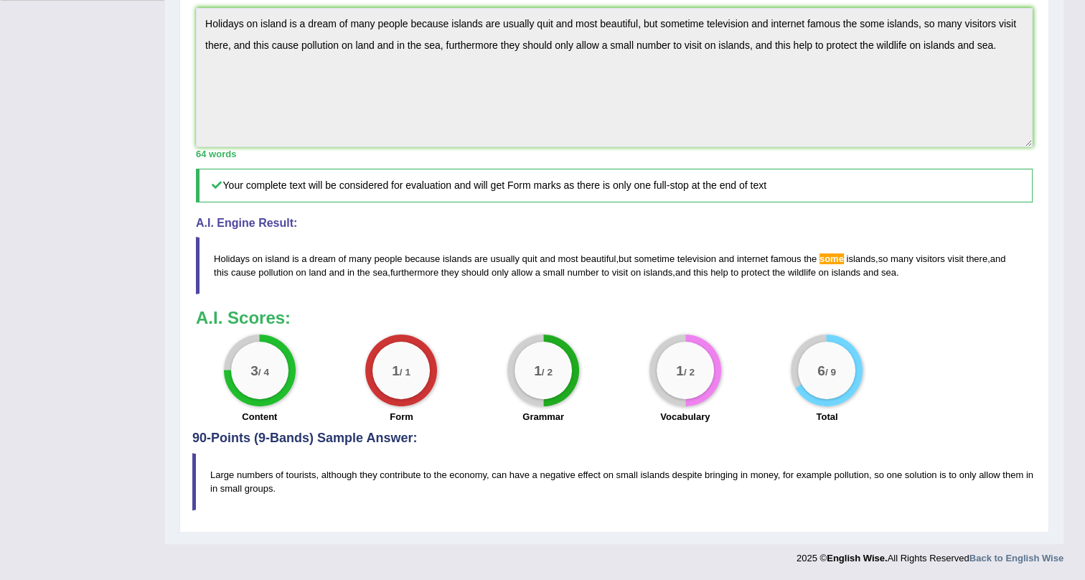
click at [662, 380] on div "1 / 2" at bounding box center [685, 370] width 57 height 57
click at [654, 406] on div "1 / 2 Vocabulary" at bounding box center [685, 381] width 142 height 93
click at [828, 223] on div "Instructions: Read the passage below and summarize it using one sentence. Type …" at bounding box center [614, 112] width 844 height 640
drag, startPoint x: 696, startPoint y: 407, endPoint x: 639, endPoint y: 401, distance: 57.1
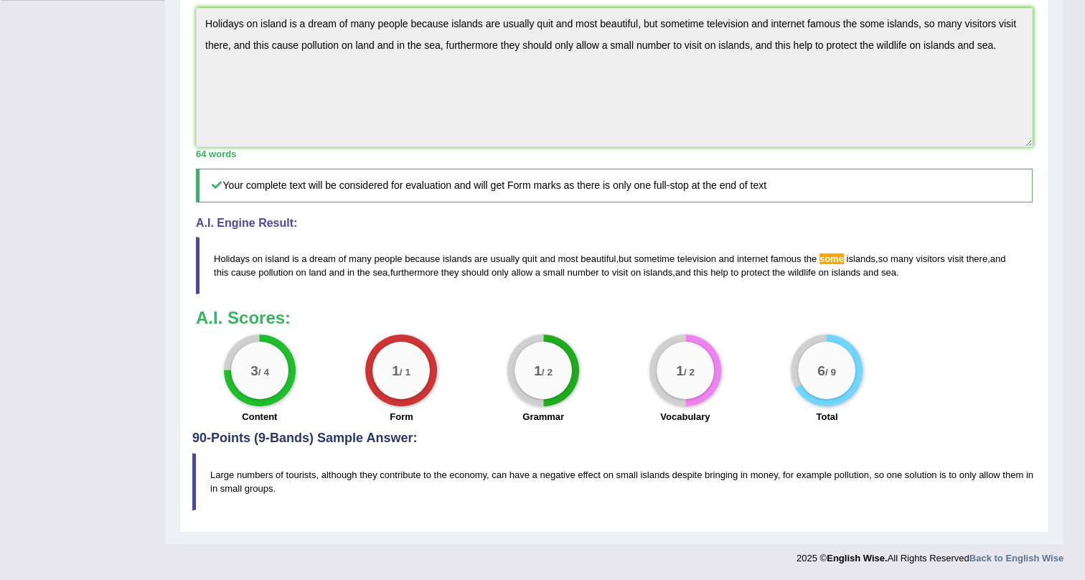
click at [634, 406] on div "1 / 2 Vocabulary" at bounding box center [685, 381] width 142 height 93
drag, startPoint x: 812, startPoint y: 238, endPoint x: 833, endPoint y: 174, distance: 67.4
click at [812, 233] on div "Instructions: Read the passage below and summarize it using one sentence. Type …" at bounding box center [614, 112] width 844 height 640
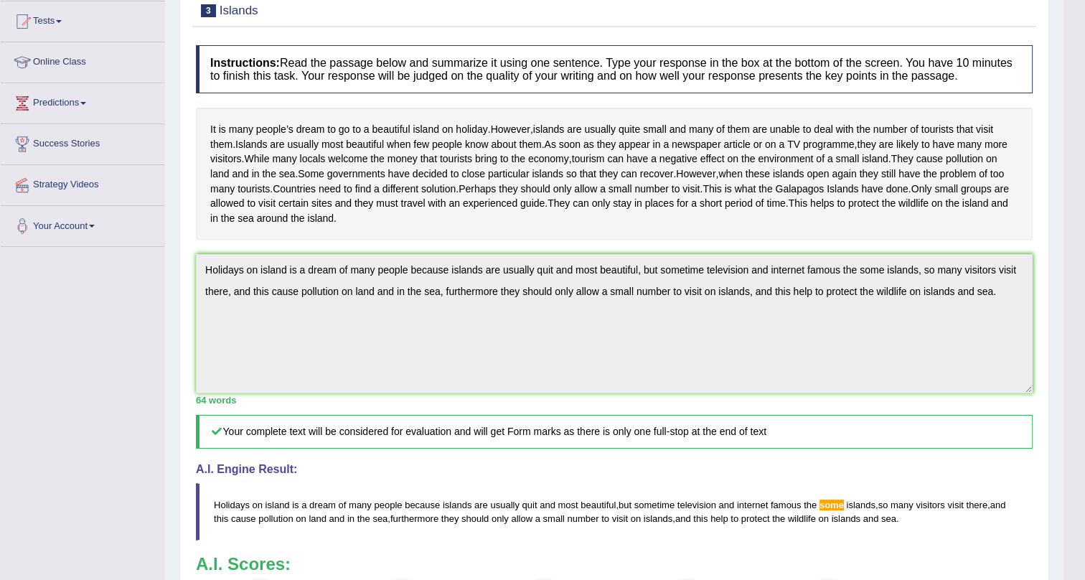
scroll to position [0, 0]
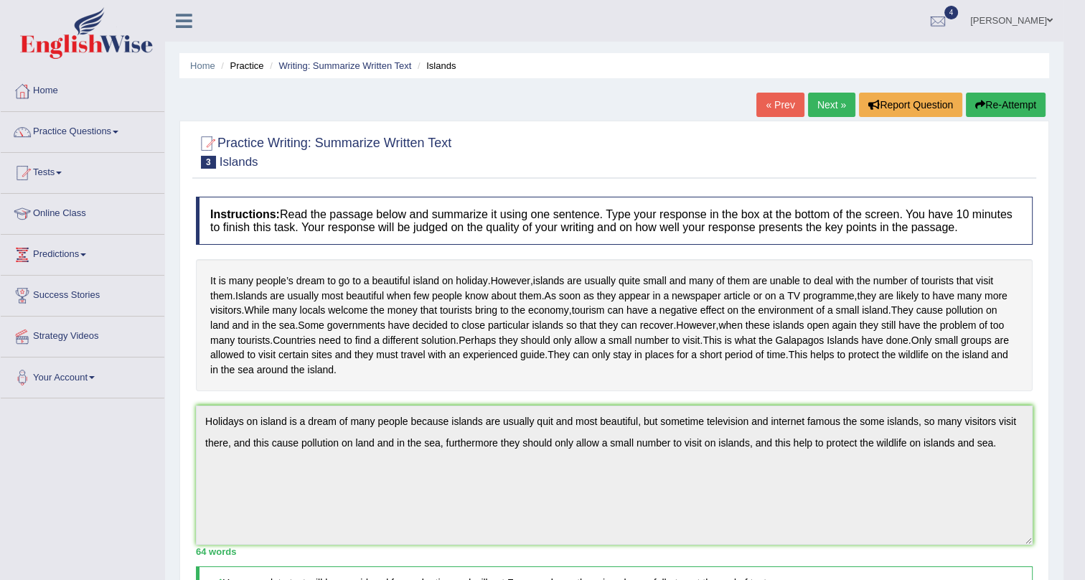
click at [814, 102] on link "Next »" at bounding box center [831, 105] width 47 height 24
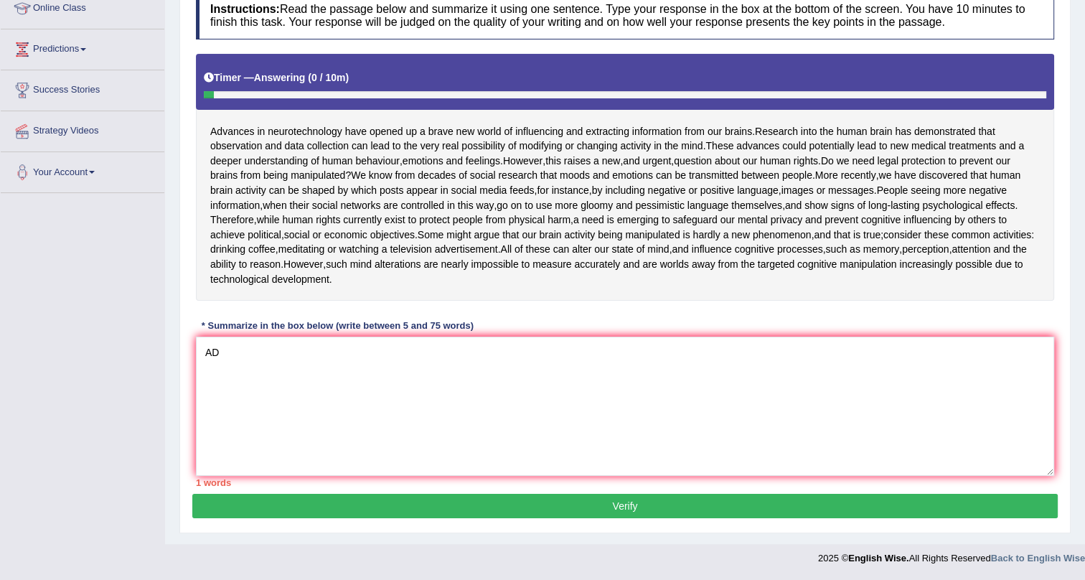
type textarea "A"
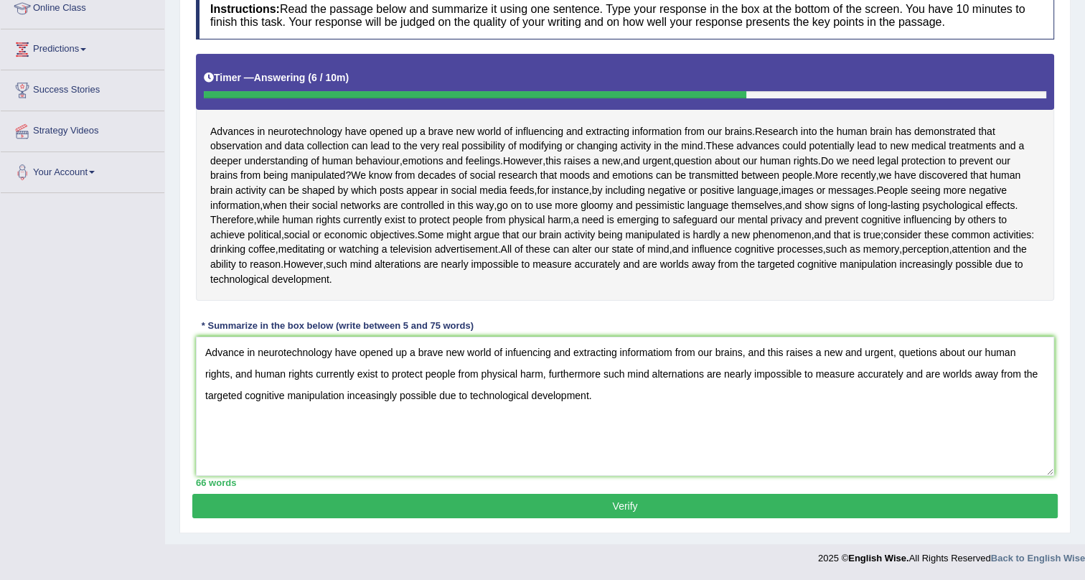
type textarea "Advance in neurotechnology have opened up a brave new world of infuencing and e…"
drag, startPoint x: 311, startPoint y: 510, endPoint x: 318, endPoint y: 520, distance: 12.4
click at [314, 515] on button "Verify" at bounding box center [625, 506] width 866 height 24
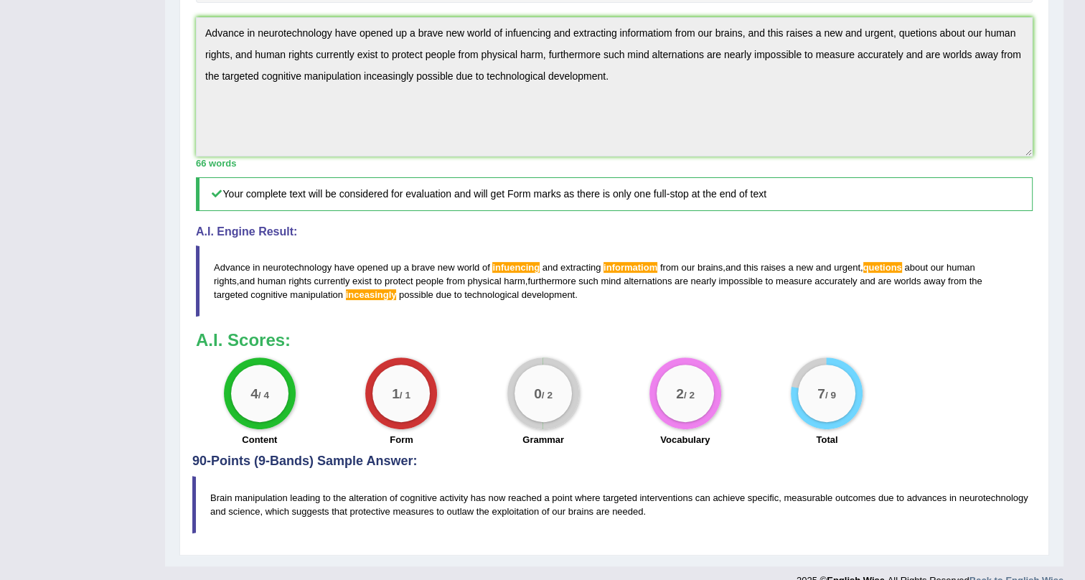
scroll to position [383, 0]
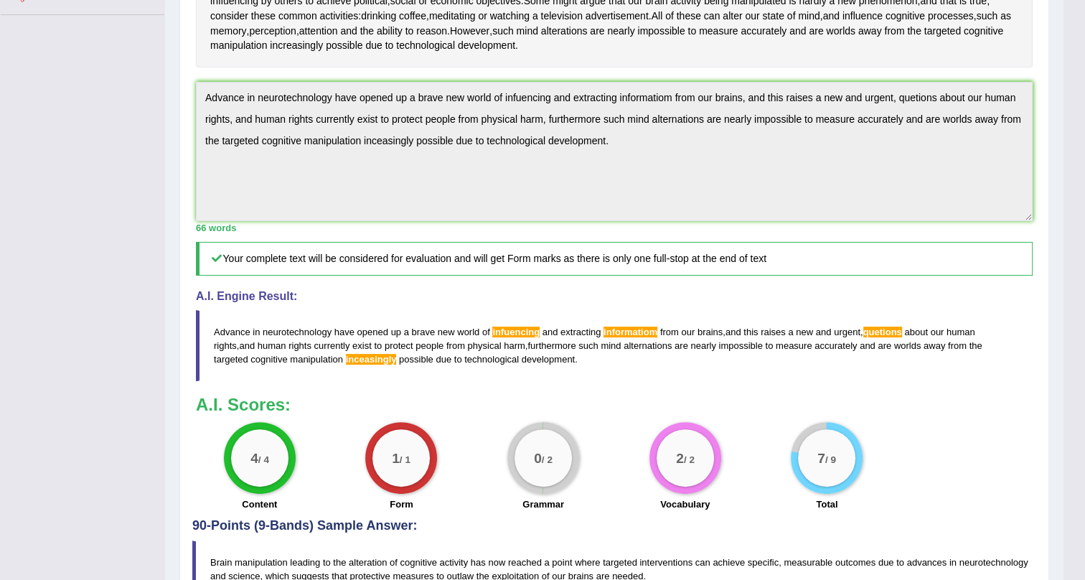
drag, startPoint x: 510, startPoint y: 378, endPoint x: 635, endPoint y: 398, distance: 126.5
click at [534, 381] on blockquote "Advance in neurotechnology have opened up a brave new world of infuencing and e…" at bounding box center [614, 345] width 837 height 71
drag, startPoint x: 653, startPoint y: 385, endPoint x: 719, endPoint y: 393, distance: 65.7
click at [675, 351] on span "are" at bounding box center [682, 345] width 14 height 11
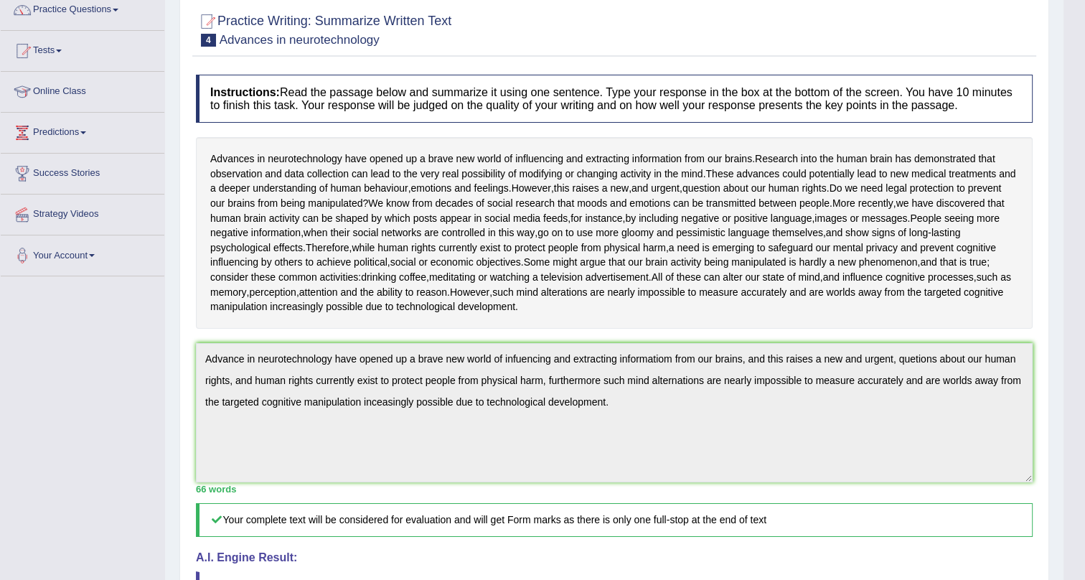
scroll to position [0, 0]
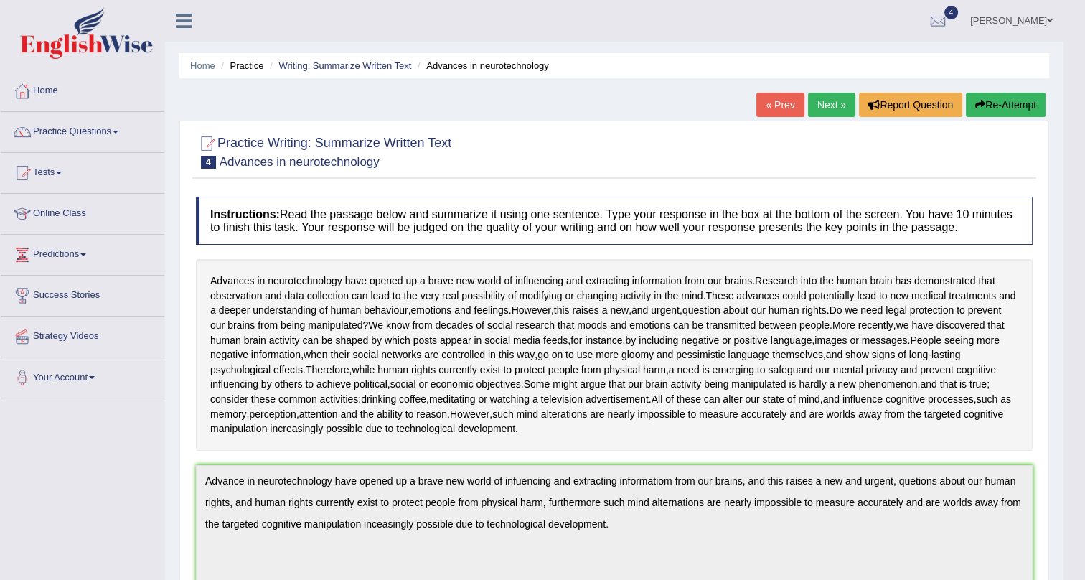
click at [996, 102] on button "Re-Attempt" at bounding box center [1006, 105] width 80 height 24
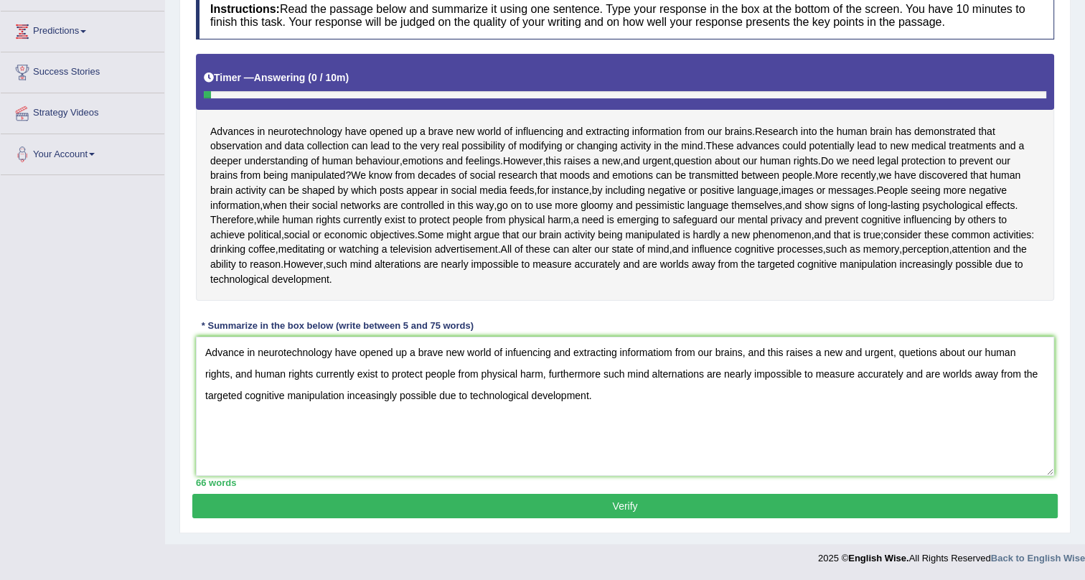
click at [670, 358] on textarea "Advance in neurotechnology have opened up a brave new world of infuencing and e…" at bounding box center [625, 406] width 859 height 139
click at [514, 357] on textarea "Advance in neurotechnology have opened up a brave new world of infuencing and e…" at bounding box center [625, 406] width 859 height 139
click at [358, 403] on textarea "Advance in neurotechnology have opened up a brave new world of influencing and …" at bounding box center [625, 406] width 859 height 139
type textarea "Advance in neurotechnology have opened up a brave new world of influencing and …"
click at [403, 513] on button "Verify" at bounding box center [625, 506] width 866 height 24
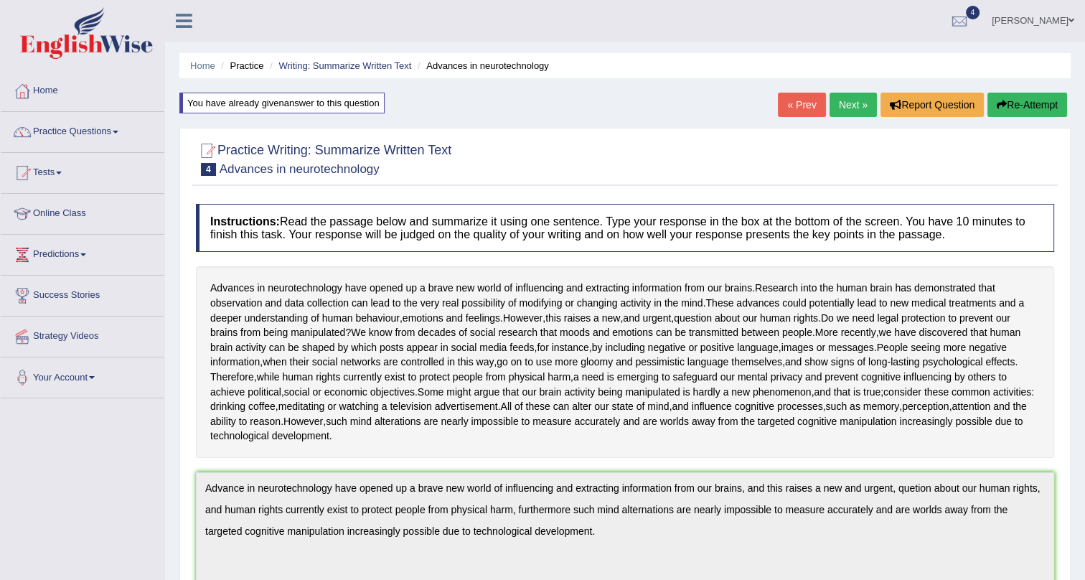
drag, startPoint x: 1034, startPoint y: 97, endPoint x: 1027, endPoint y: 93, distance: 7.8
click at [1033, 98] on button "Re-Attempt" at bounding box center [1028, 105] width 80 height 24
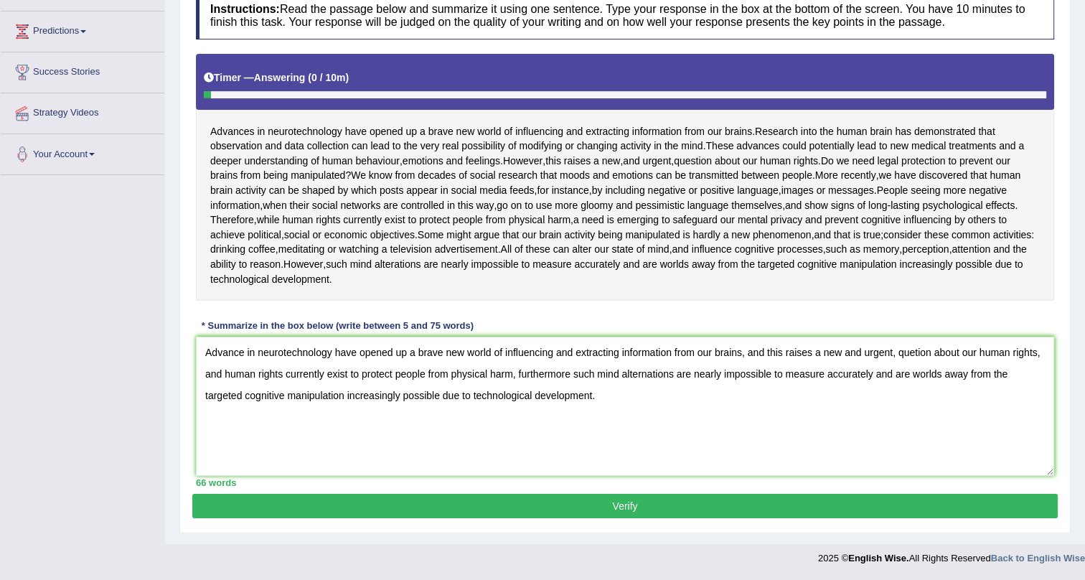
click at [916, 358] on textarea "Advance in neurotechnology have opened up a brave new world of influencing and …" at bounding box center [625, 406] width 859 height 139
type textarea "Advance in neurotechnology have opened up a brave new world of influencing and …"
click at [935, 505] on button "Verify" at bounding box center [625, 506] width 866 height 24
